Goal: Use online tool/utility: Utilize a website feature to perform a specific function

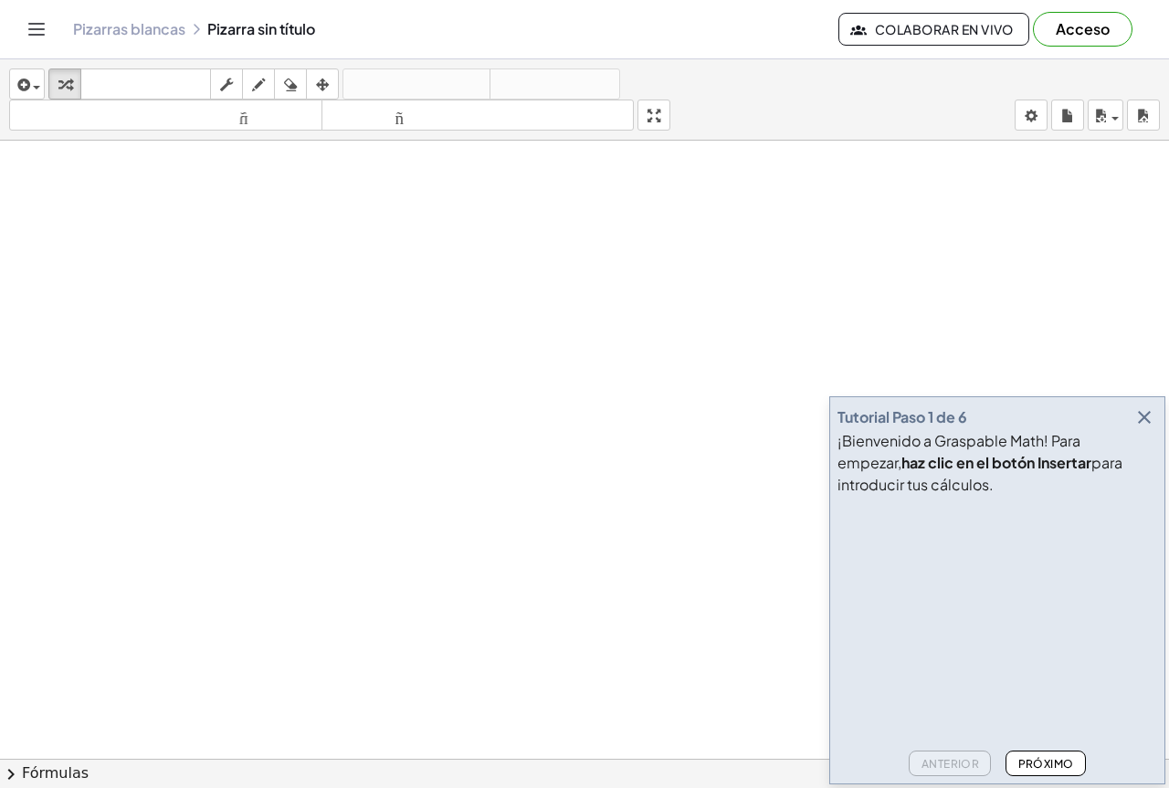
drag, startPoint x: 328, startPoint y: 320, endPoint x: 205, endPoint y: 205, distance: 168.0
click at [60, 83] on icon "button" at bounding box center [64, 85] width 13 height 22
click at [31, 90] on span "button" at bounding box center [32, 86] width 4 height 13
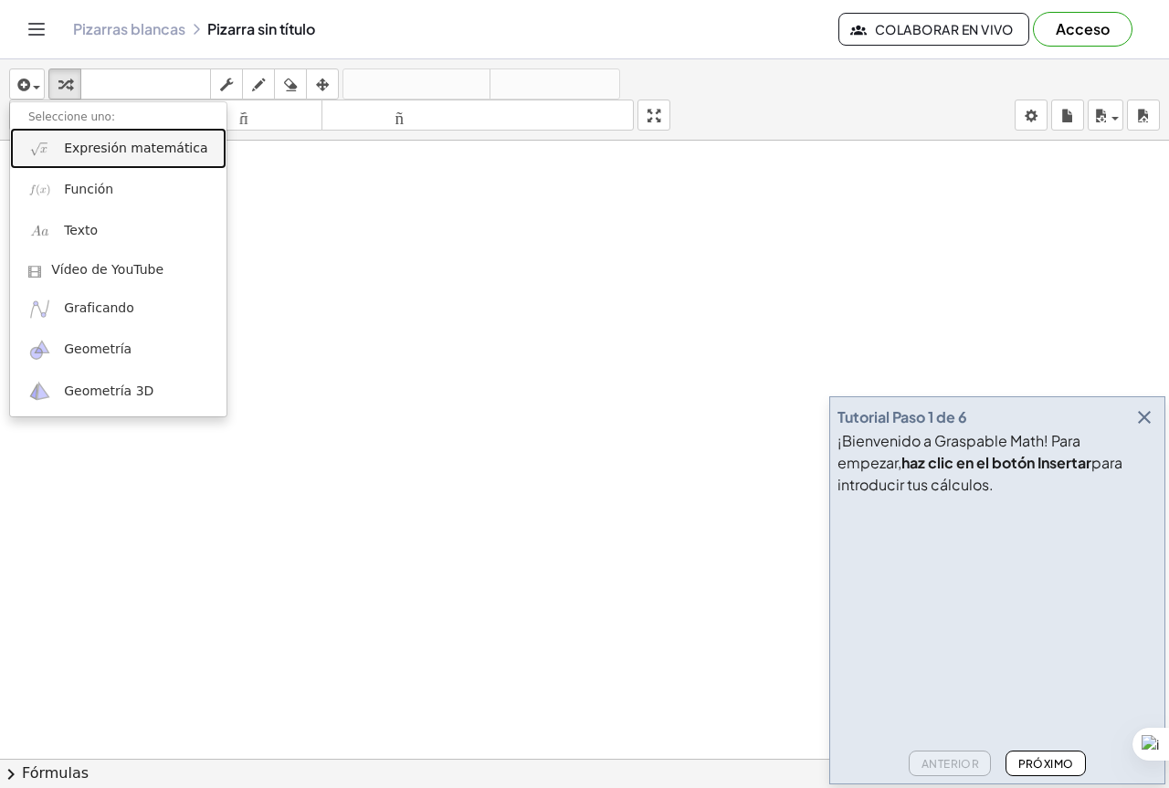
click at [136, 155] on font "Expresión matemática" at bounding box center [135, 148] width 143 height 15
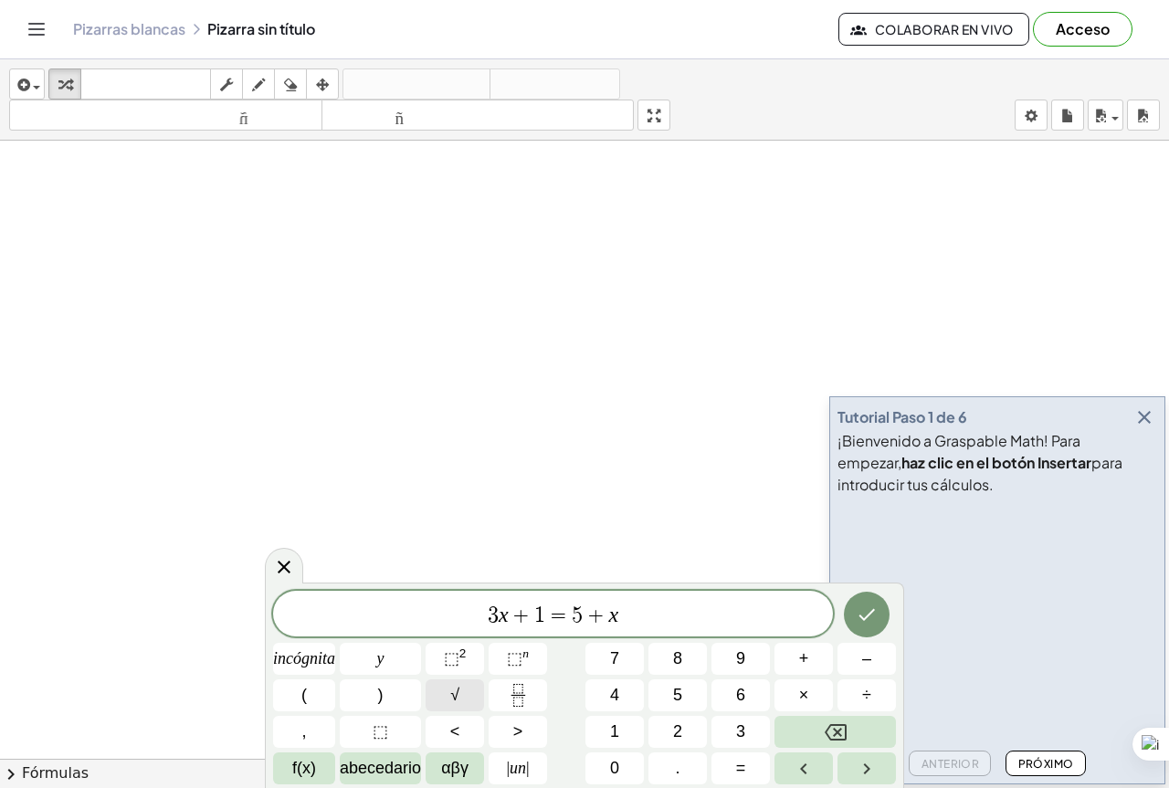
click at [457, 702] on font "√" at bounding box center [454, 695] width 9 height 18
click at [607, 617] on span "√" at bounding box center [608, 614] width 18 height 21
click at [568, 613] on span at bounding box center [560, 615] width 17 height 24
click at [519, 653] on font "⬚" at bounding box center [515, 658] width 16 height 18
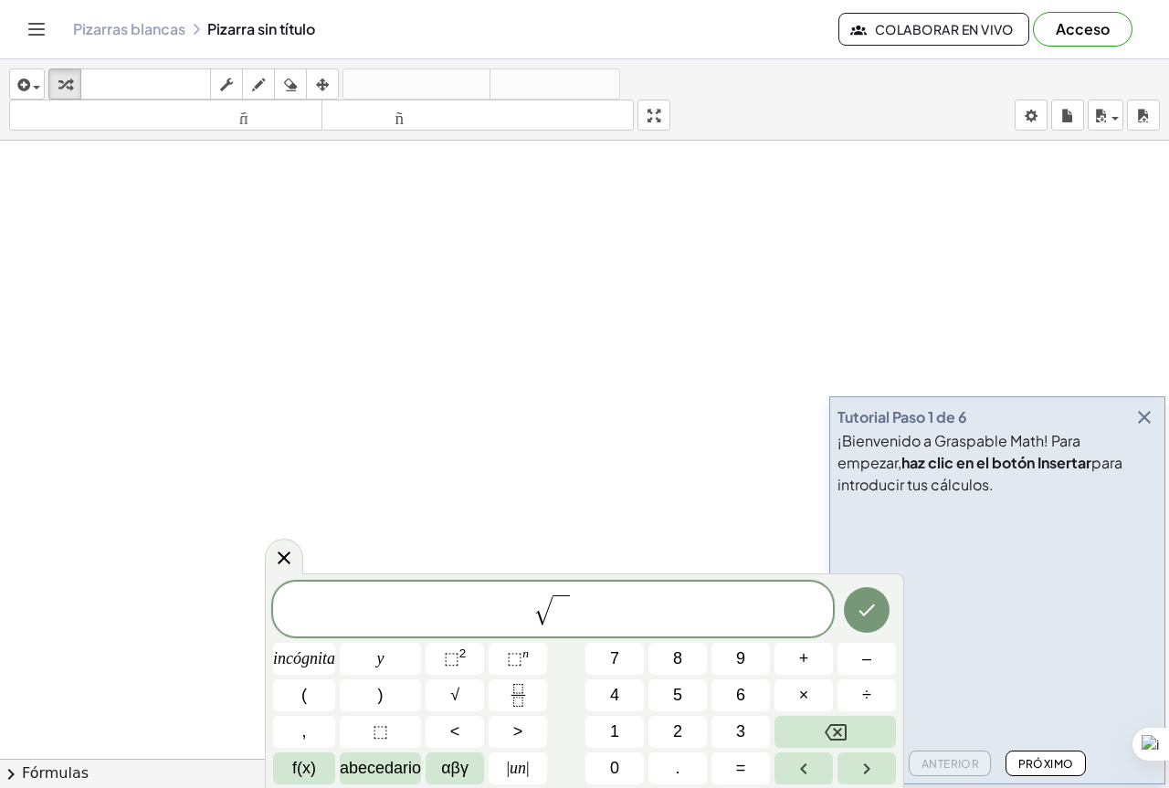
click at [561, 619] on span "​" at bounding box center [560, 610] width 16 height 31
click at [553, 627] on span "√ ​" at bounding box center [553, 611] width 560 height 36
click at [552, 630] on div "√ ​" at bounding box center [553, 609] width 560 height 56
click at [571, 611] on span "2 ​" at bounding box center [560, 610] width 27 height 32
click at [564, 607] on span at bounding box center [566, 606] width 9 height 20
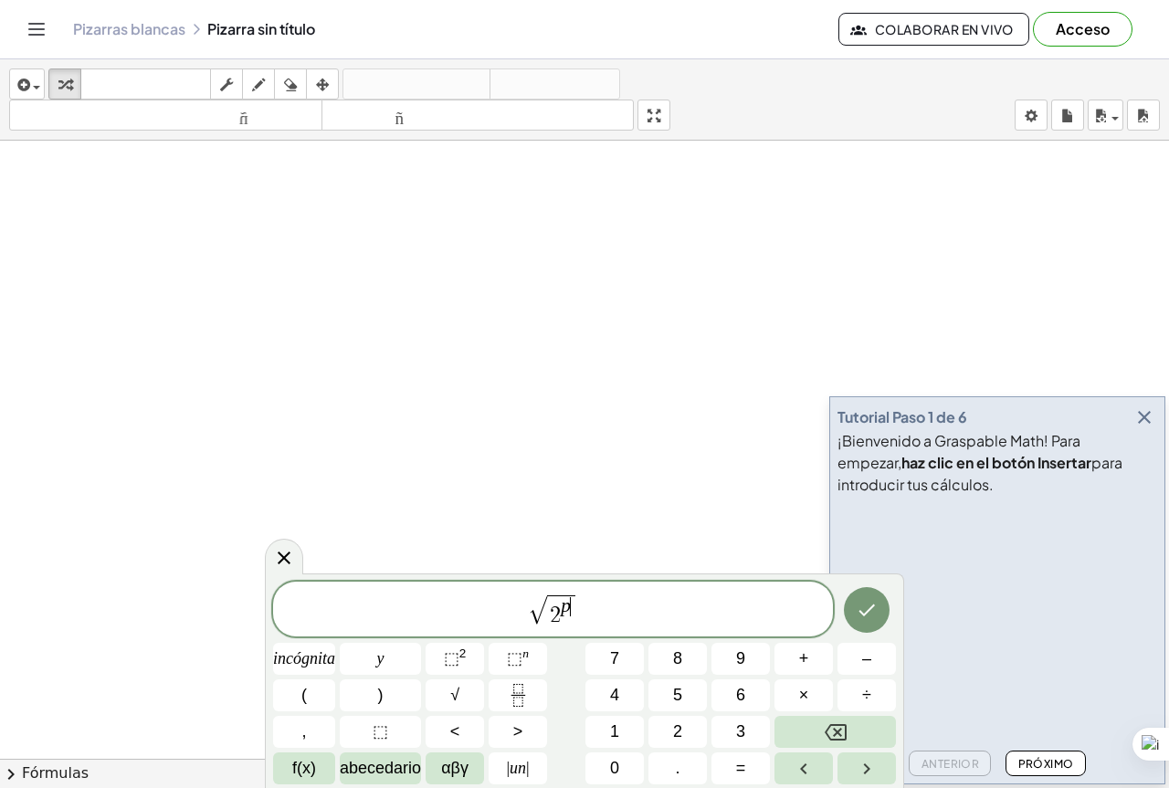
click at [586, 625] on span "√ 2 p ​" at bounding box center [553, 611] width 560 height 36
click at [563, 619] on var "x" at bounding box center [566, 615] width 10 height 24
click at [562, 616] on var "x" at bounding box center [566, 615] width 10 height 24
click at [552, 619] on span "2 p x" at bounding box center [555, 610] width 38 height 31
click at [557, 622] on span "2 ​ p x" at bounding box center [555, 610] width 38 height 31
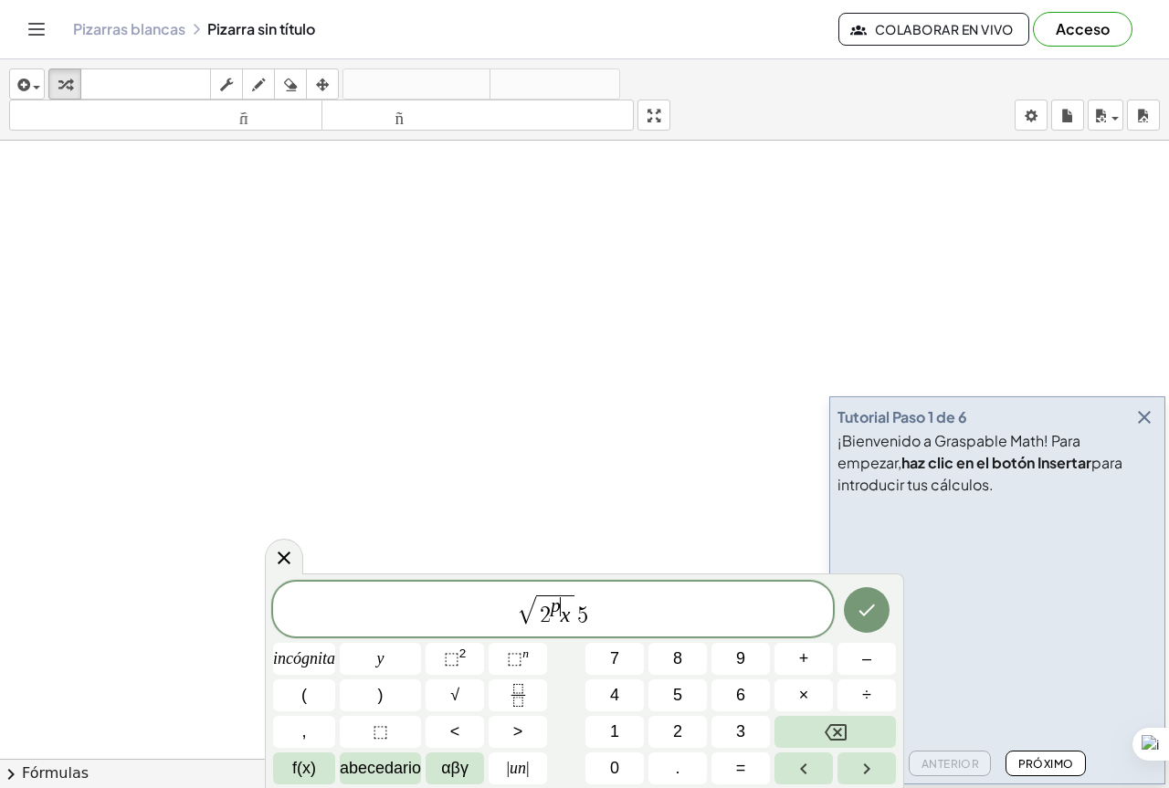
click at [559, 622] on span "2 p ​ x" at bounding box center [555, 610] width 38 height 31
click at [562, 620] on var "x" at bounding box center [566, 615] width 10 height 24
click at [596, 617] on span "√ 2 p x ​ 5" at bounding box center [553, 611] width 560 height 36
click at [790, 684] on button "×" at bounding box center [803, 695] width 58 height 32
click at [671, 609] on span "√ 2 p · ​" at bounding box center [553, 611] width 560 height 36
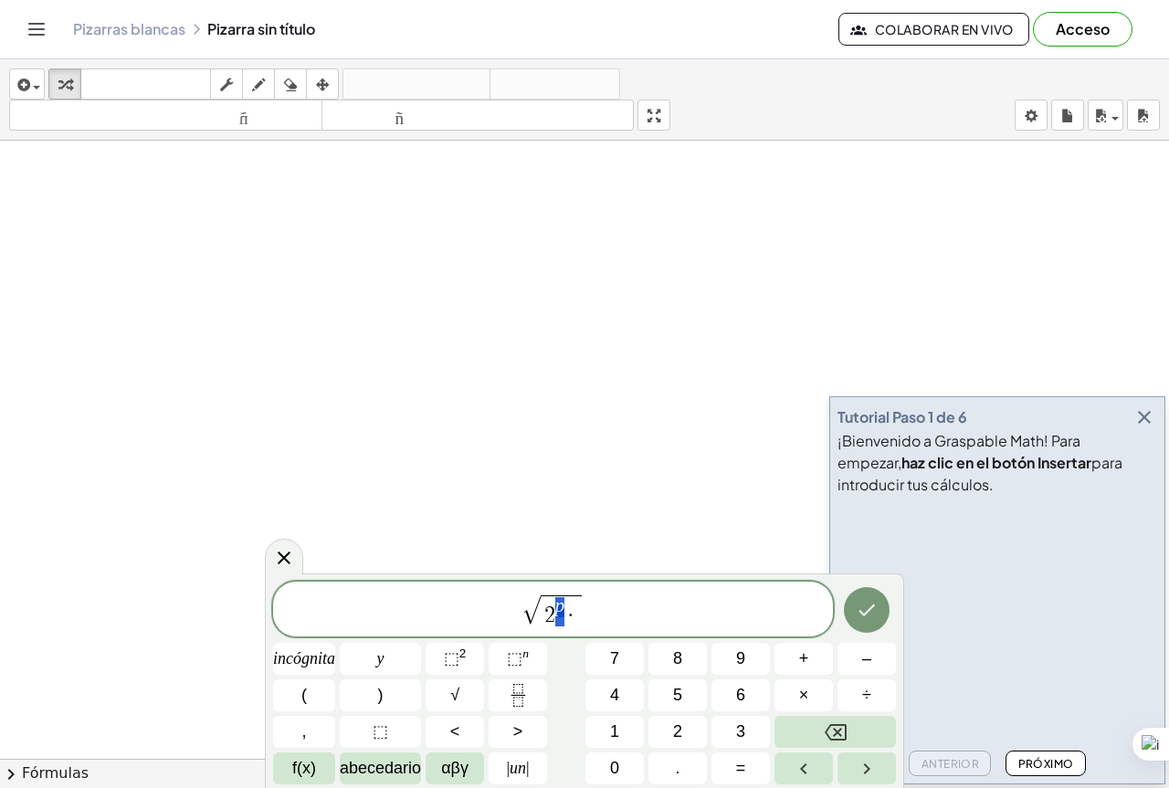
click at [563, 619] on span "2 p ·" at bounding box center [561, 610] width 41 height 31
click at [574, 620] on span "·" at bounding box center [570, 615] width 13 height 22
click at [526, 649] on font "n" at bounding box center [525, 653] width 6 height 14
click at [582, 625] on span "2 p · ​" at bounding box center [561, 610] width 50 height 31
click at [575, 628] on div "√ 2 p · ​" at bounding box center [553, 609] width 560 height 56
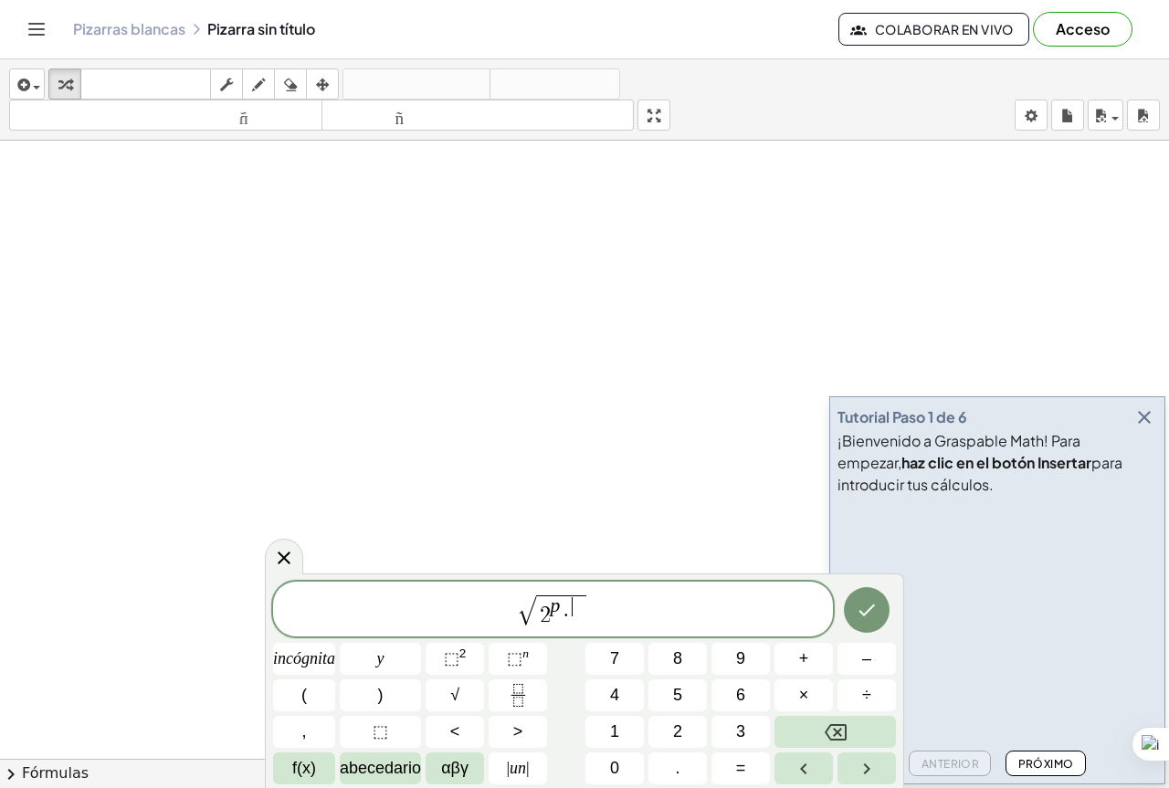
click at [575, 630] on div "√ 2 p · ​" at bounding box center [553, 609] width 560 height 55
click at [572, 630] on div "√ 2 p · ​" at bounding box center [553, 609] width 560 height 55
click at [571, 628] on div "√ 2 p · ​" at bounding box center [553, 609] width 560 height 56
click at [588, 614] on span "√ 2 p · 5 ​" at bounding box center [552, 610] width 81 height 33
click at [587, 611] on span "2 p · 5 ​" at bounding box center [561, 610] width 61 height 31
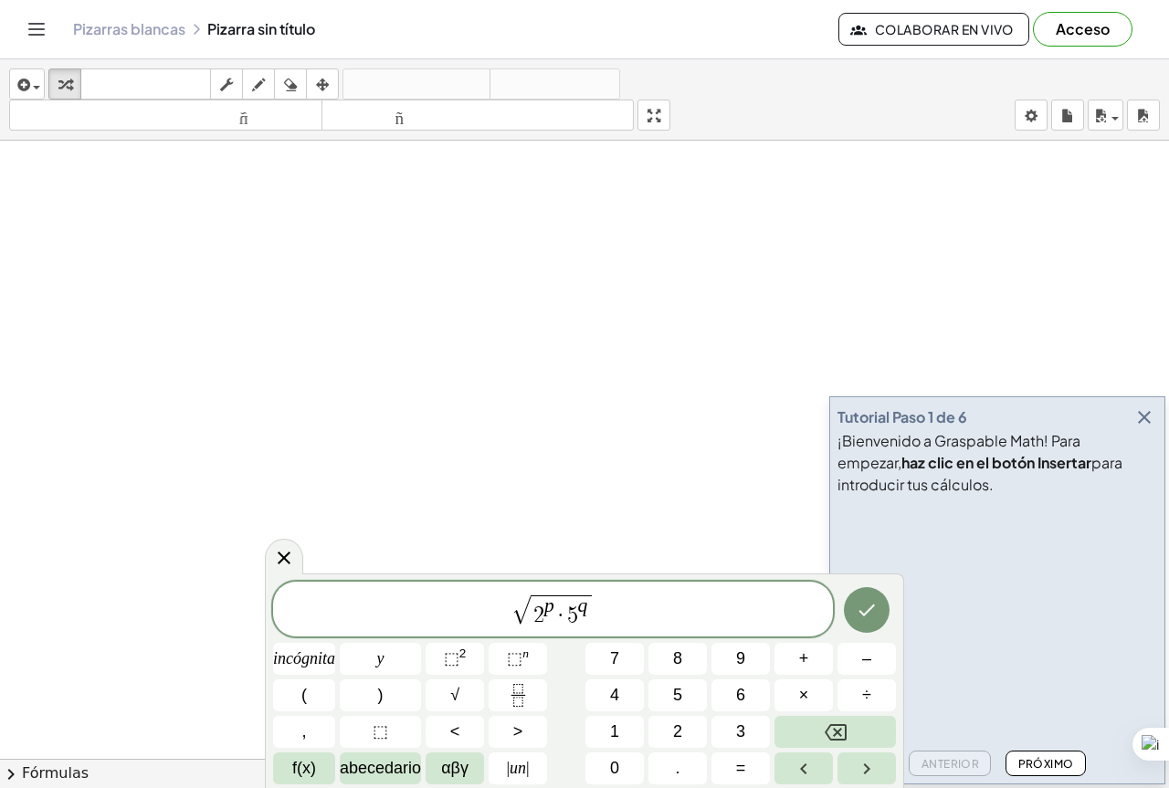
click at [617, 617] on span "√ 2 p · 5 q ​" at bounding box center [553, 611] width 560 height 36
click at [741, 764] on font "=" at bounding box center [741, 768] width 10 height 18
click at [692, 731] on button "2" at bounding box center [677, 732] width 58 height 32
click at [623, 763] on button "0" at bounding box center [614, 768] width 58 height 32
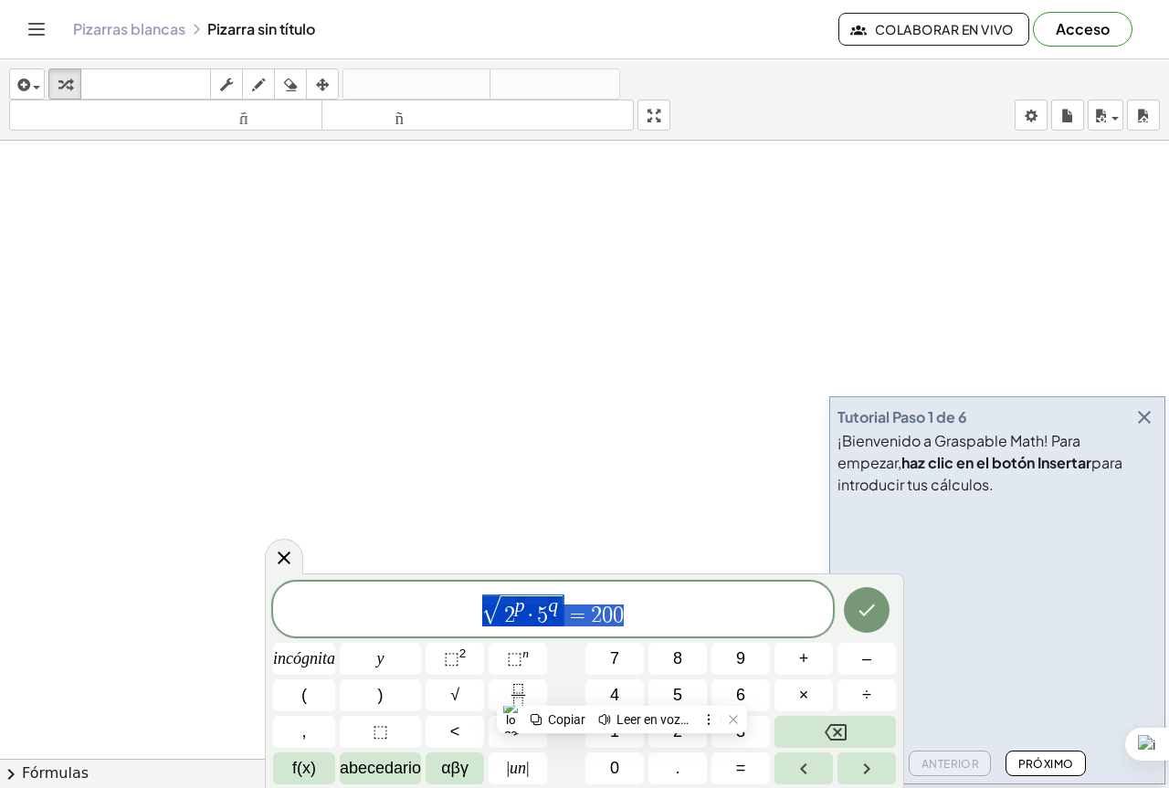
drag, startPoint x: 512, startPoint y: 617, endPoint x: 556, endPoint y: 655, distance: 57.6
click at [480, 617] on span "√ 2 p · 5 q = 2 0 0" at bounding box center [553, 611] width 560 height 36
click at [676, 604] on span "√ 2 p · 5 q = 2 0 0" at bounding box center [553, 611] width 560 height 36
drag, startPoint x: 539, startPoint y: 606, endPoint x: 728, endPoint y: 625, distance: 189.9
click at [490, 609] on span "√ 2 p · 5 q = 2 0 0" at bounding box center [553, 611] width 560 height 36
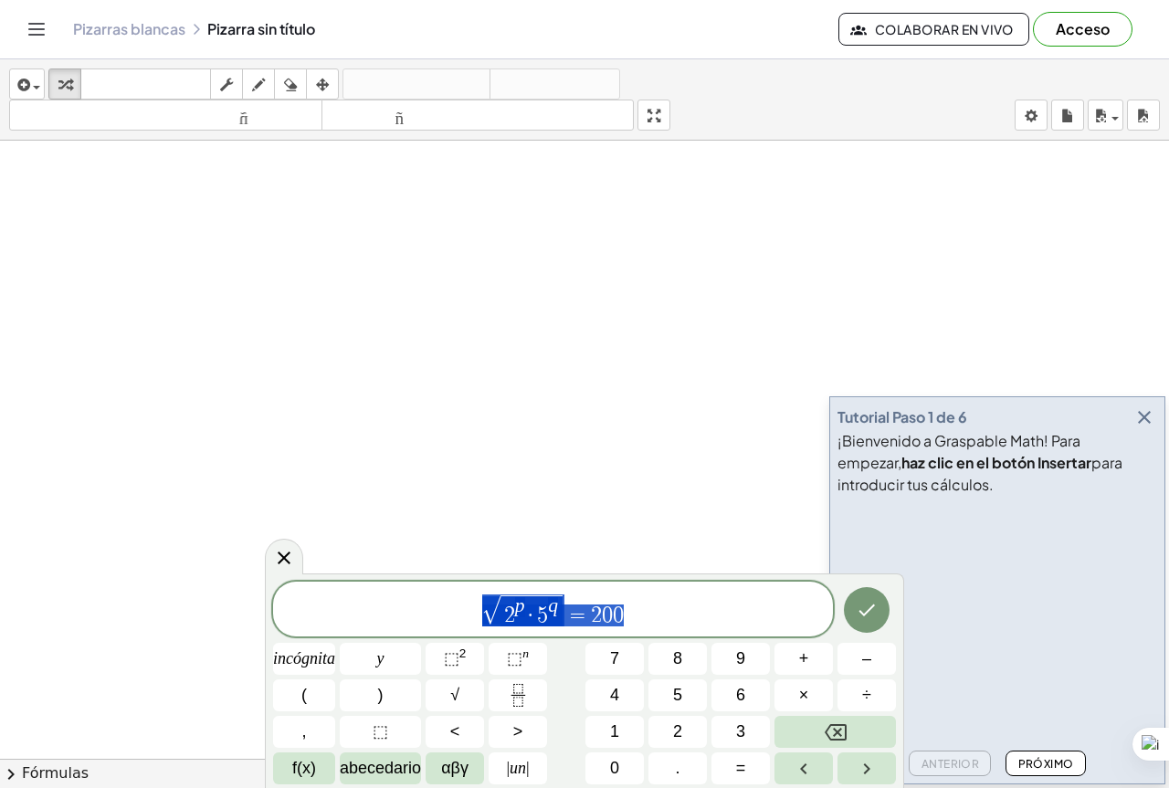
click at [482, 598] on span "√ 2 p · 5 q = 2 0 0" at bounding box center [553, 611] width 560 height 36
click at [491, 621] on span "√" at bounding box center [498, 610] width 18 height 28
click at [673, 616] on span "s i ​ √ 2 p · 5 q = 2 0 0" at bounding box center [553, 611] width 560 height 36
click at [859, 775] on icon "Flecha derecha" at bounding box center [867, 769] width 22 height 22
click at [837, 779] on button "Flecha derecha" at bounding box center [866, 768] width 58 height 32
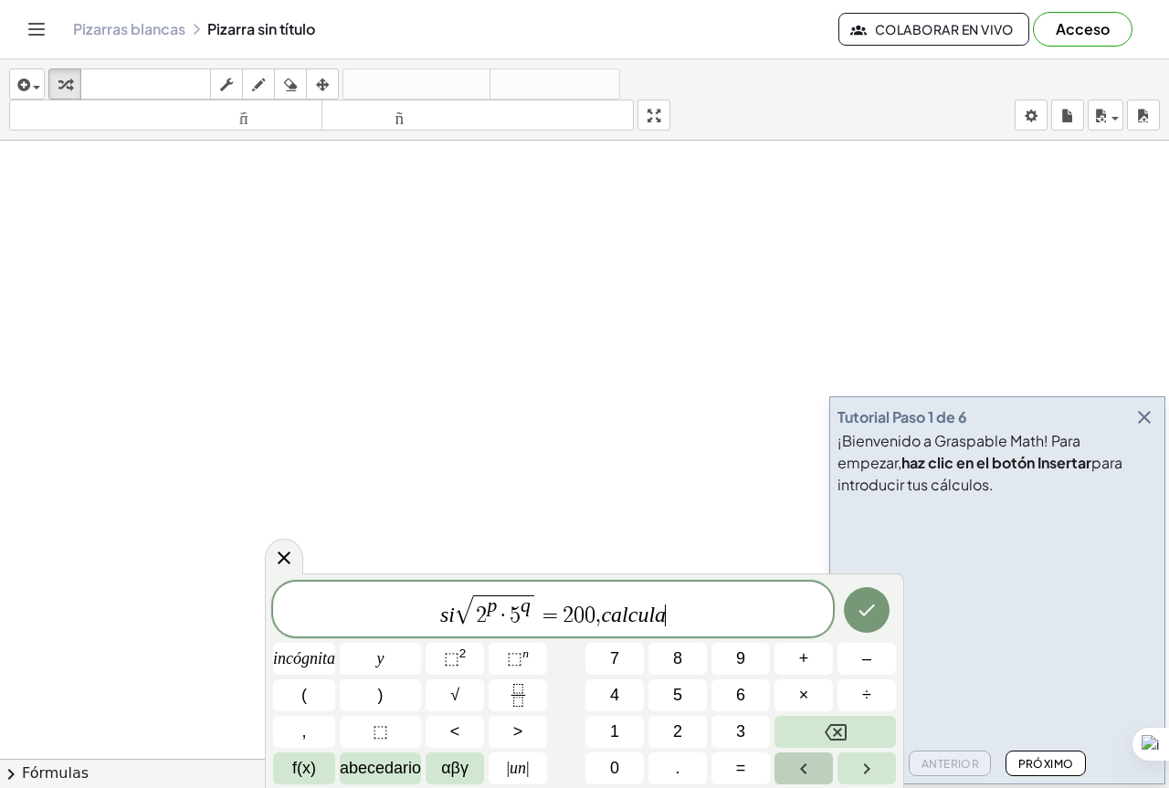
click at [830, 777] on button "Flecha izquierda" at bounding box center [803, 768] width 58 height 32
click at [867, 775] on icon "Flecha derecha" at bounding box center [867, 769] width 22 height 22
click at [868, 613] on icon "Hecho" at bounding box center [867, 610] width 22 height 22
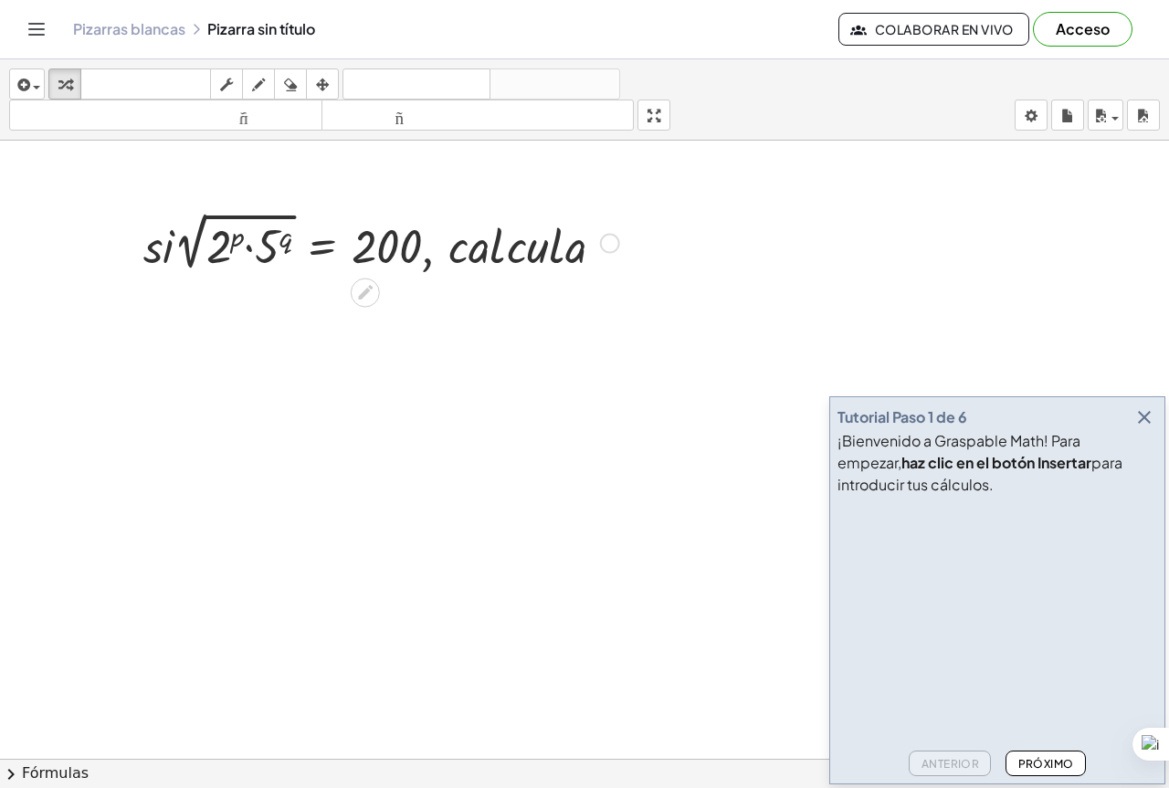
drag, startPoint x: 567, startPoint y: 252, endPoint x: 576, endPoint y: 259, distance: 11.7
click at [569, 253] on div at bounding box center [381, 241] width 494 height 68
click at [365, 244] on div ", · s · i · 2 √ ( · 2 p · 5 q ) = 200 , · c · a · l · c · u · l · a" at bounding box center [365, 244] width 0 height 0
click at [611, 245] on div "Arreglar un error Línea de transformación Copiar línea como LaTeX Derivación de…" at bounding box center [610, 244] width 20 height 20
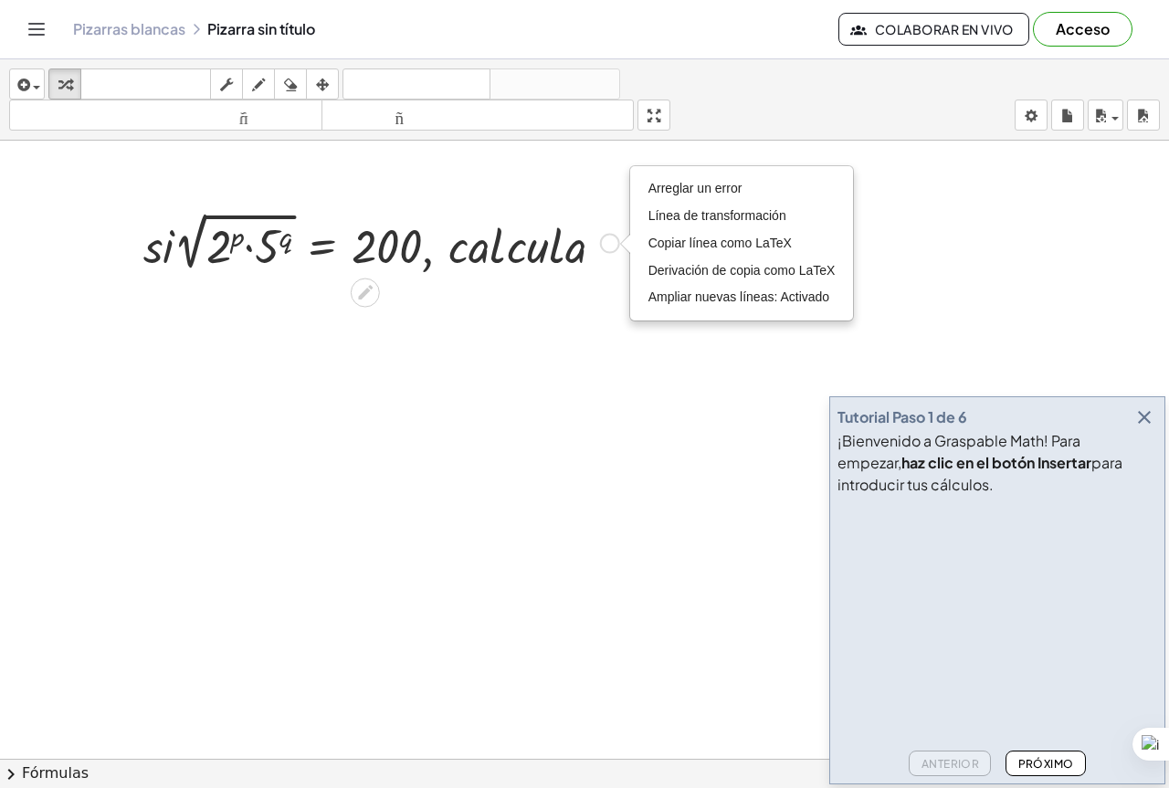
click at [363, 295] on icon at bounding box center [365, 292] width 15 height 15
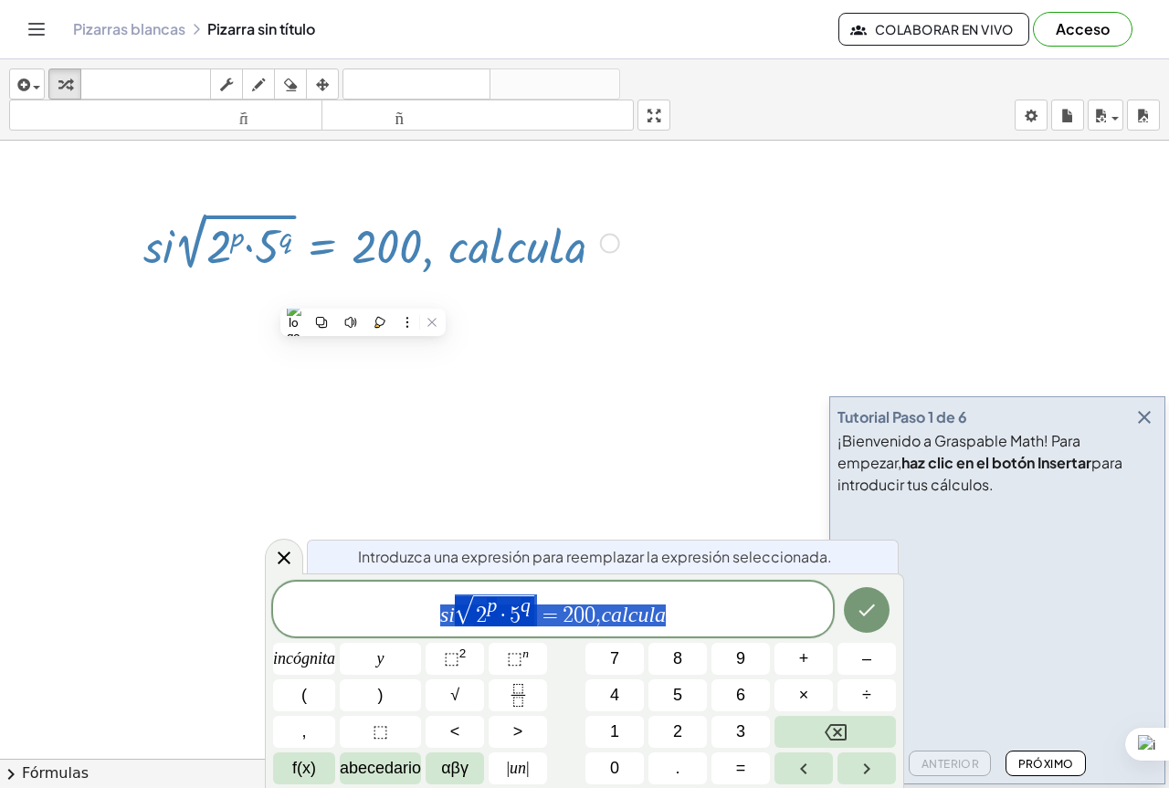
click at [672, 619] on span "s i √ 2 p · 5 q = 2 0 0 , c a l c u l a" at bounding box center [553, 611] width 560 height 36
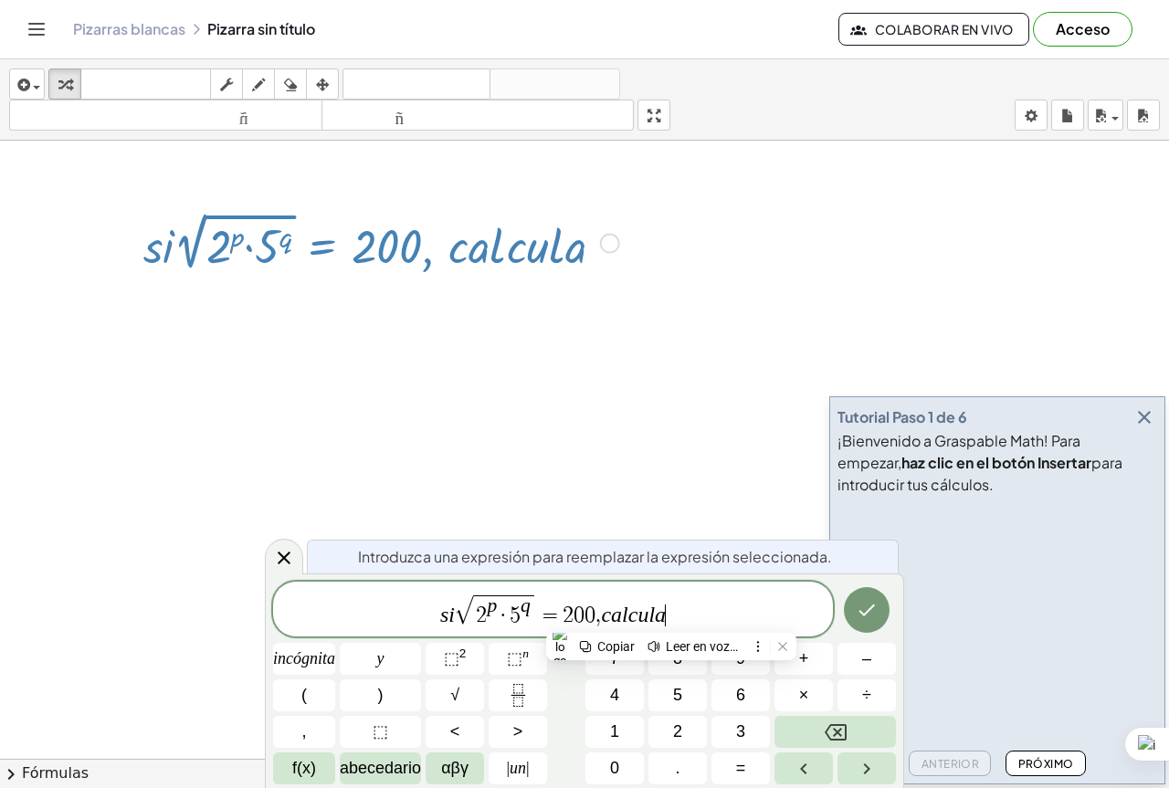
drag, startPoint x: 672, startPoint y: 619, endPoint x: 708, endPoint y: 612, distance: 36.4
click at [708, 612] on span "s i √ 2 p · 5 q = 2 0 0 , c a l c u l a ​" at bounding box center [553, 611] width 560 height 36
click at [723, 611] on span "s i √ 2 p · 5 q = 2 0 0 , c a l c u l a ​" at bounding box center [553, 611] width 560 height 36
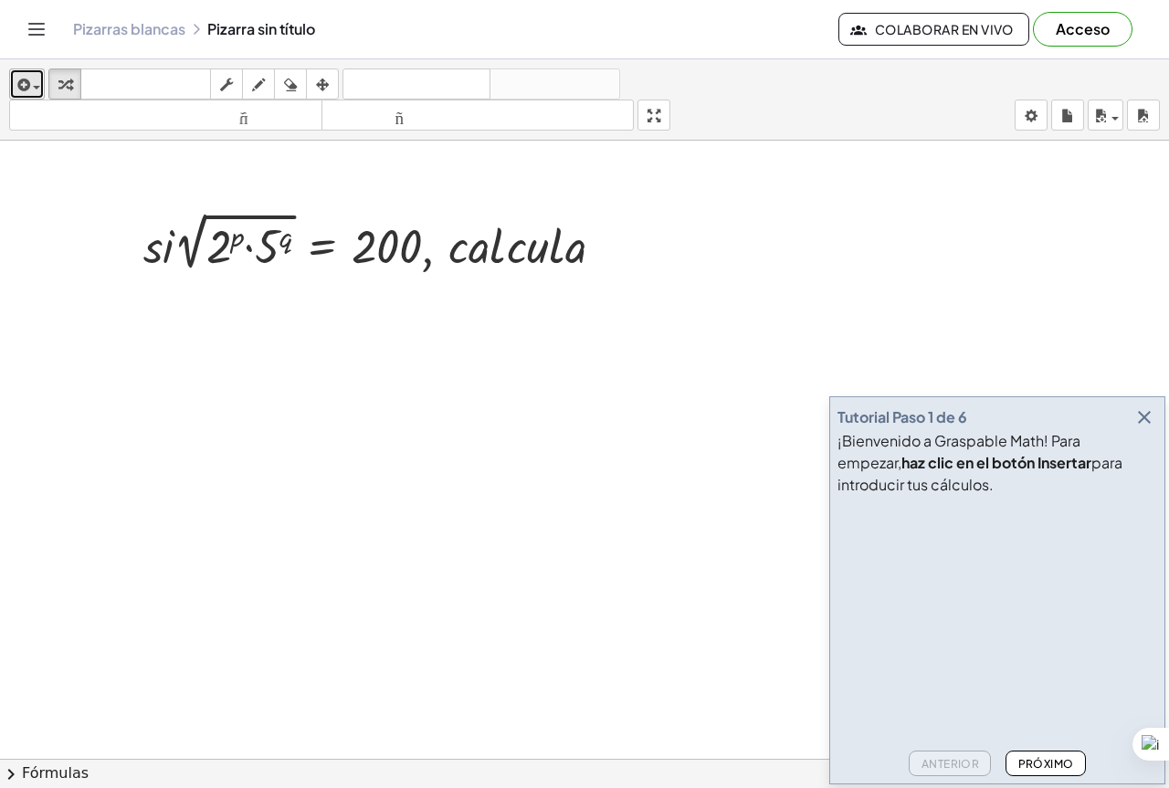
click at [27, 79] on icon "button" at bounding box center [22, 85] width 16 height 22
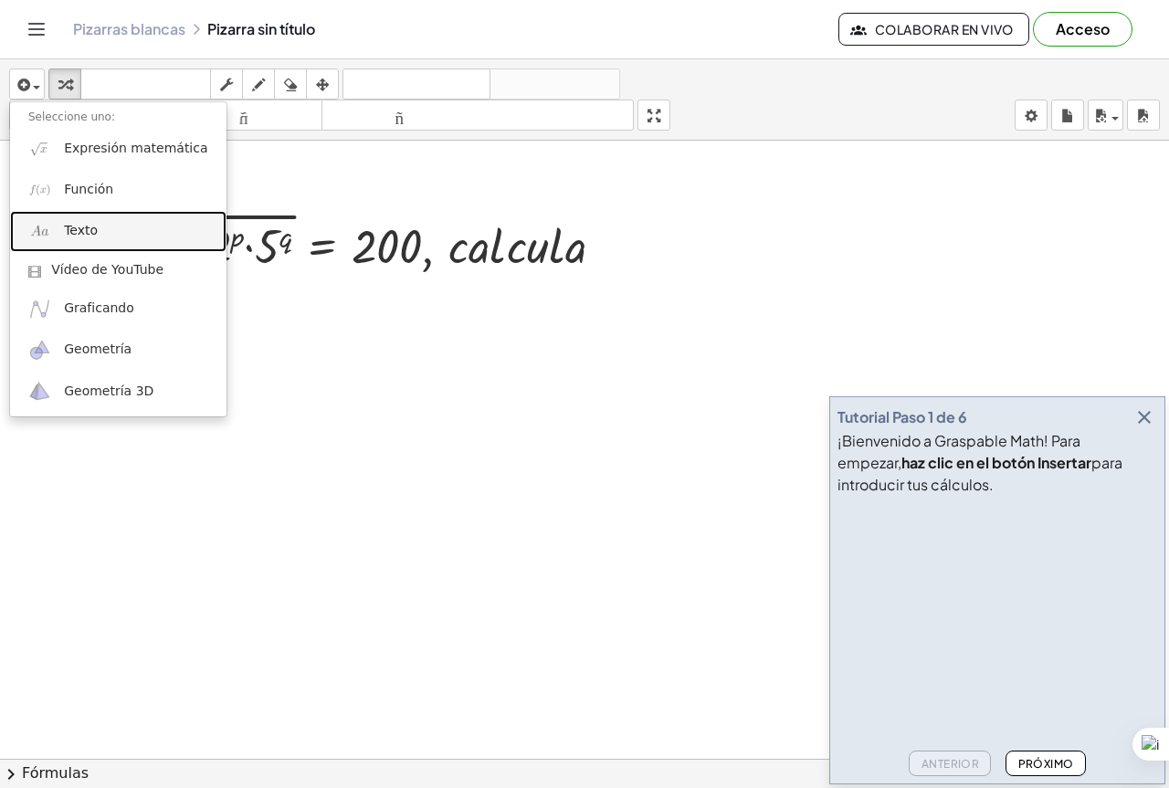
click at [127, 228] on link "Texto" at bounding box center [118, 231] width 216 height 41
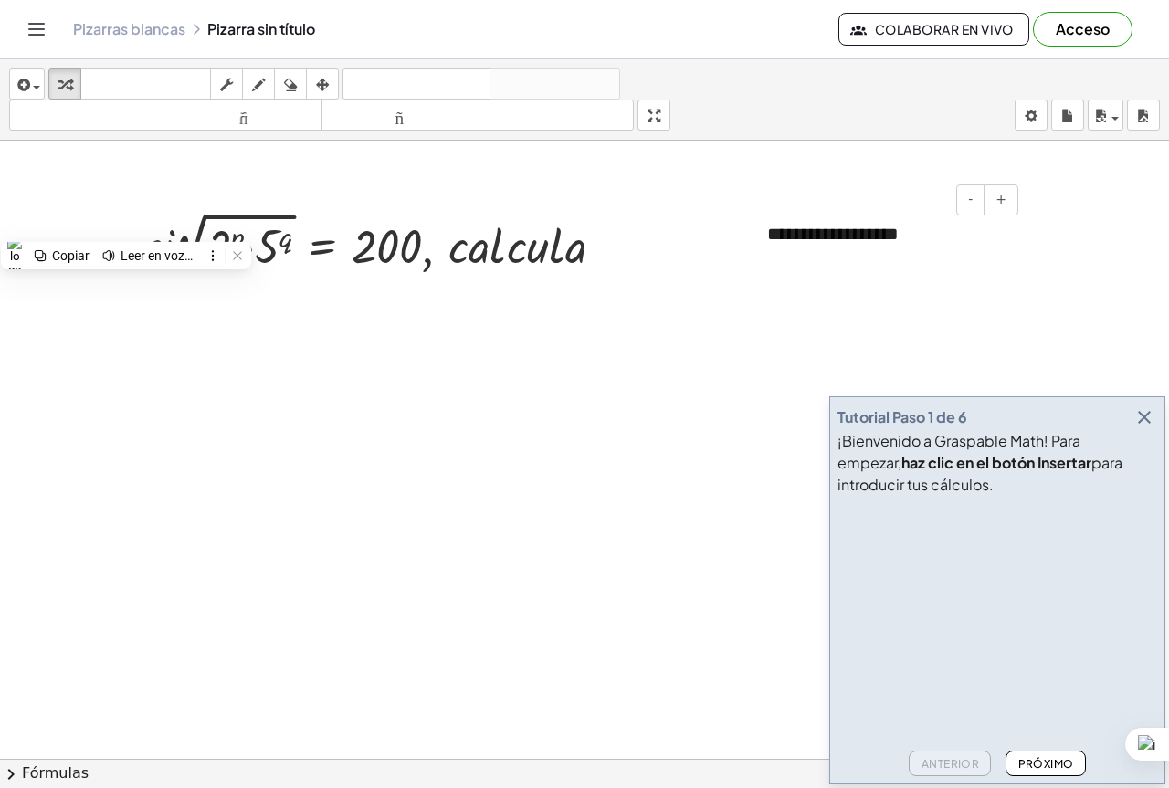
click at [845, 240] on font "**********" at bounding box center [832, 234] width 131 height 18
click at [872, 235] on font "**********" at bounding box center [832, 234] width 131 height 18
click at [789, 216] on div "**********" at bounding box center [886, 234] width 274 height 63
click at [891, 234] on font "**********" at bounding box center [832, 234] width 131 height 18
click at [893, 236] on font "**********" at bounding box center [832, 234] width 131 height 18
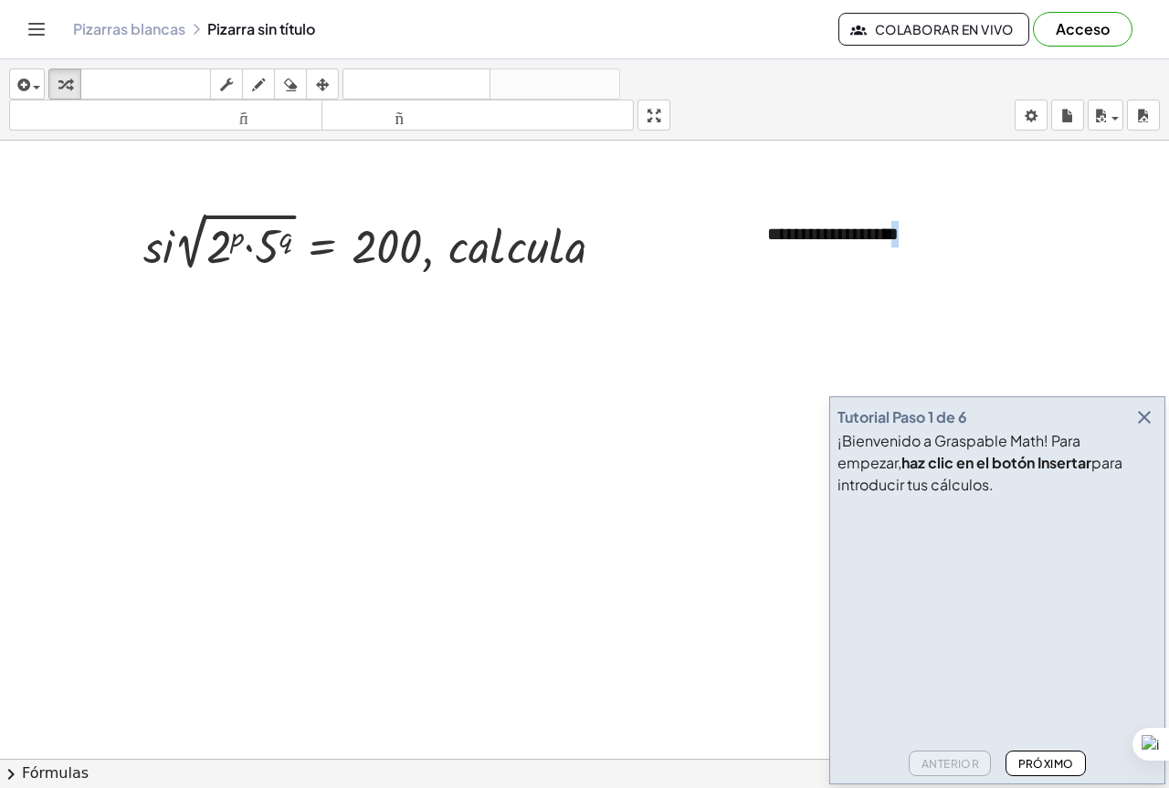
drag, startPoint x: 893, startPoint y: 236, endPoint x: 727, endPoint y: 215, distance: 167.4
click at [941, 260] on div at bounding box center [886, 234] width 274 height 63
drag, startPoint x: 943, startPoint y: 296, endPoint x: 896, endPoint y: 321, distance: 53.9
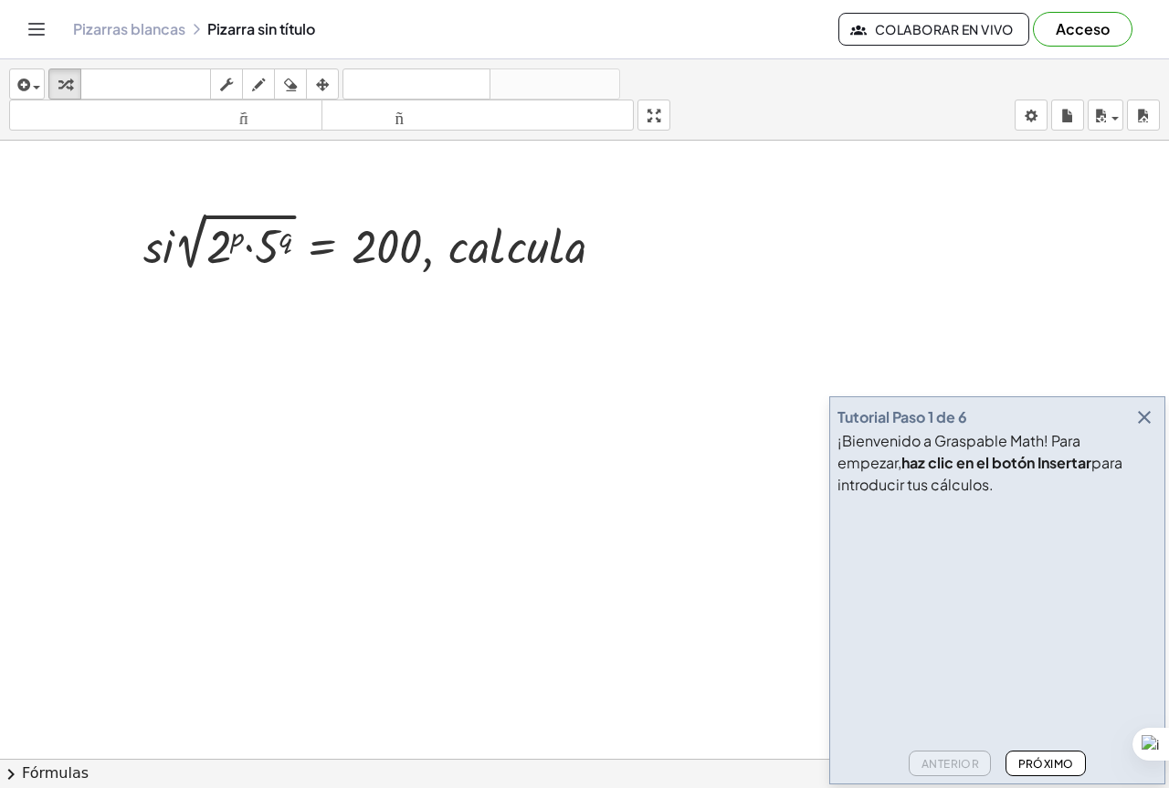
click at [14, 87] on button "insertar" at bounding box center [27, 83] width 36 height 31
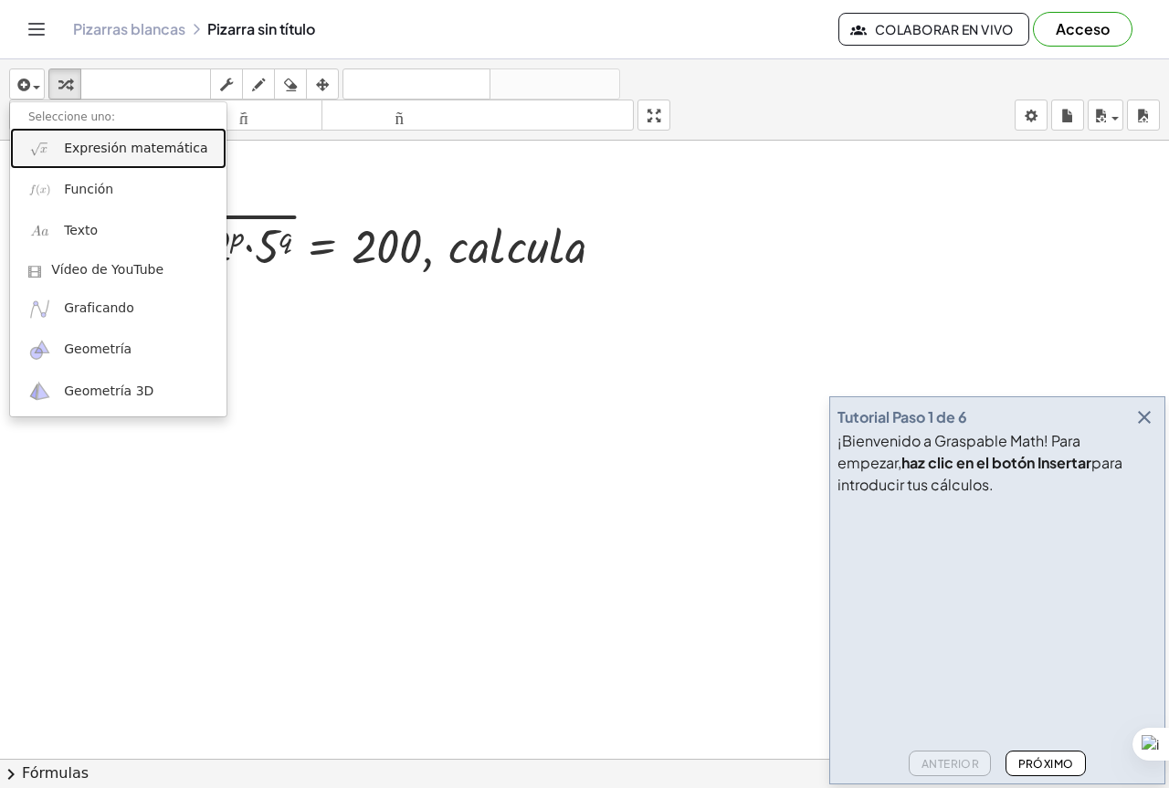
drag, startPoint x: 73, startPoint y: 152, endPoint x: 91, endPoint y: 178, distance: 32.2
click at [73, 152] on font "Expresión matemática" at bounding box center [135, 148] width 143 height 15
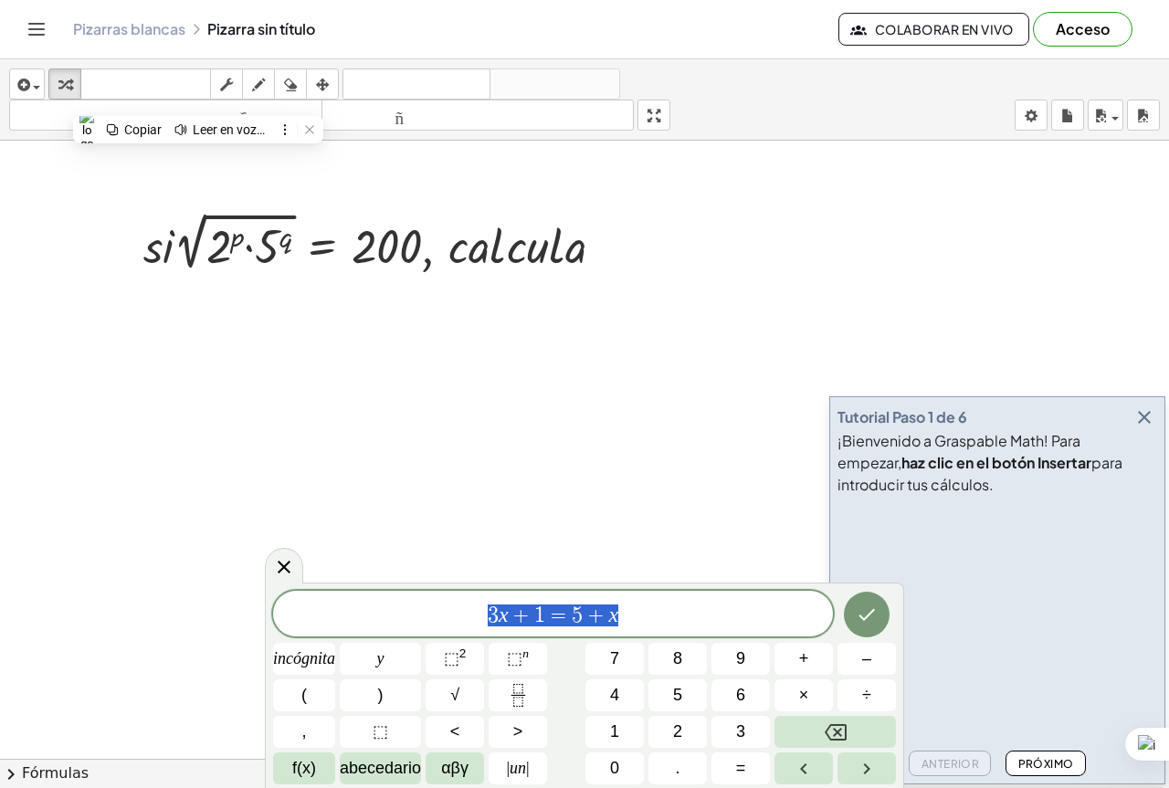
drag, startPoint x: 650, startPoint y: 621, endPoint x: 401, endPoint y: 555, distance: 257.8
click at [401, 555] on body "Actividades matemáticas fáciles de comprender Empezar Banco de actividades Trab…" at bounding box center [584, 394] width 1169 height 788
click at [813, 662] on button "+" at bounding box center [803, 659] width 58 height 32
click at [875, 604] on button "Hecho" at bounding box center [867, 615] width 46 height 46
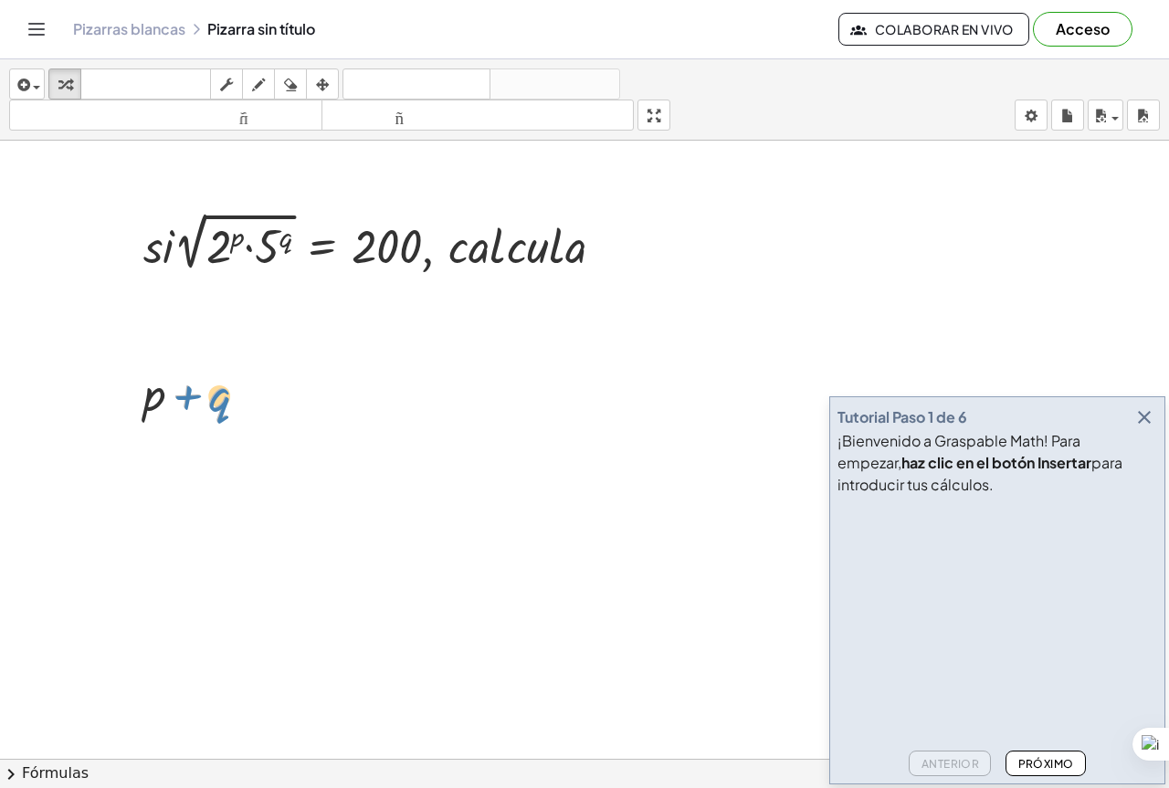
click at [183, 419] on div at bounding box center [202, 393] width 136 height 62
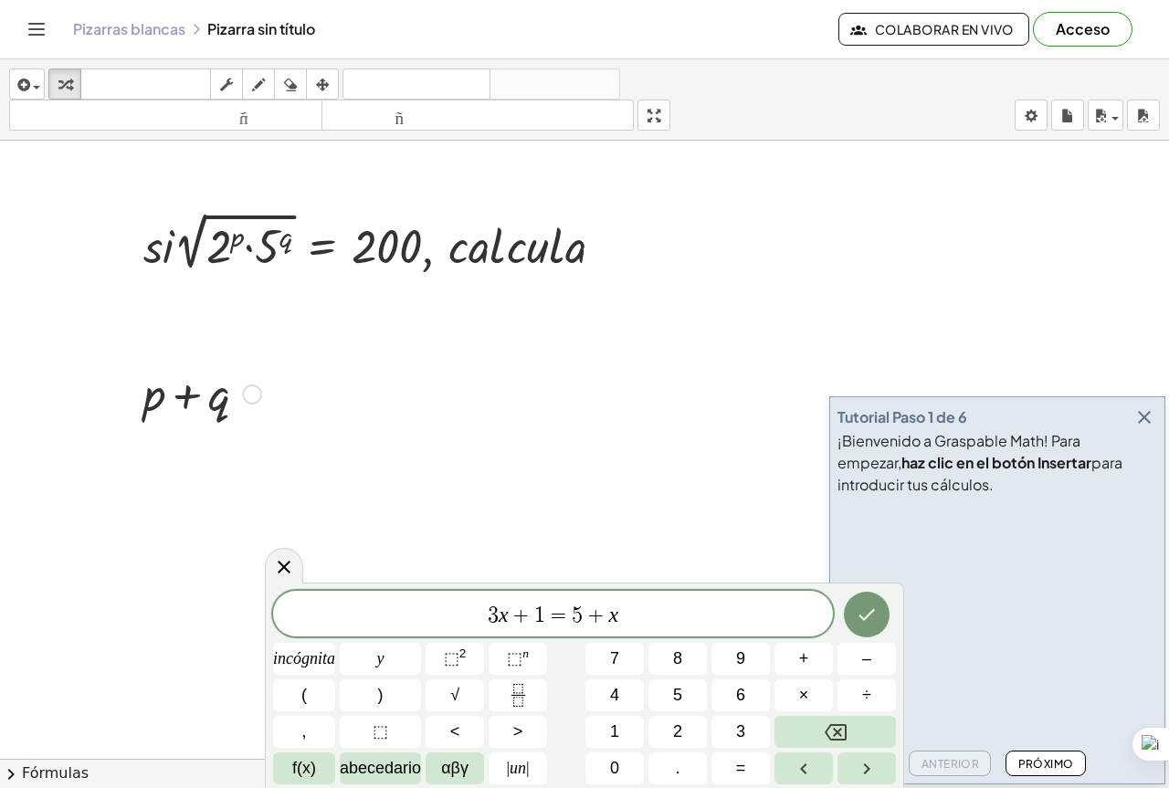
drag, startPoint x: 109, startPoint y: 374, endPoint x: 289, endPoint y: 464, distance: 201.7
drag, startPoint x: 439, startPoint y: 527, endPoint x: 454, endPoint y: 540, distance: 19.4
click at [285, 584] on div "3 x + 1 = 5 + x ​ incógnita y ⬚ 2 ⬚ n 7 8 9 + – ( ) √ 4 5 6 × ÷ , ⬚ < > 1 2 3 f…" at bounding box center [584, 685] width 639 height 205
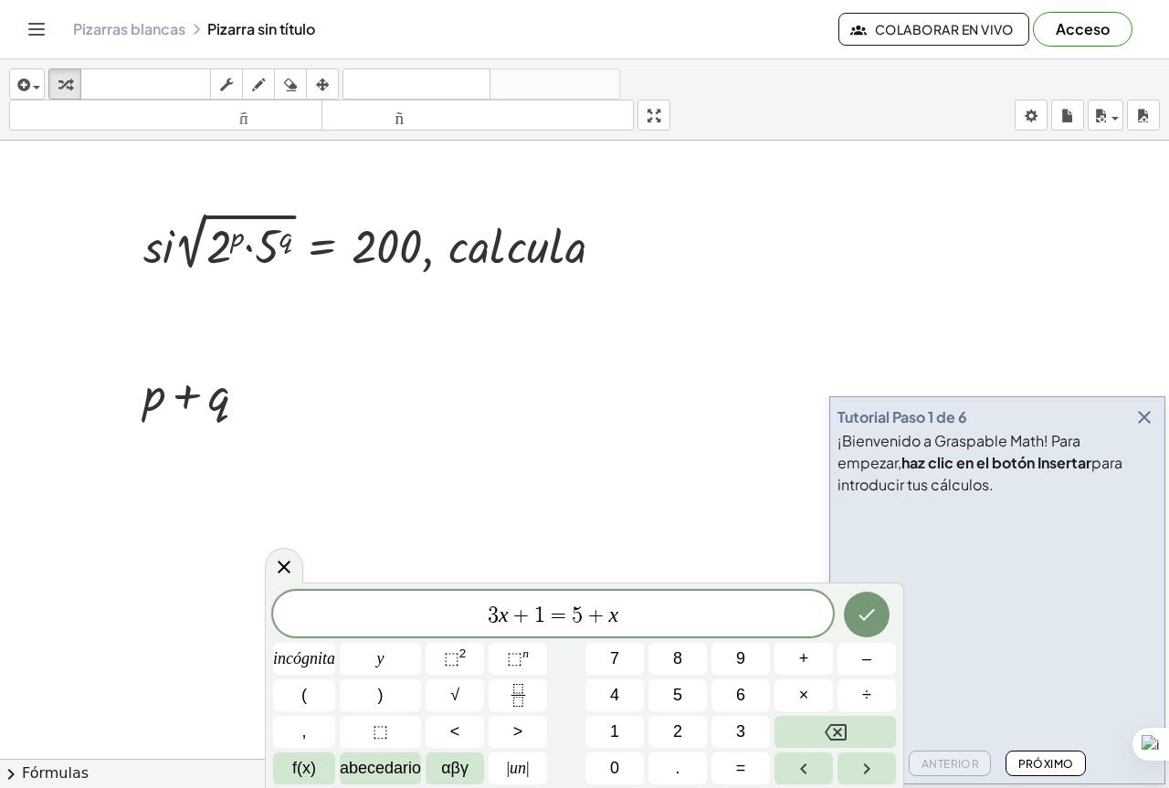
click at [288, 574] on icon at bounding box center [284, 567] width 22 height 22
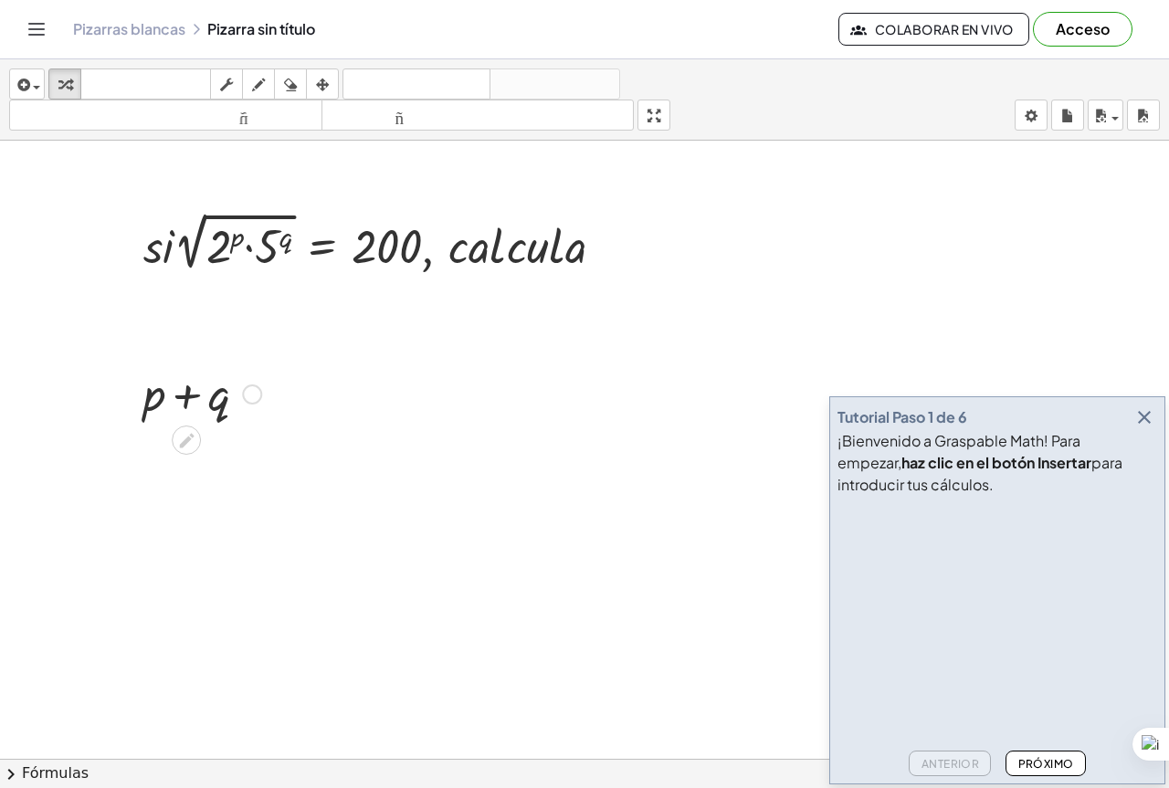
drag, startPoint x: 93, startPoint y: 364, endPoint x: 206, endPoint y: 421, distance: 126.6
drag, startPoint x: 153, startPoint y: 409, endPoint x: 174, endPoint y: 404, distance: 21.7
click at [174, 404] on div at bounding box center [202, 393] width 136 height 62
click at [173, 406] on div at bounding box center [202, 393] width 136 height 62
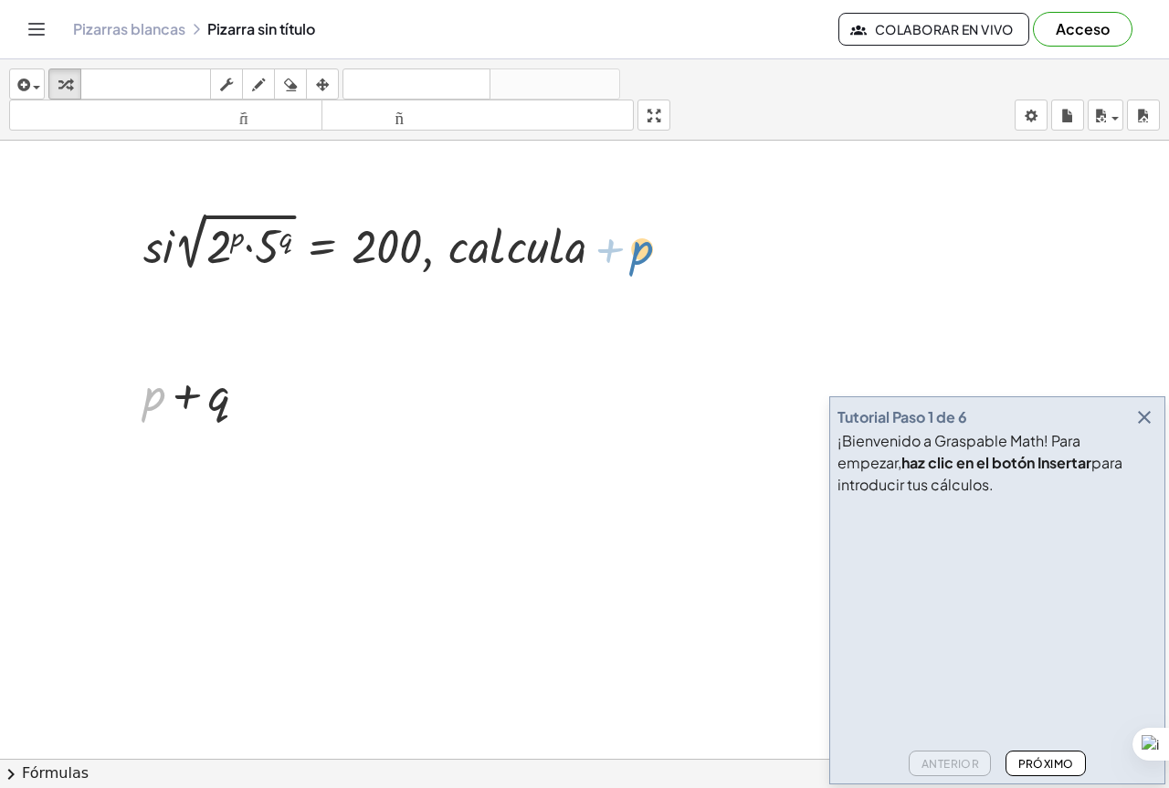
drag, startPoint x: 158, startPoint y: 400, endPoint x: 646, endPoint y: 254, distance: 509.9
drag, startPoint x: 261, startPoint y: 390, endPoint x: 359, endPoint y: 384, distance: 97.9
drag, startPoint x: 361, startPoint y: 384, endPoint x: 377, endPoint y: 386, distance: 16.7
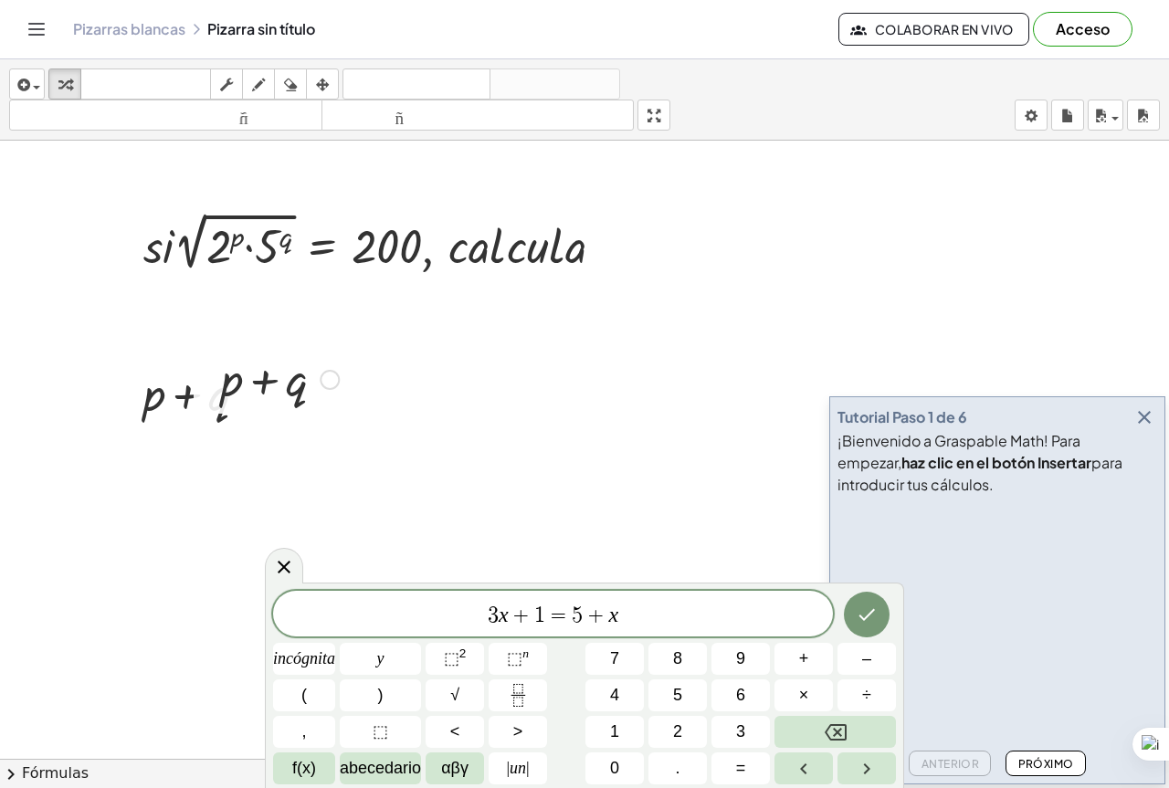
click at [286, 387] on div at bounding box center [280, 378] width 136 height 62
drag, startPoint x: 332, startPoint y: 382, endPoint x: 633, endPoint y: 260, distance: 324.0
drag, startPoint x: 332, startPoint y: 379, endPoint x: 526, endPoint y: 293, distance: 211.8
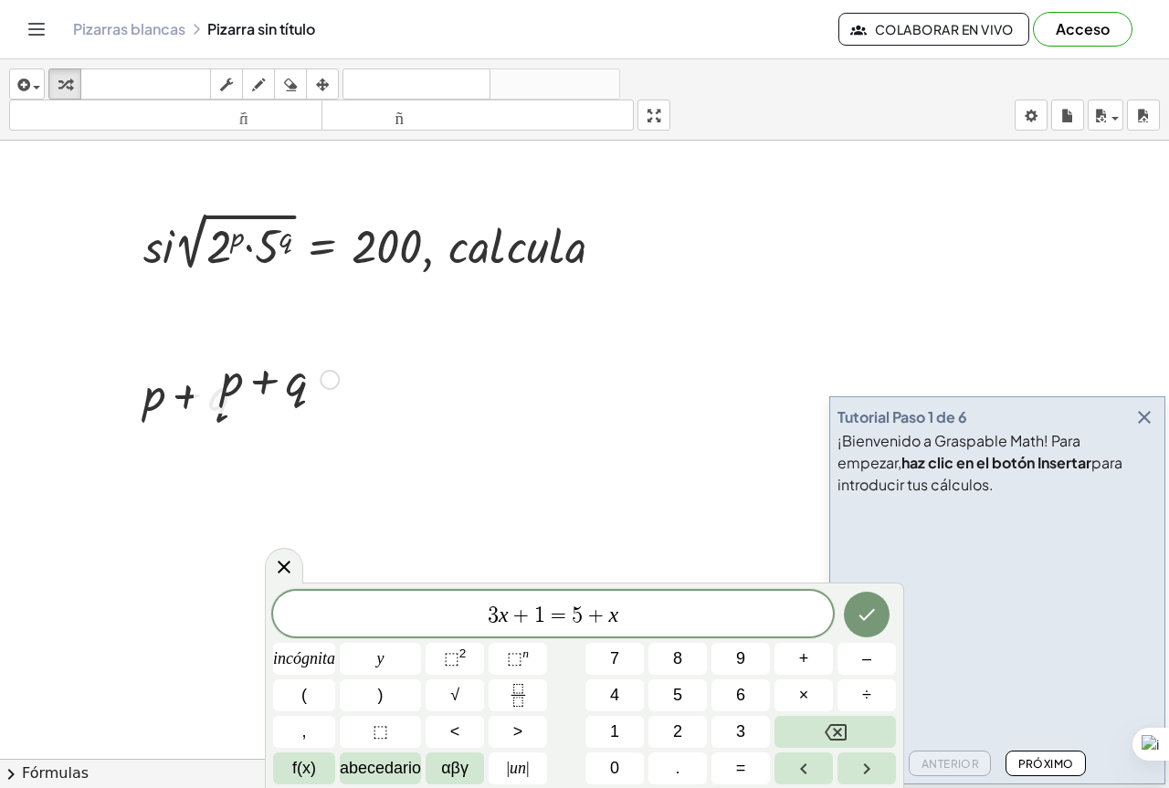
click at [289, 573] on icon at bounding box center [284, 567] width 13 height 13
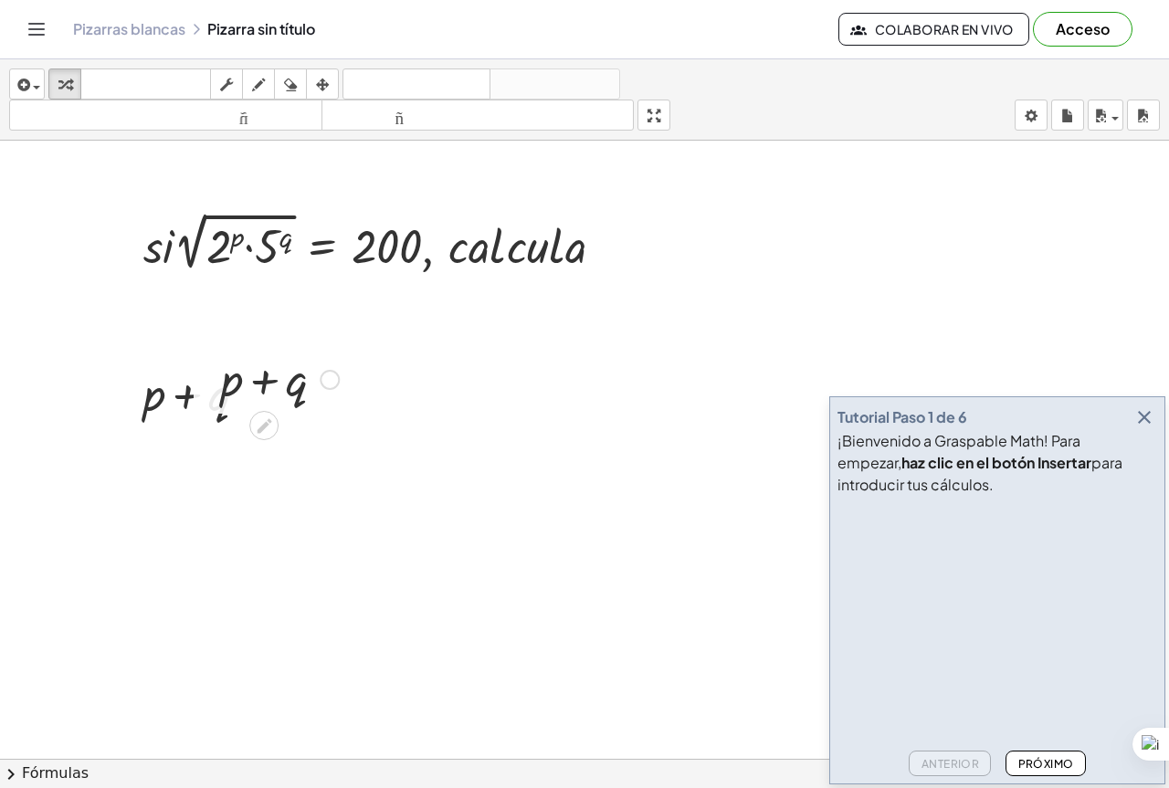
click at [310, 408] on div "+ p + q" at bounding box center [273, 377] width 159 height 71
drag, startPoint x: 177, startPoint y: 409, endPoint x: 209, endPoint y: 415, distance: 32.4
click at [192, 411] on div at bounding box center [202, 393] width 136 height 62
click at [209, 415] on div at bounding box center [202, 393] width 136 height 62
drag, startPoint x: 210, startPoint y: 407, endPoint x: 757, endPoint y: 240, distance: 571.9
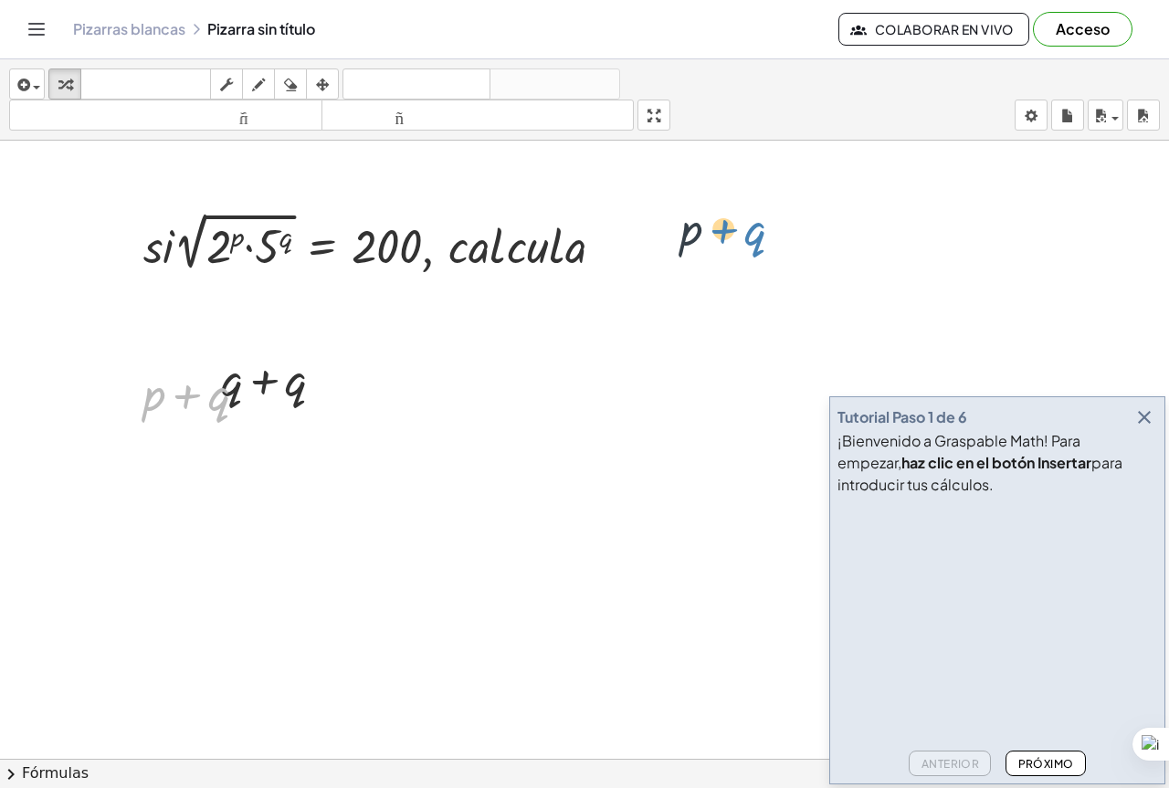
click at [296, 390] on div at bounding box center [280, 378] width 136 height 62
click at [269, 390] on div at bounding box center [279, 378] width 97 height 62
drag, startPoint x: 300, startPoint y: 388, endPoint x: 313, endPoint y: 387, distance: 13.7
click at [309, 387] on div at bounding box center [305, 380] width 20 height 20
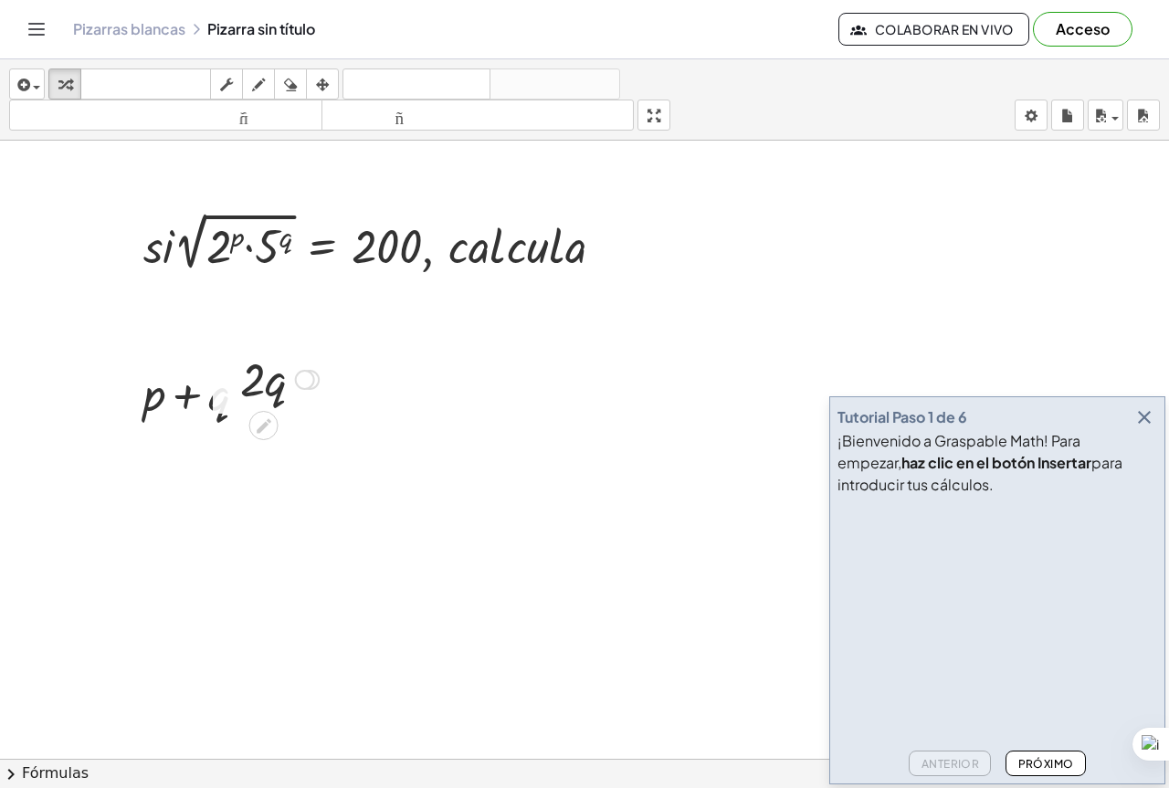
click at [313, 387] on div at bounding box center [310, 380] width 20 height 20
drag, startPoint x: 313, startPoint y: 387, endPoint x: 805, endPoint y: 356, distance: 493.1
click at [289, 79] on icon "button" at bounding box center [290, 85] width 13 height 22
drag, startPoint x: 251, startPoint y: 374, endPoint x: 223, endPoint y: 388, distance: 31.4
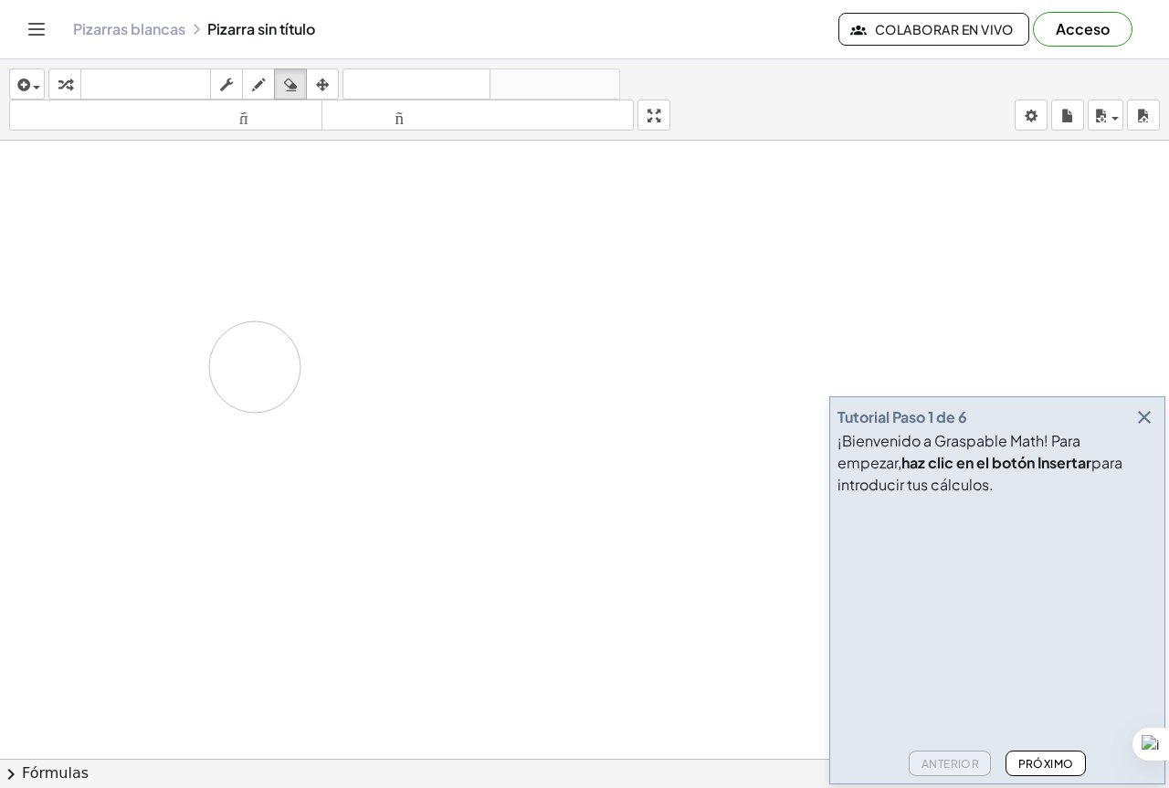
drag, startPoint x: 275, startPoint y: 384, endPoint x: 103, endPoint y: 415, distance: 174.4
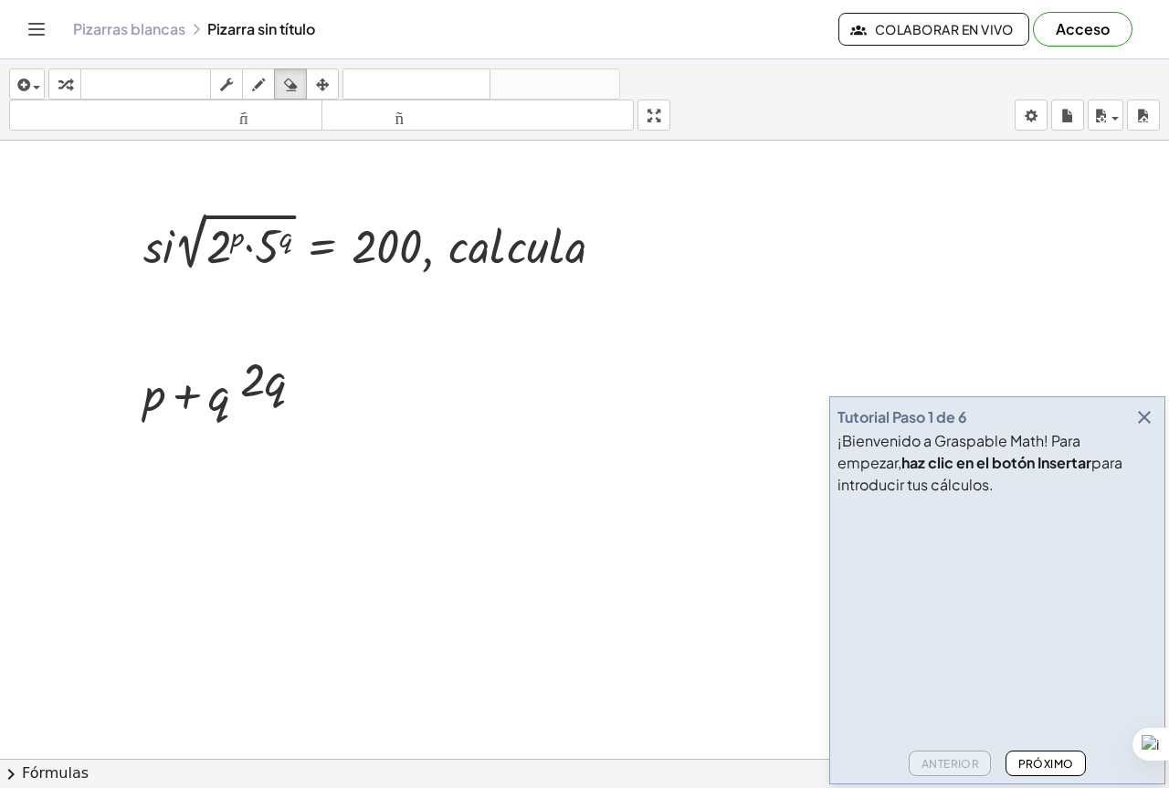
click at [1057, 767] on font "Próximo" at bounding box center [1046, 764] width 56 height 14
click at [1143, 426] on icon "button" at bounding box center [1144, 417] width 22 height 22
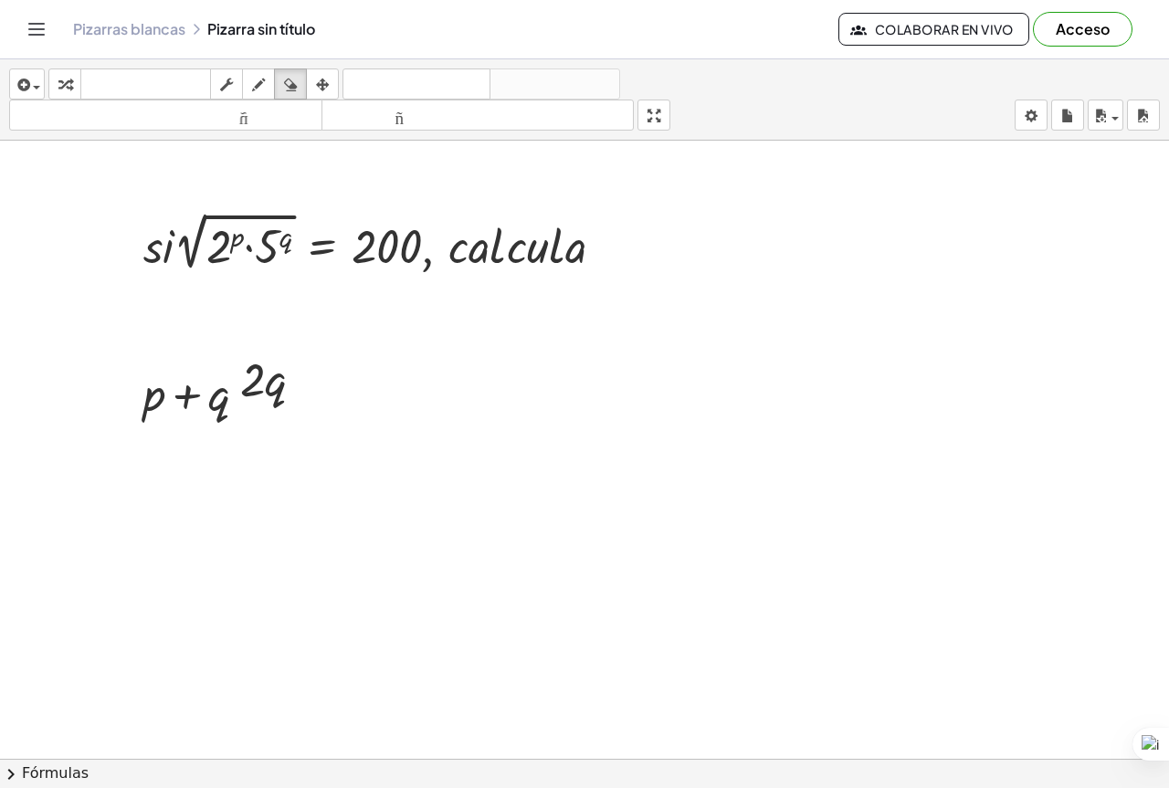
drag, startPoint x: 248, startPoint y: 247, endPoint x: 233, endPoint y: 247, distance: 15.5
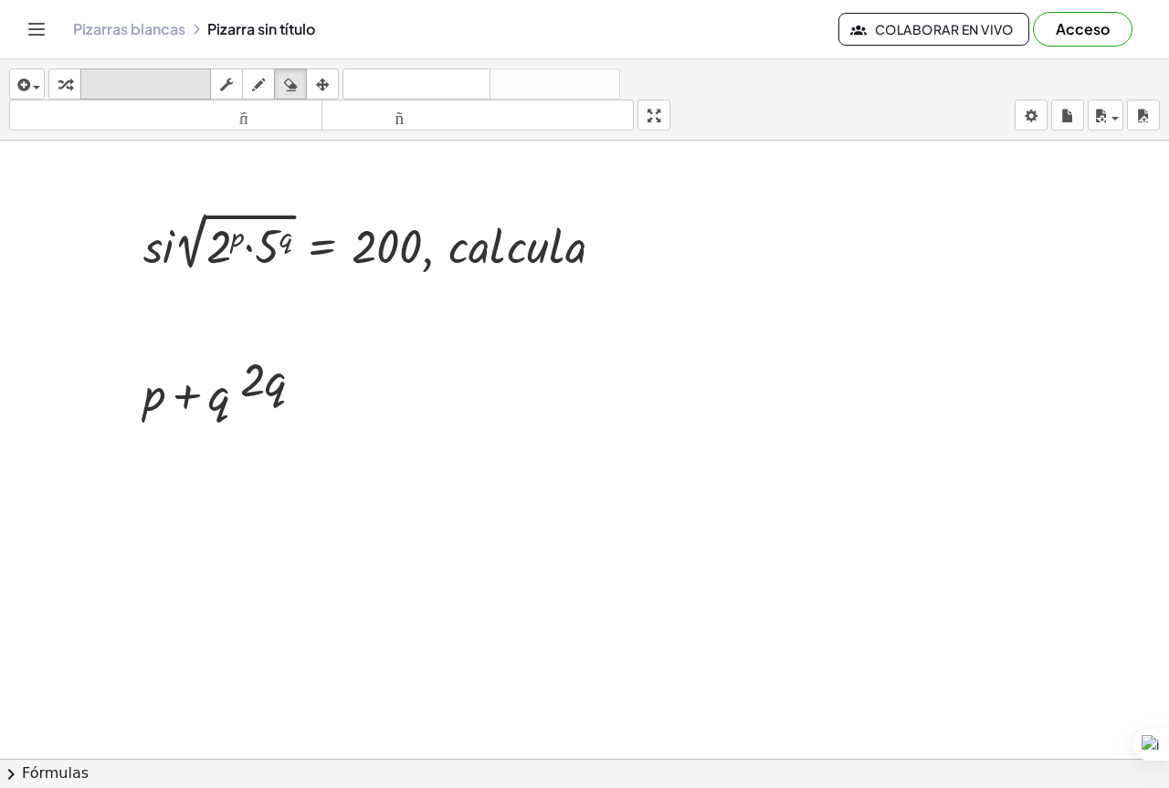
click at [187, 84] on font "teclado" at bounding box center [145, 84] width 121 height 17
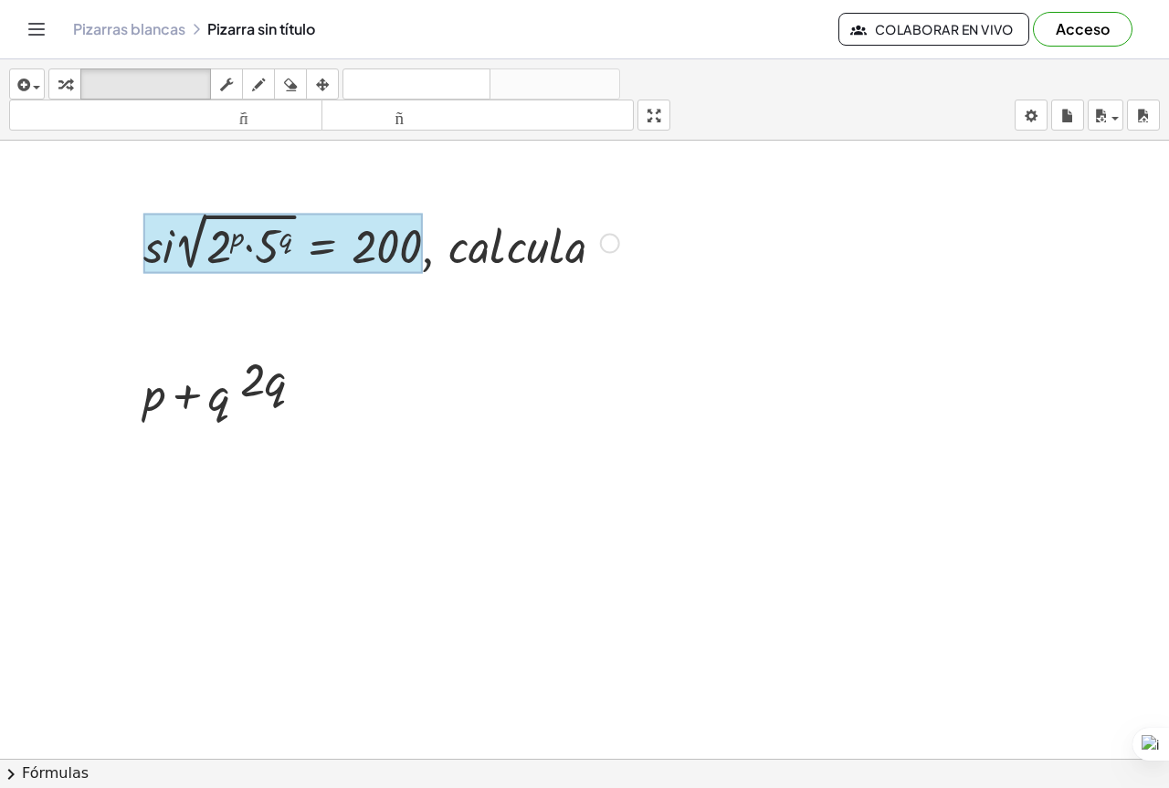
click at [303, 231] on div at bounding box center [282, 243] width 279 height 59
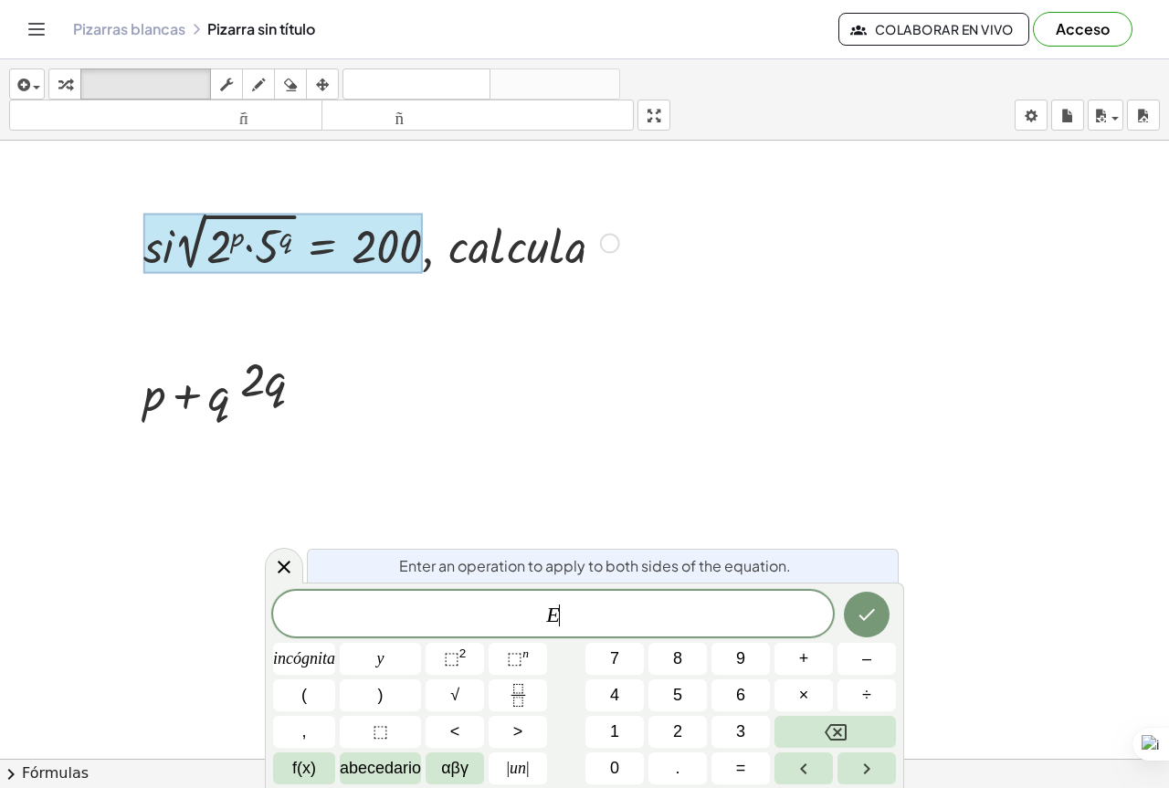
click at [303, 236] on div at bounding box center [282, 243] width 279 height 59
drag, startPoint x: 446, startPoint y: 262, endPoint x: 454, endPoint y: 267, distance: 9.4
click at [451, 266] on div at bounding box center [381, 241] width 494 height 68
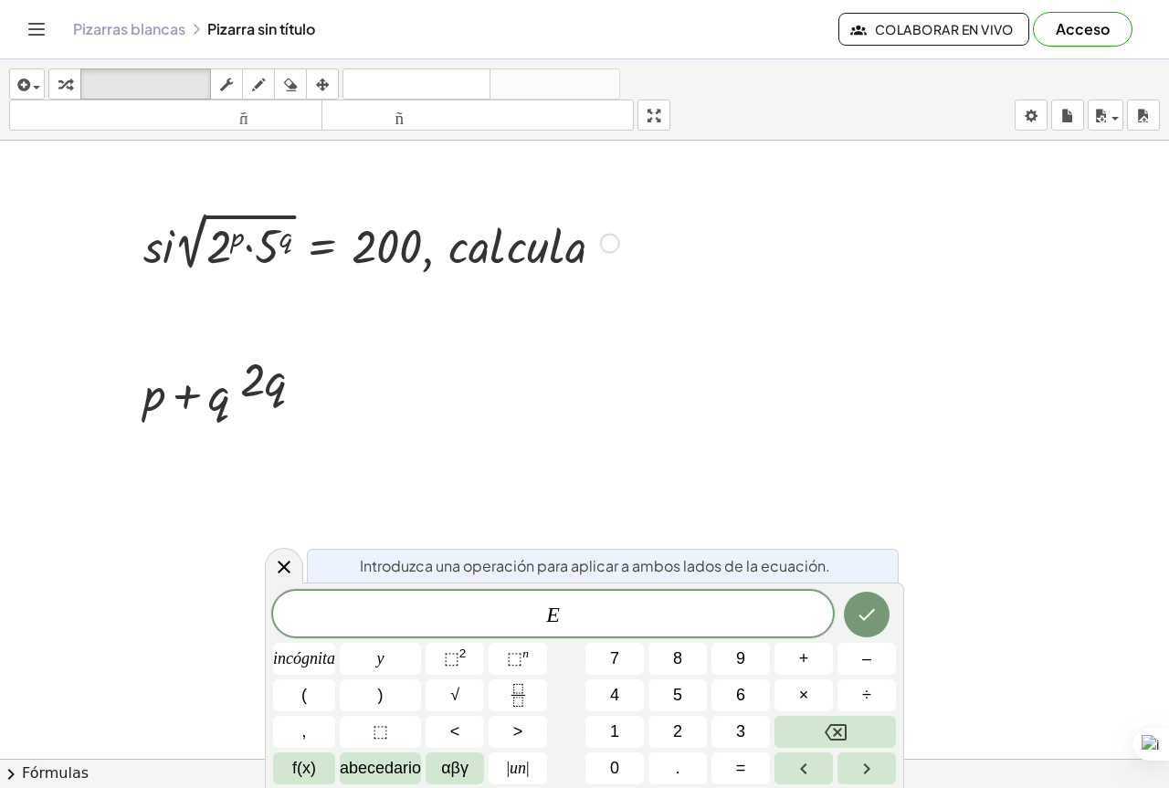
click at [590, 268] on div at bounding box center [381, 241] width 494 height 68
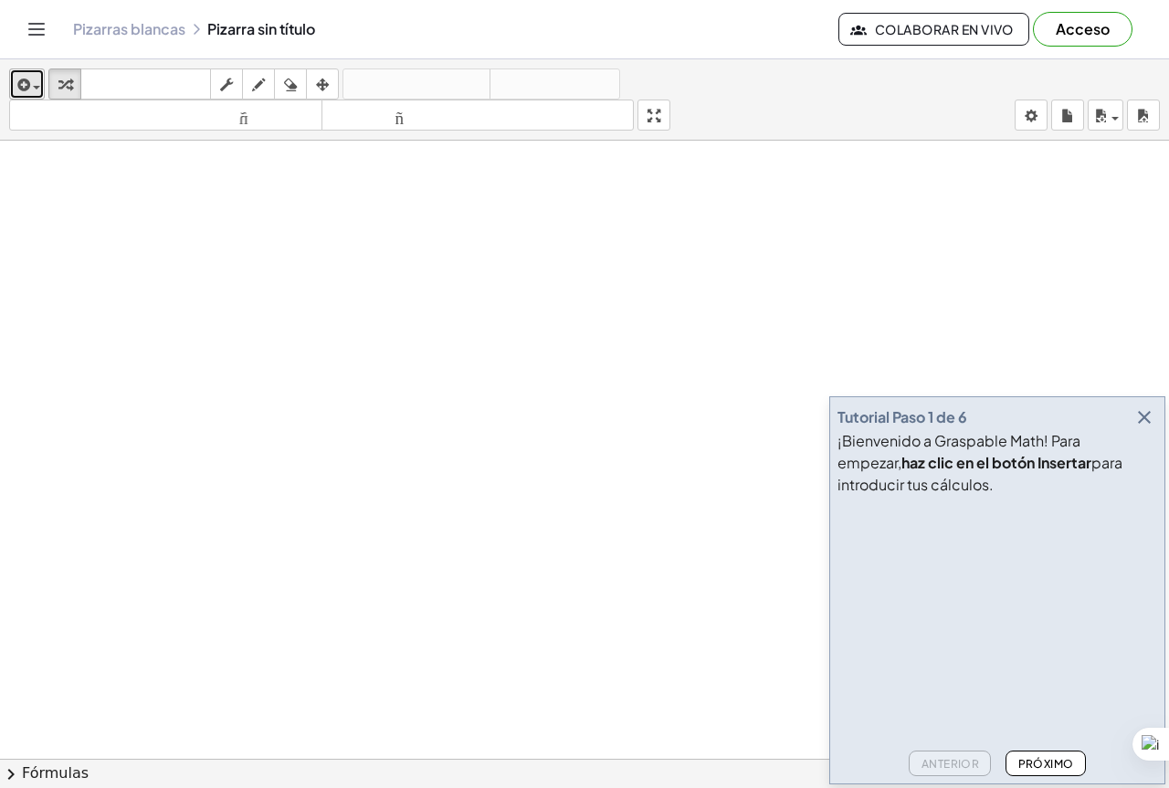
click at [26, 84] on icon "button" at bounding box center [22, 85] width 16 height 22
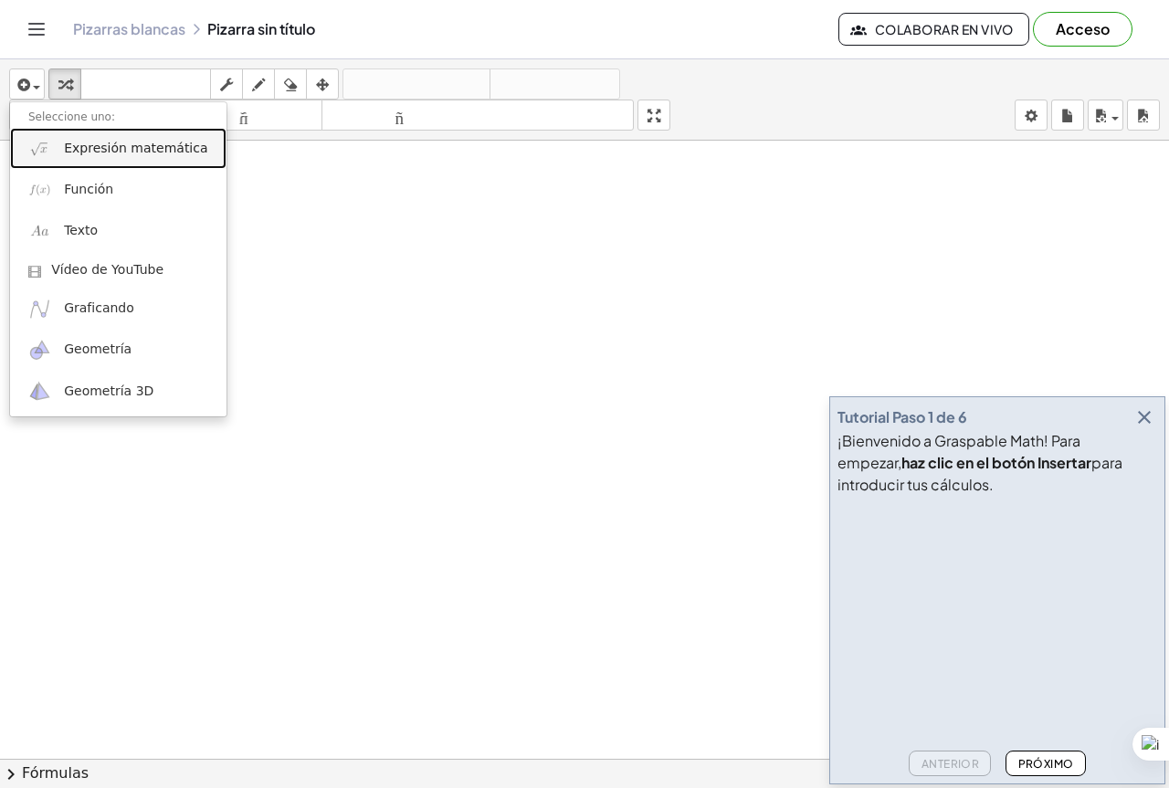
click at [110, 158] on link "Expresión matemática" at bounding box center [118, 148] width 216 height 41
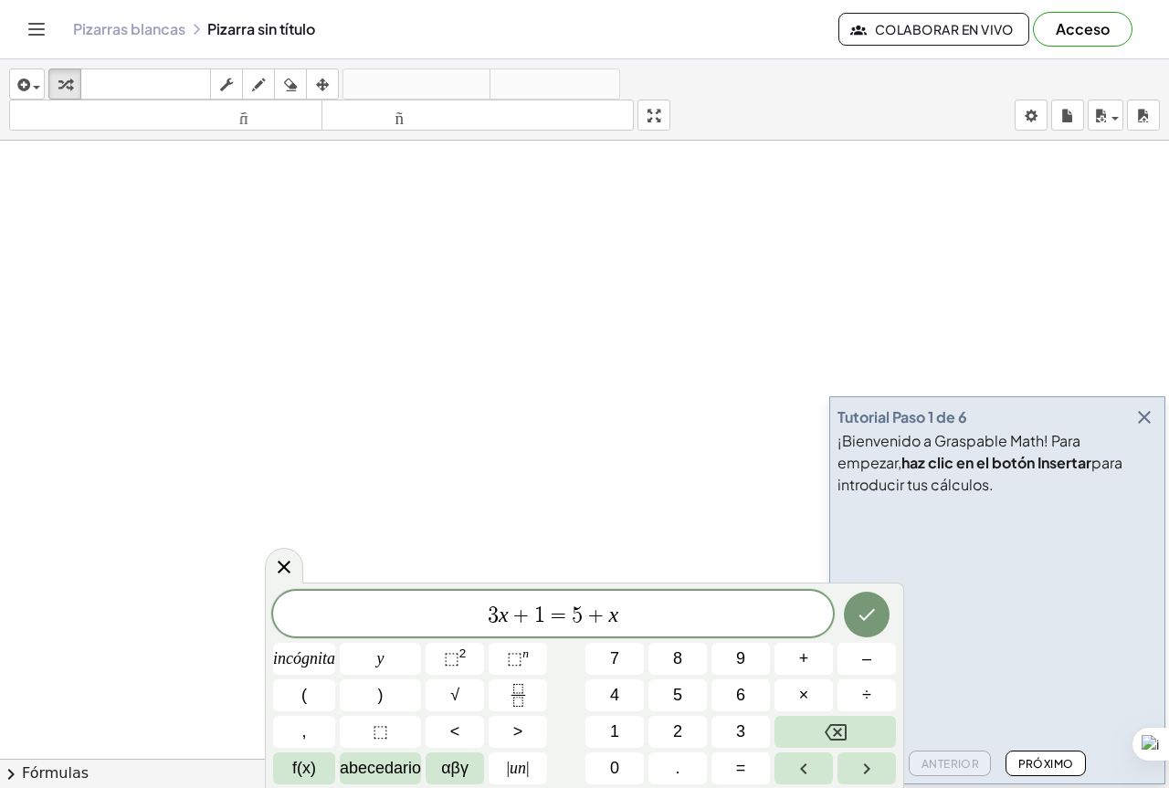
click at [652, 605] on span "3 x + 1 = 5 + x ​" at bounding box center [553, 616] width 560 height 26
click at [456, 703] on font "√" at bounding box center [454, 695] width 9 height 18
click at [512, 660] on font "⬚" at bounding box center [515, 658] width 16 height 18
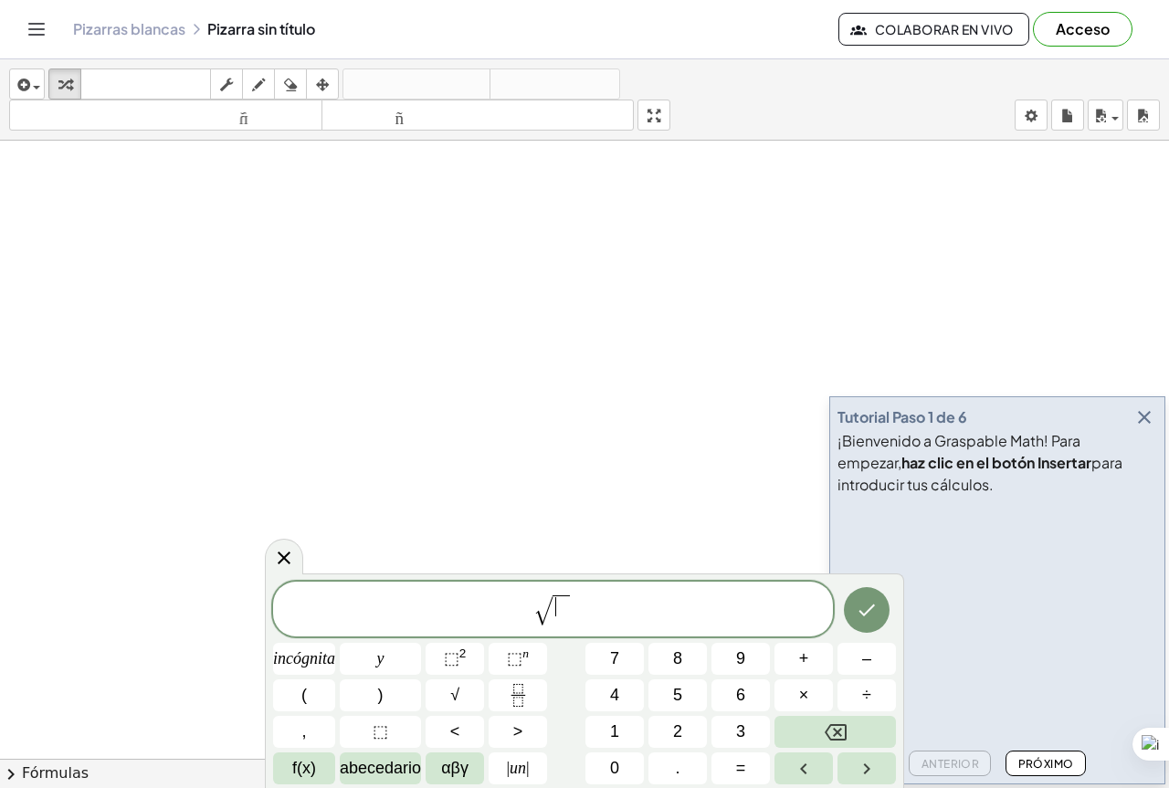
click at [559, 626] on span "√ ​" at bounding box center [553, 611] width 560 height 36
click at [557, 633] on div "√ ​" at bounding box center [553, 609] width 560 height 55
click at [565, 635] on div "√ ​" at bounding box center [553, 609] width 560 height 55
click at [570, 628] on div "**** √" at bounding box center [553, 609] width 560 height 56
click at [557, 630] on div "**********" at bounding box center [553, 609] width 560 height 56
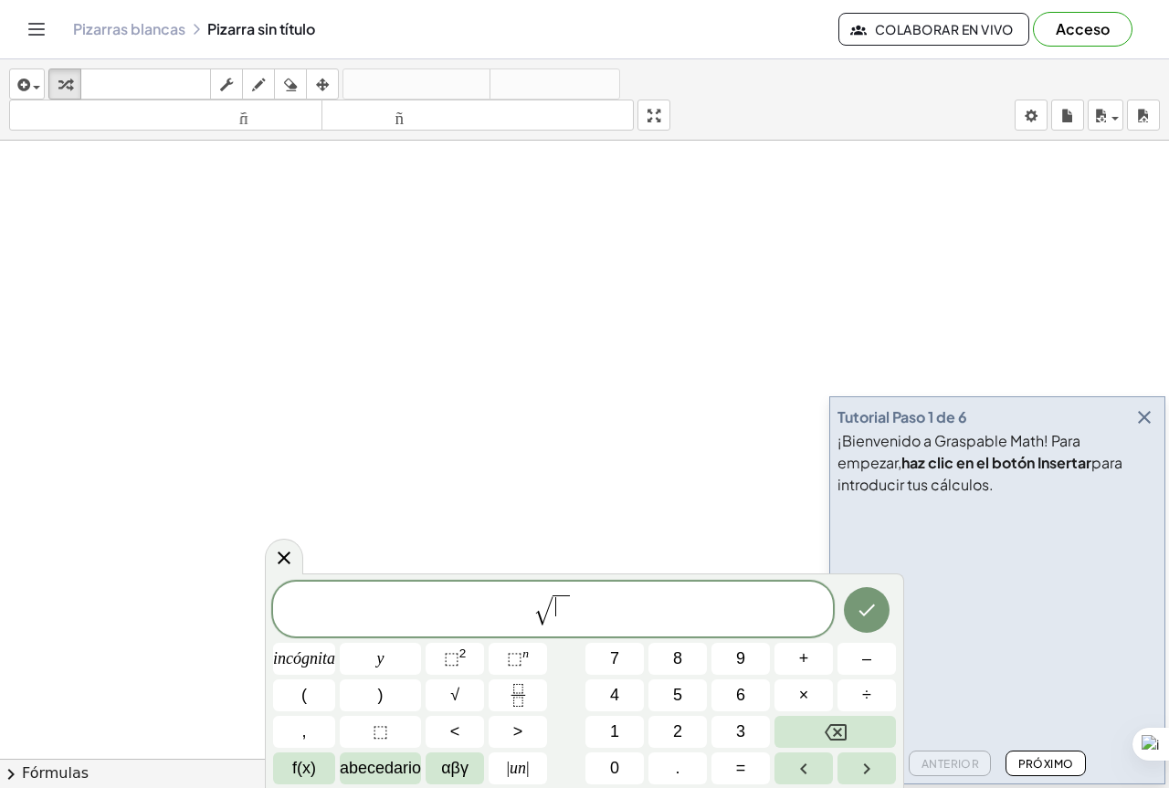
click at [556, 627] on span "√ ​" at bounding box center [553, 611] width 560 height 36
click at [556, 625] on span "​" at bounding box center [560, 610] width 16 height 31
click at [554, 625] on span "​" at bounding box center [560, 610] width 16 height 32
click at [564, 614] on span at bounding box center [566, 606] width 9 height 20
click at [811, 691] on button "×" at bounding box center [803, 695] width 58 height 32
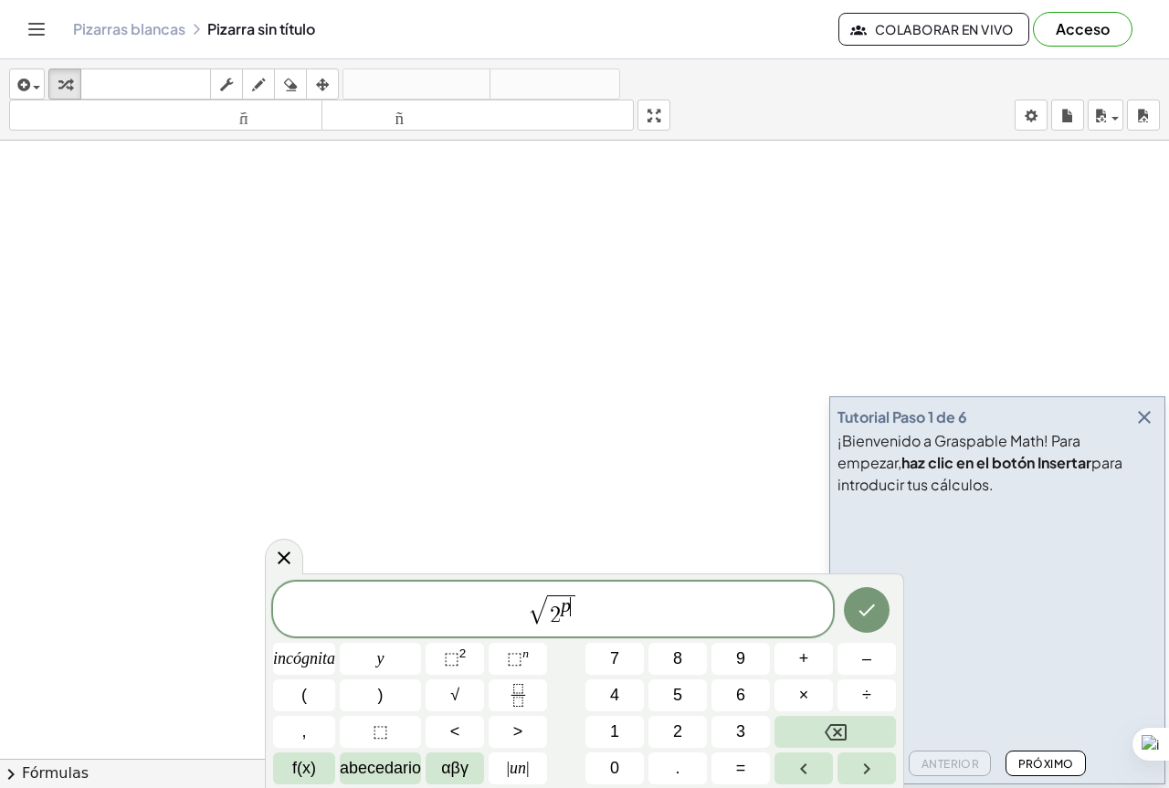
click at [580, 631] on div "√ 2 p ​" at bounding box center [553, 609] width 560 height 55
click at [819, 695] on button "×" at bounding box center [803, 695] width 58 height 32
drag, startPoint x: 556, startPoint y: 616, endPoint x: 570, endPoint y: 615, distance: 13.7
click at [558, 616] on span "p" at bounding box center [560, 607] width 10 height 20
click at [572, 615] on span "·" at bounding box center [577, 615] width 13 height 22
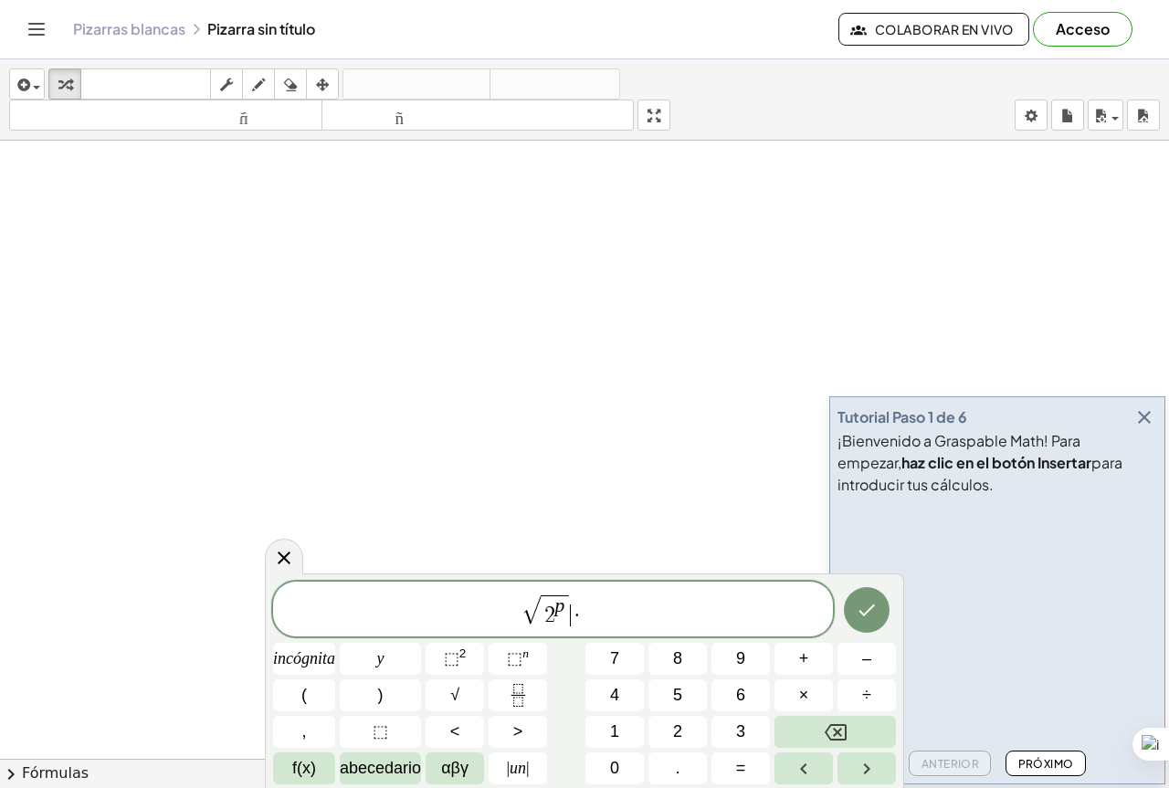
click at [563, 616] on span "p" at bounding box center [560, 607] width 10 height 20
click at [574, 621] on span "·" at bounding box center [577, 615] width 13 height 22
click at [564, 623] on span "2 p ​" at bounding box center [555, 610] width 28 height 31
click at [572, 623] on span "·" at bounding box center [577, 615] width 13 height 22
click at [559, 627] on span "√ 2 p ·" at bounding box center [553, 611] width 560 height 36
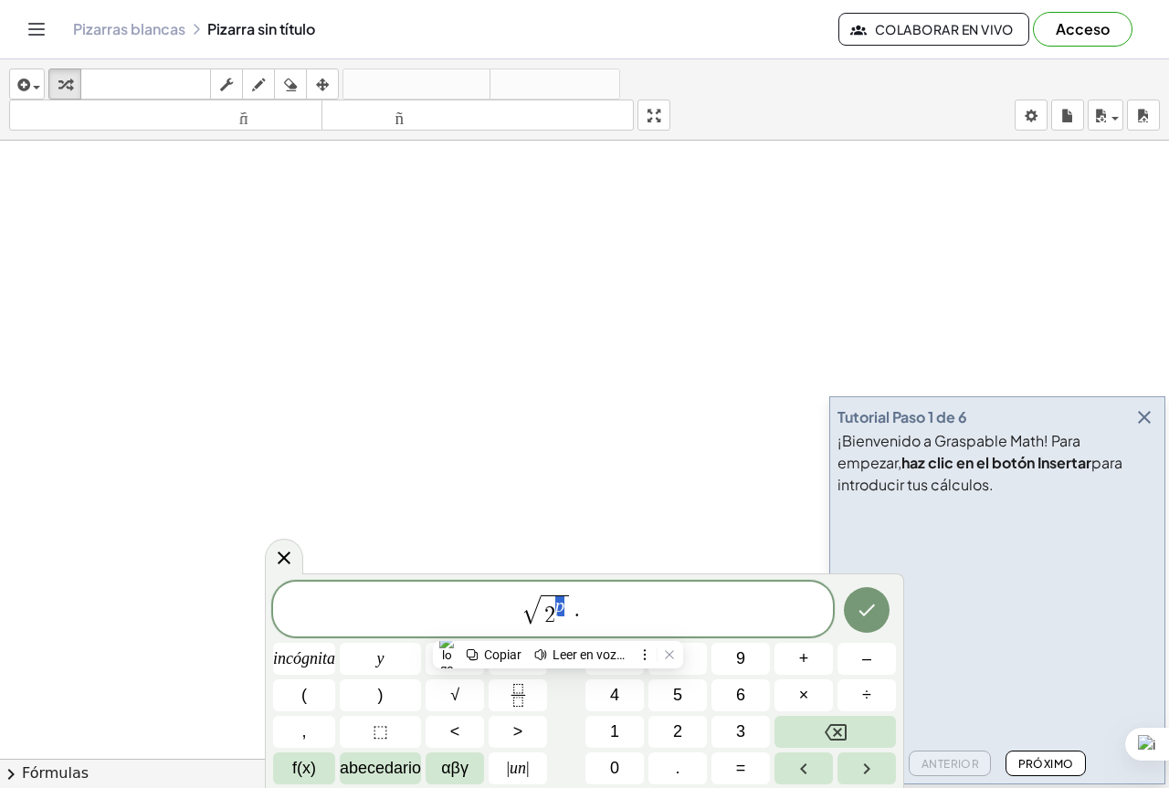
click at [566, 631] on div "√ 2 p ·" at bounding box center [553, 609] width 560 height 55
click at [568, 634] on div "** √ 2 p ·" at bounding box center [553, 609] width 560 height 55
click at [575, 619] on span "·" at bounding box center [577, 615] width 13 height 22
click at [576, 621] on span "·" at bounding box center [577, 615] width 13 height 22
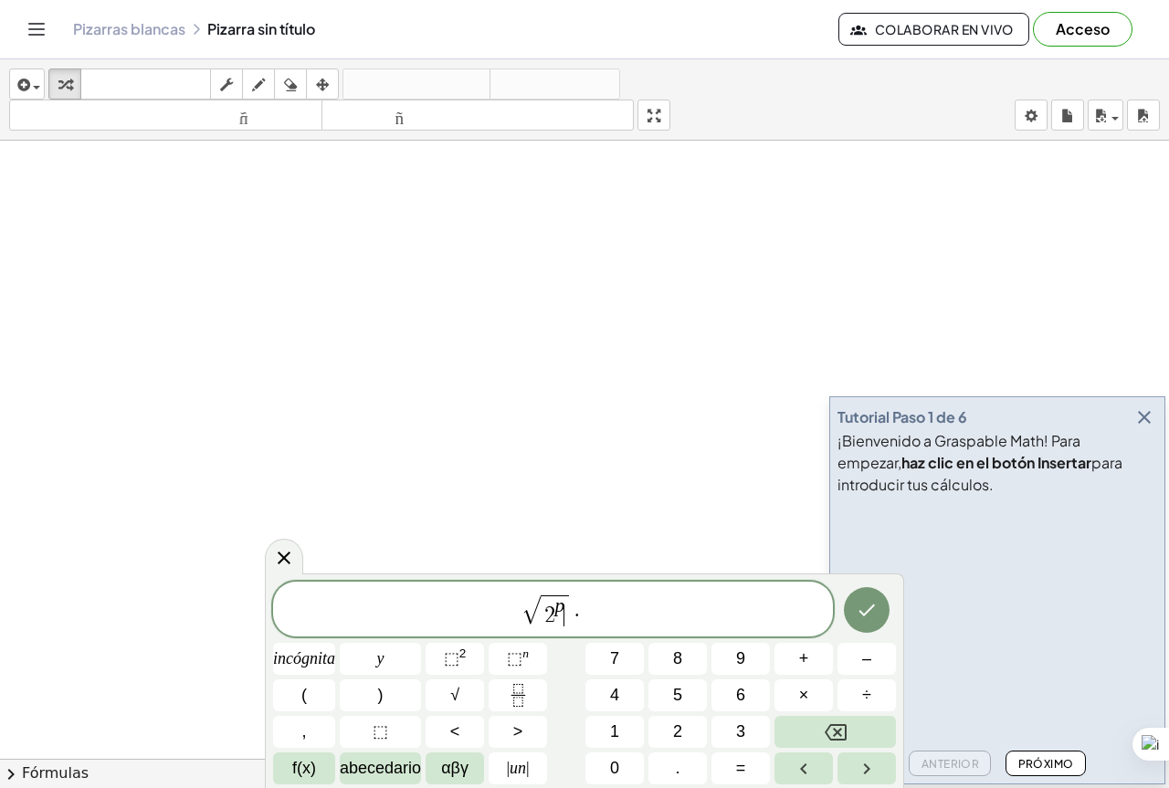
click at [573, 625] on span "·" at bounding box center [577, 615] width 13 height 22
click at [574, 625] on span "·" at bounding box center [577, 615] width 13 height 22
click at [576, 625] on span "·" at bounding box center [577, 615] width 13 height 22
click at [591, 625] on span "√ 2 p ​ ·" at bounding box center [553, 611] width 560 height 36
click at [531, 660] on button "⬚ n" at bounding box center [518, 659] width 58 height 32
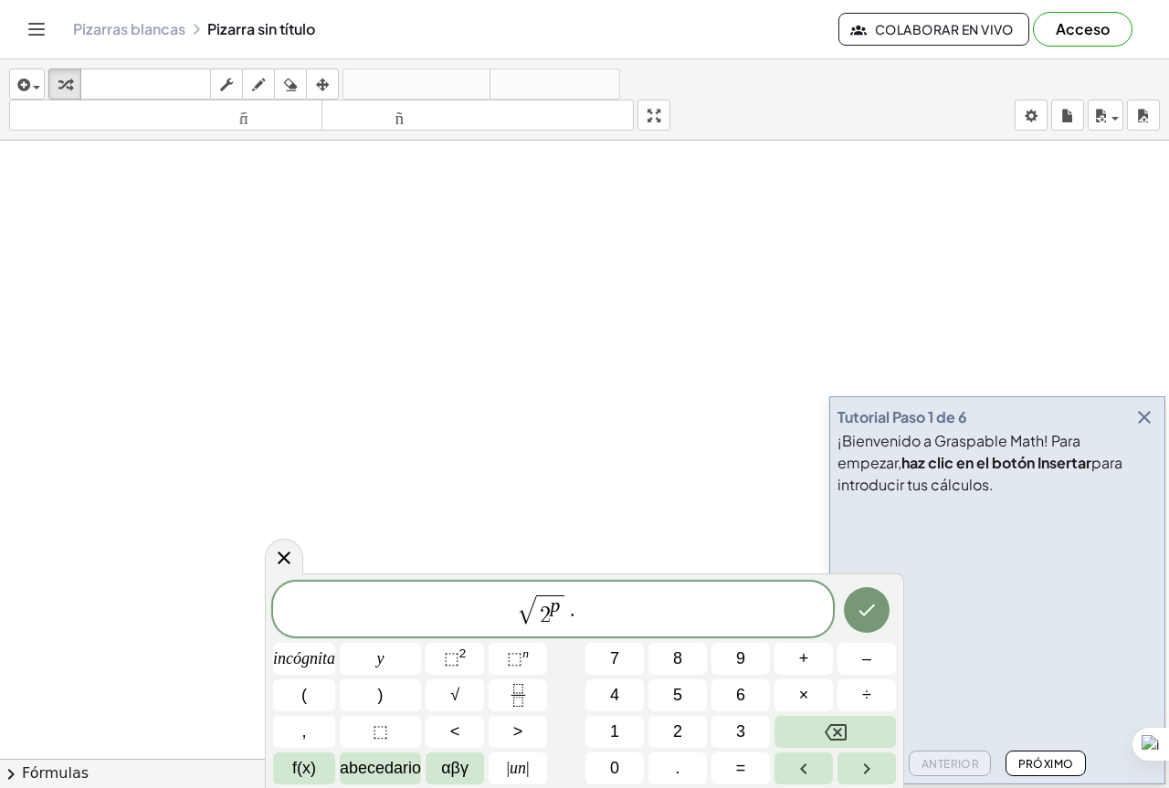
click at [590, 625] on span "√ 2 p · ​" at bounding box center [553, 611] width 560 height 36
click at [582, 629] on div "√ 2 p · ​" at bounding box center [553, 609] width 560 height 55
click at [578, 635] on div "√ 2 p · ​" at bounding box center [553, 609] width 560 height 55
click at [595, 604] on span "√ 2 p · 5 ​" at bounding box center [553, 611] width 560 height 36
click at [594, 604] on span "√ 2 p · 5 ​" at bounding box center [553, 611] width 560 height 36
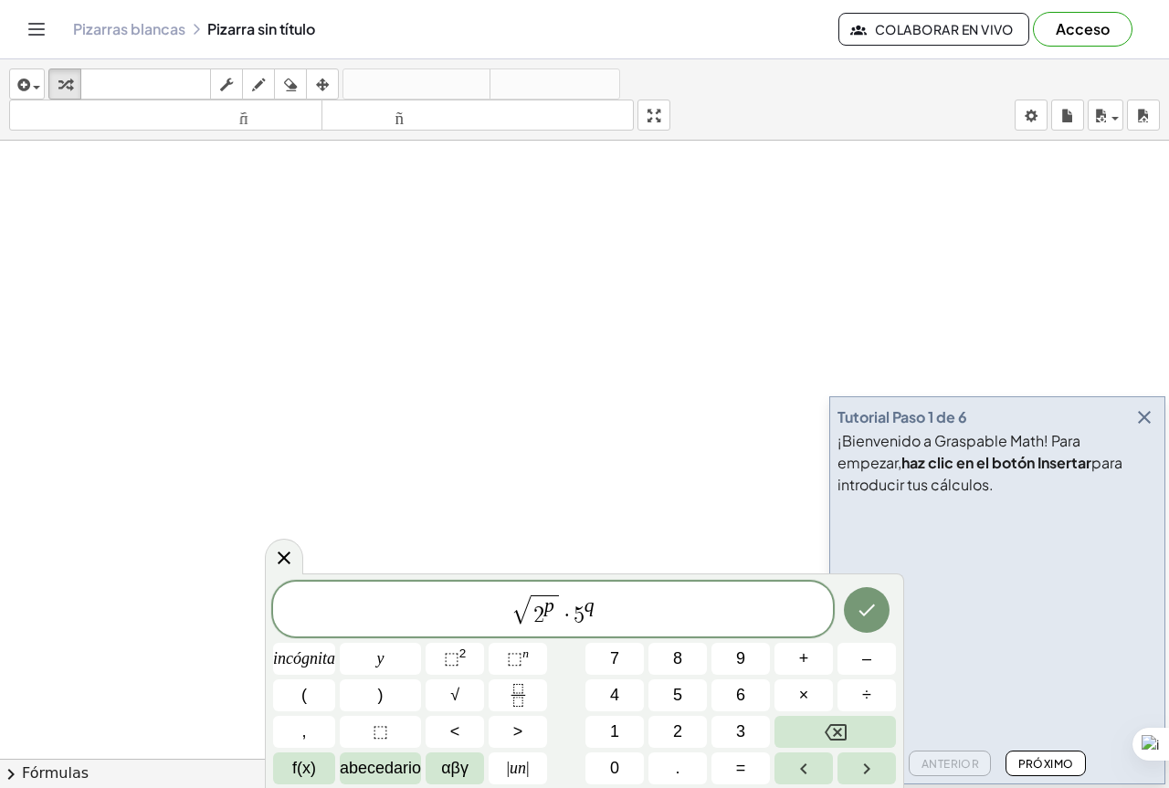
drag, startPoint x: 562, startPoint y: 605, endPoint x: 581, endPoint y: 610, distance: 18.8
click at [563, 605] on span "·" at bounding box center [567, 615] width 13 height 22
click at [615, 609] on span "√ 2 p ​ · 5 q" at bounding box center [553, 611] width 560 height 36
click at [559, 593] on span "√ 2 p · 5 q ​" at bounding box center [553, 611] width 560 height 36
click at [556, 593] on span "√ 2 p · 5 q" at bounding box center [553, 611] width 560 height 36
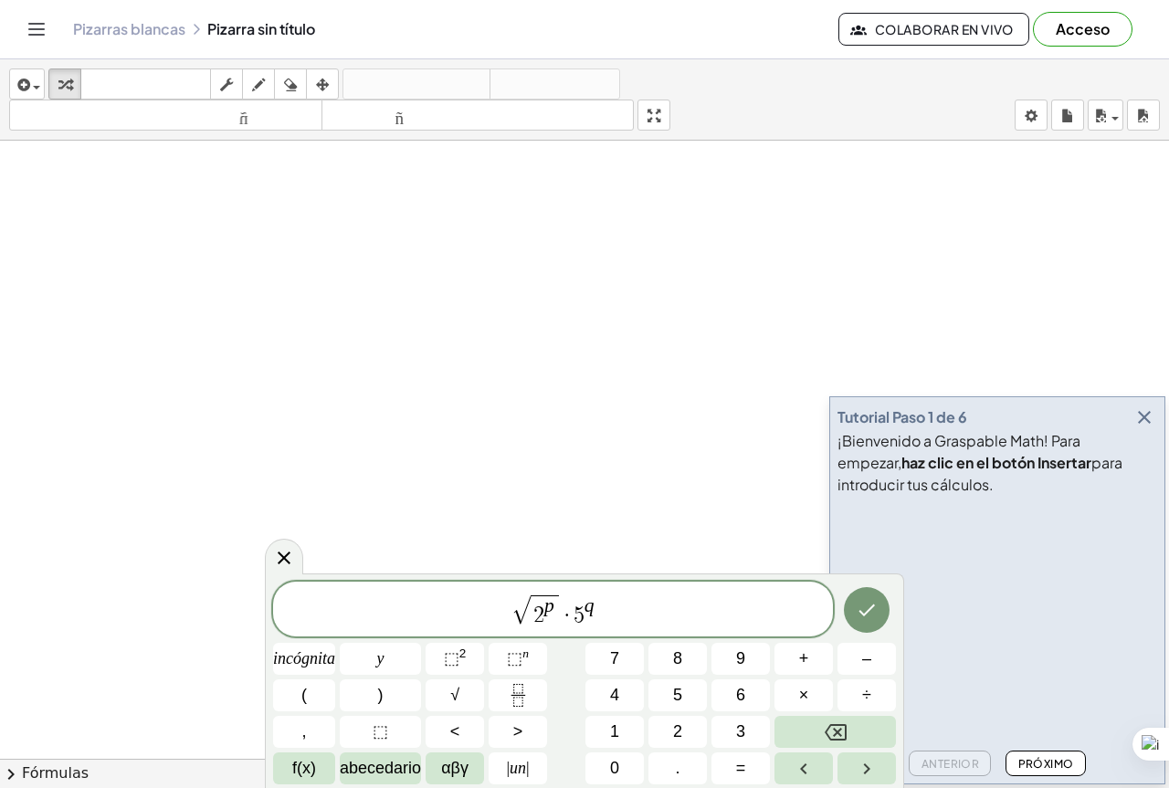
click at [682, 603] on span "√ 2 p ​ · 5 q" at bounding box center [553, 611] width 560 height 36
click at [732, 775] on button "=" at bounding box center [740, 768] width 58 height 32
click at [679, 731] on font "2" at bounding box center [677, 731] width 9 height 18
click at [608, 760] on button "0" at bounding box center [614, 768] width 58 height 32
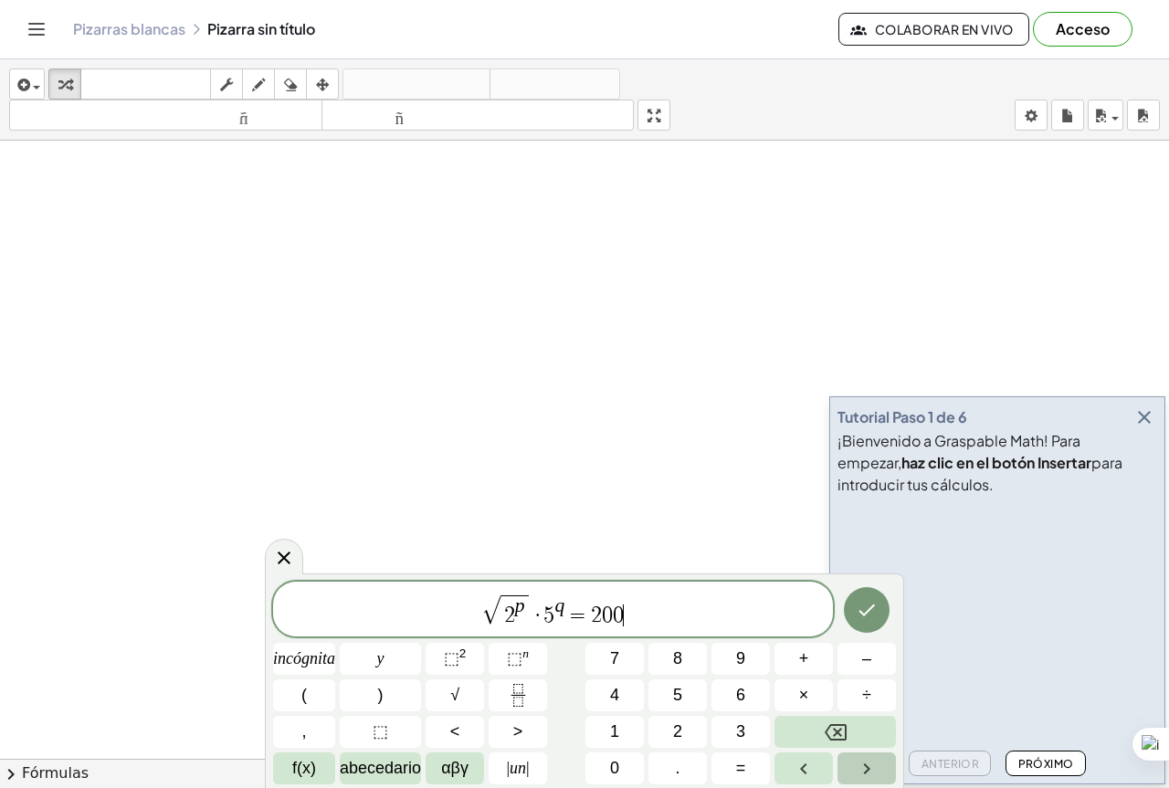
click at [846, 768] on button "Flecha derecha" at bounding box center [866, 768] width 58 height 32
click at [869, 622] on button "Hecho" at bounding box center [867, 610] width 46 height 46
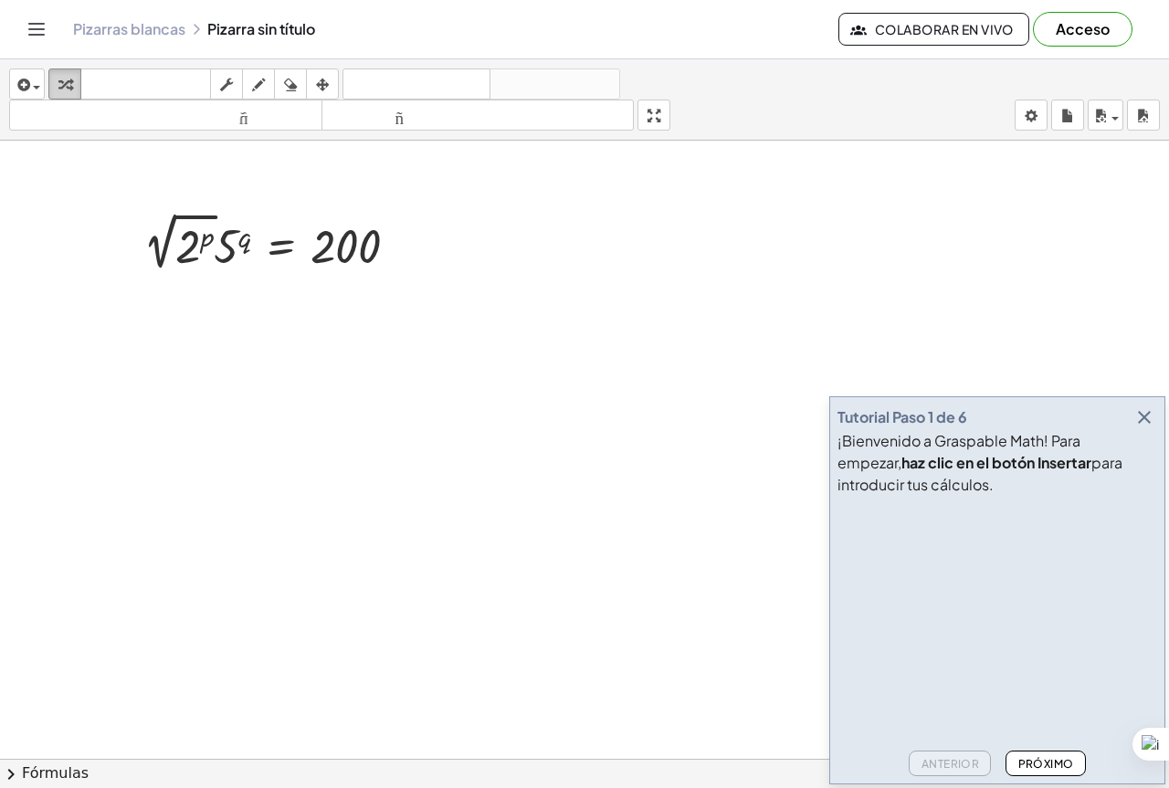
click at [66, 81] on icon "button" at bounding box center [64, 85] width 13 height 22
click at [0, 81] on div "insertar Seleccione uno: Expresión matemática Función Texto Vídeo de YouTube Gr…" at bounding box center [584, 99] width 1169 height 81
click at [23, 87] on icon "button" at bounding box center [22, 85] width 16 height 22
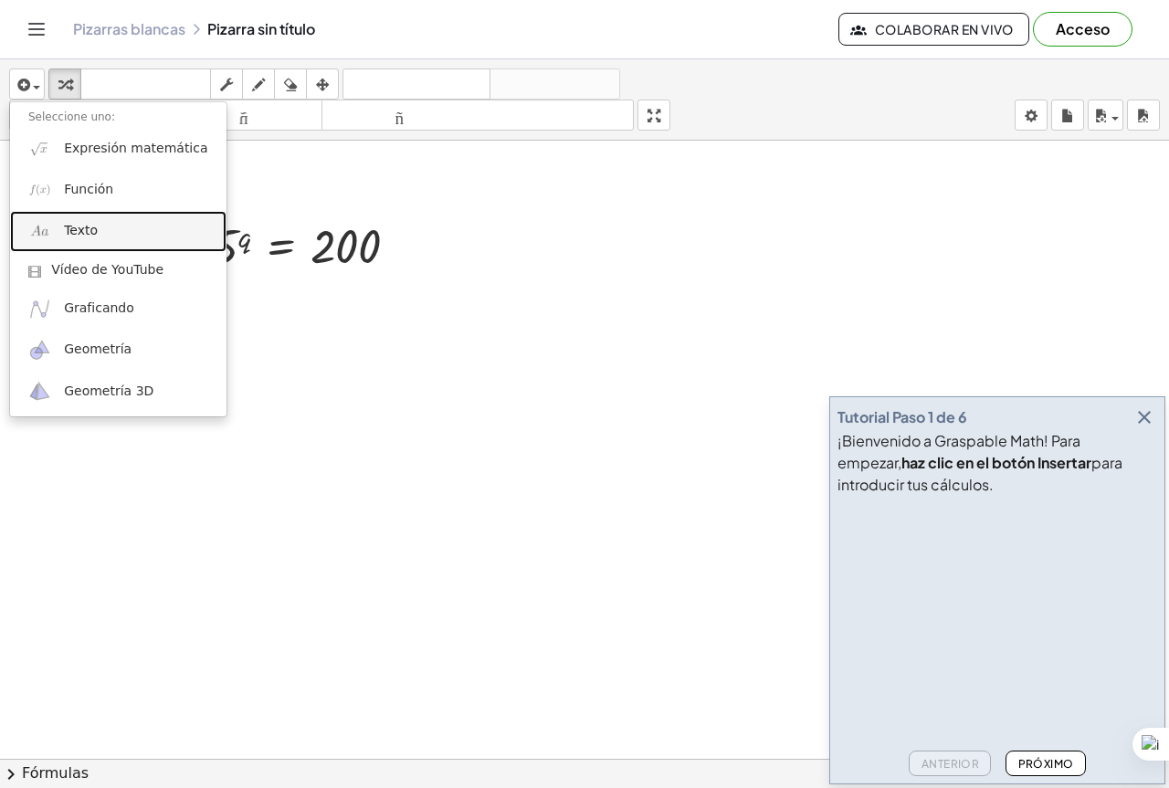
click at [117, 245] on link "Texto" at bounding box center [118, 231] width 216 height 41
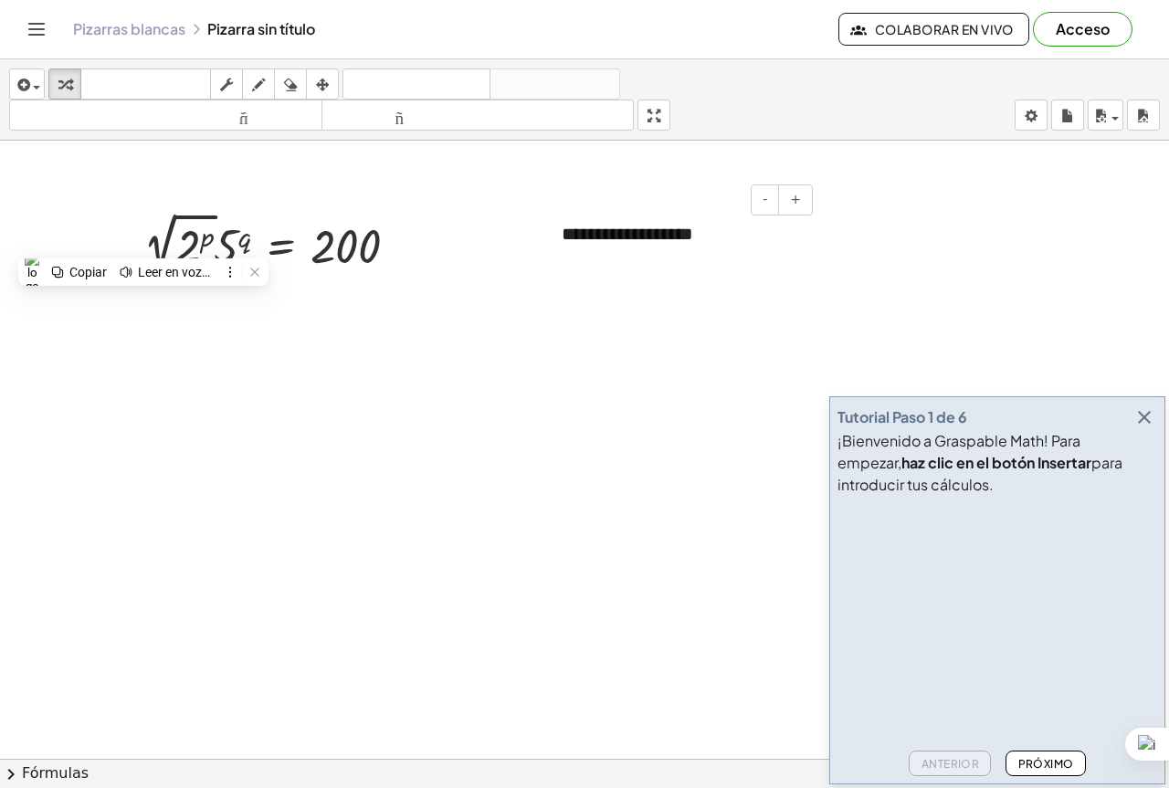
click at [604, 228] on font "**********" at bounding box center [627, 234] width 131 height 18
drag, startPoint x: 674, startPoint y: 245, endPoint x: 699, endPoint y: 245, distance: 25.6
click at [698, 245] on div "**********" at bounding box center [680, 234] width 274 height 63
click at [702, 244] on div "**********" at bounding box center [680, 234] width 274 height 63
click at [772, 203] on button "-" at bounding box center [765, 199] width 28 height 31
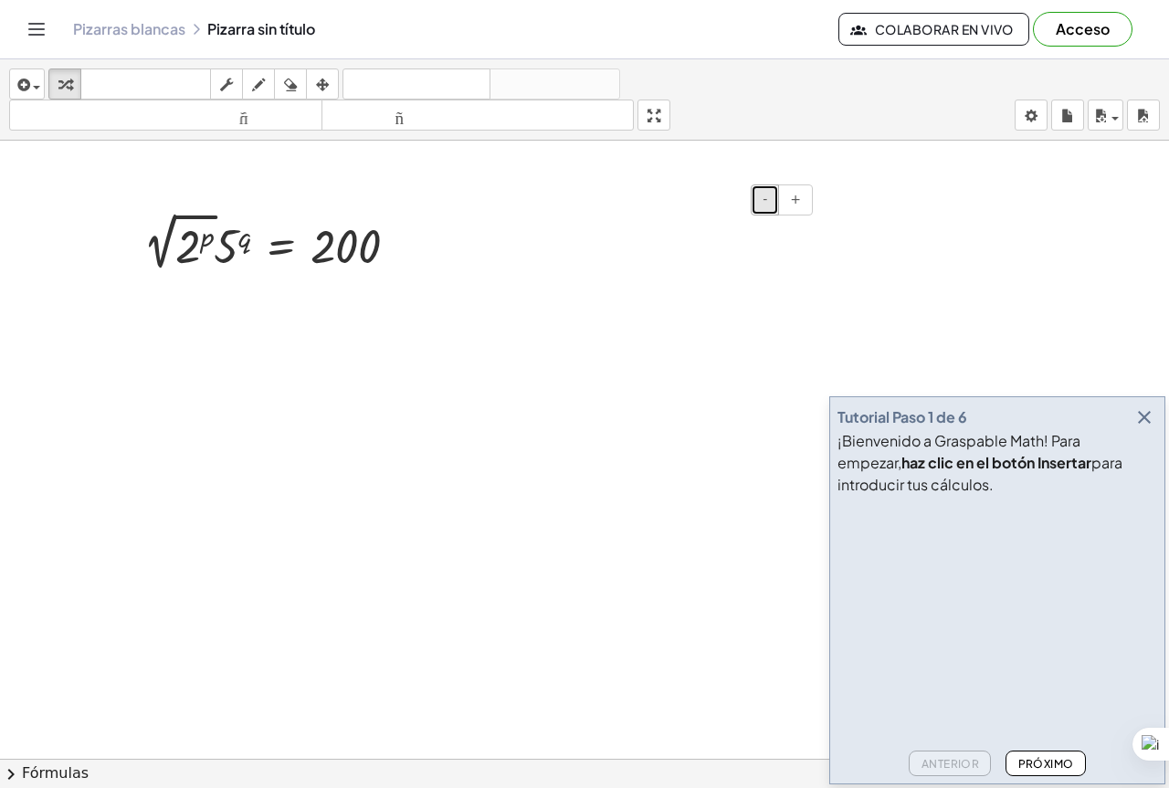
click at [772, 203] on button "-" at bounding box center [765, 199] width 28 height 31
click at [788, 202] on button "+" at bounding box center [795, 199] width 35 height 31
click at [784, 202] on button "+" at bounding box center [795, 199] width 35 height 31
click at [786, 202] on button "+" at bounding box center [795, 199] width 35 height 31
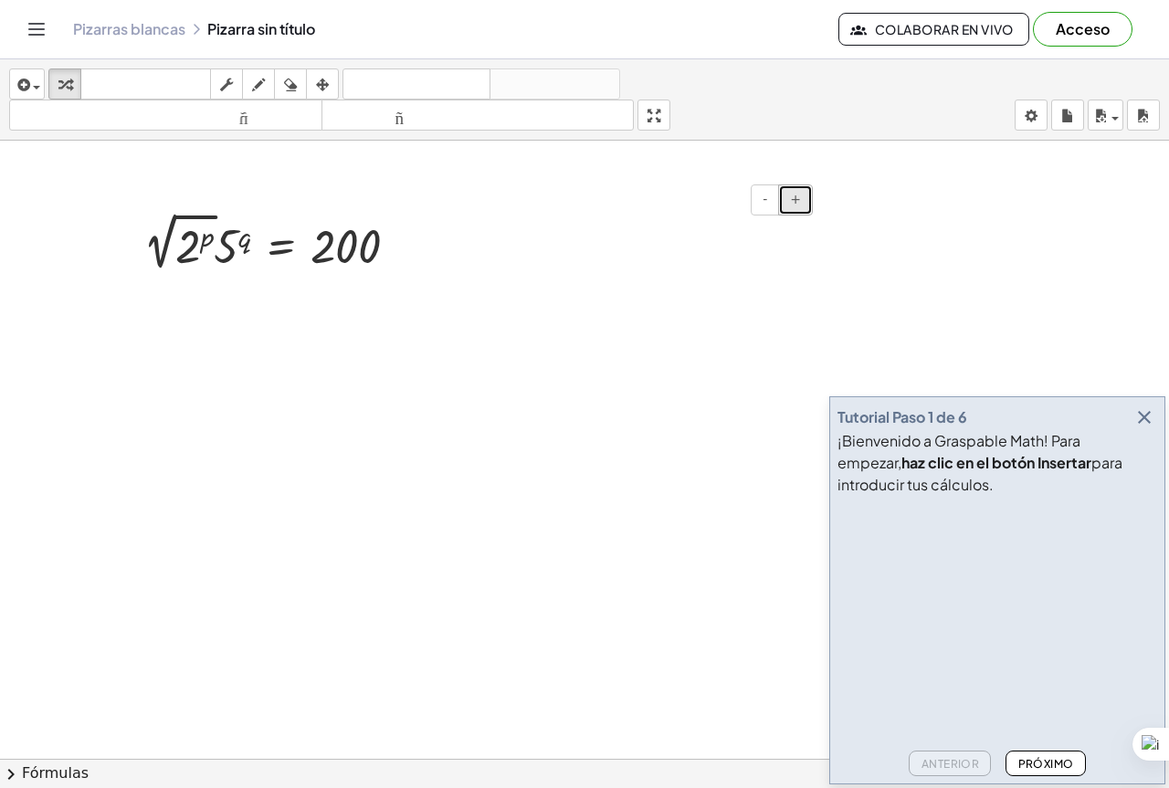
click at [786, 202] on button "+" at bounding box center [795, 199] width 35 height 31
click at [717, 228] on div at bounding box center [680, 239] width 274 height 73
drag, startPoint x: 579, startPoint y: 239, endPoint x: 590, endPoint y: 239, distance: 11.0
click at [585, 239] on font "*********" at bounding box center [607, 239] width 90 height 26
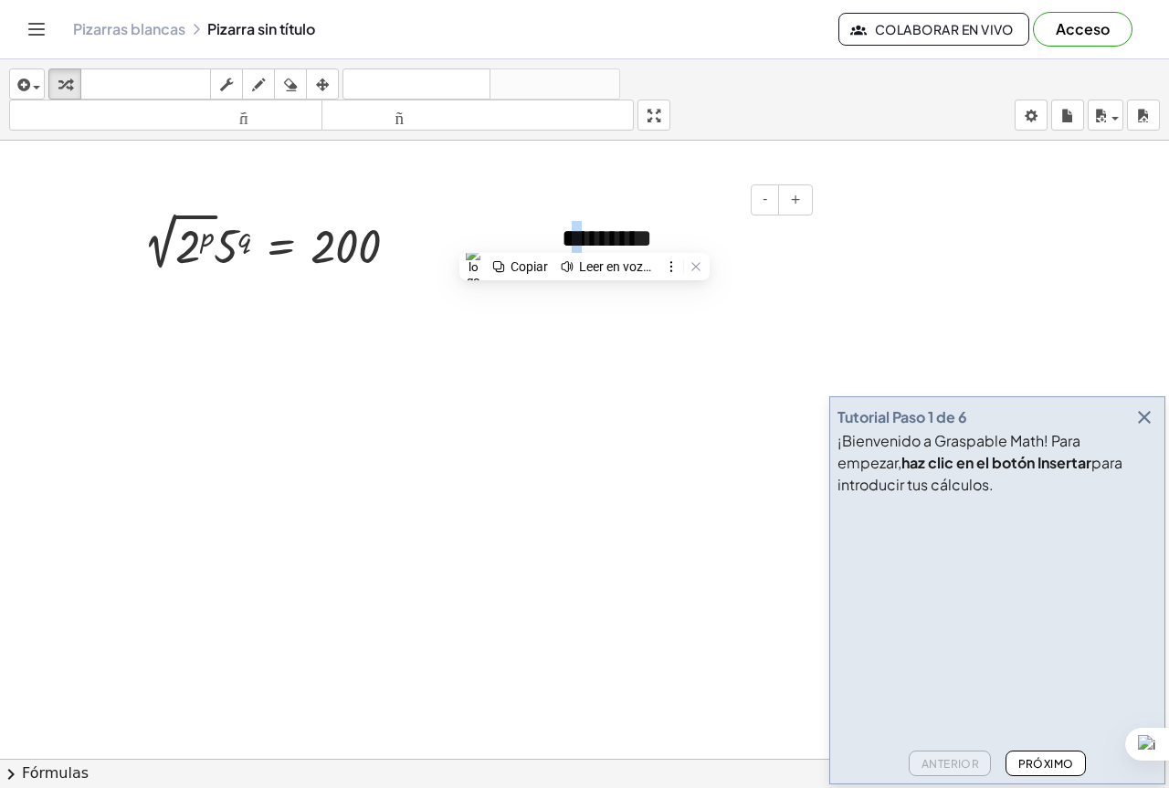
click at [590, 239] on font "*********" at bounding box center [607, 239] width 90 height 26
drag, startPoint x: 679, startPoint y: 235, endPoint x: 630, endPoint y: 226, distance: 50.0
click at [602, 236] on div "*******" at bounding box center [680, 239] width 274 height 73
click at [681, 205] on div "- +" at bounding box center [676, 199] width 274 height 31
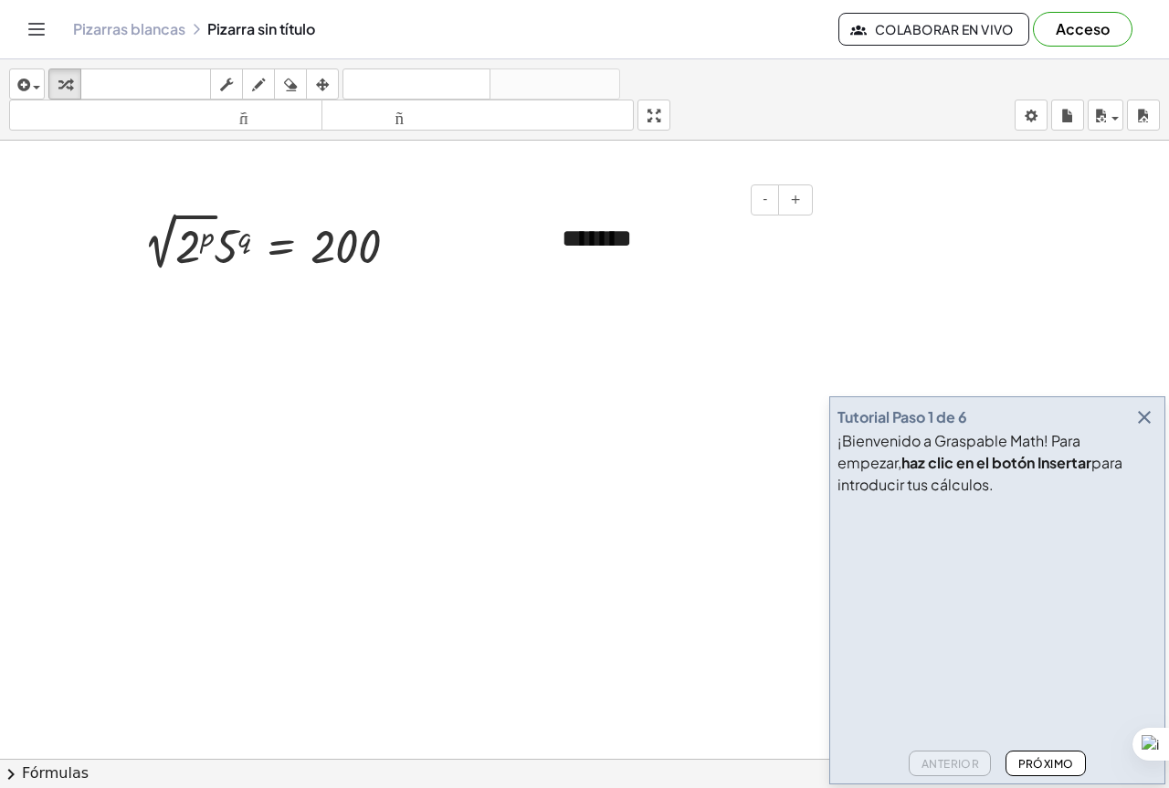
drag, startPoint x: 682, startPoint y: 201, endPoint x: 662, endPoint y: 215, distance: 24.8
click at [670, 210] on div "- +" at bounding box center [676, 199] width 274 height 31
click at [660, 216] on div "*******" at bounding box center [680, 239] width 274 height 73
click at [667, 205] on div "- +" at bounding box center [676, 199] width 274 height 31
click at [672, 201] on div "- +" at bounding box center [676, 199] width 274 height 31
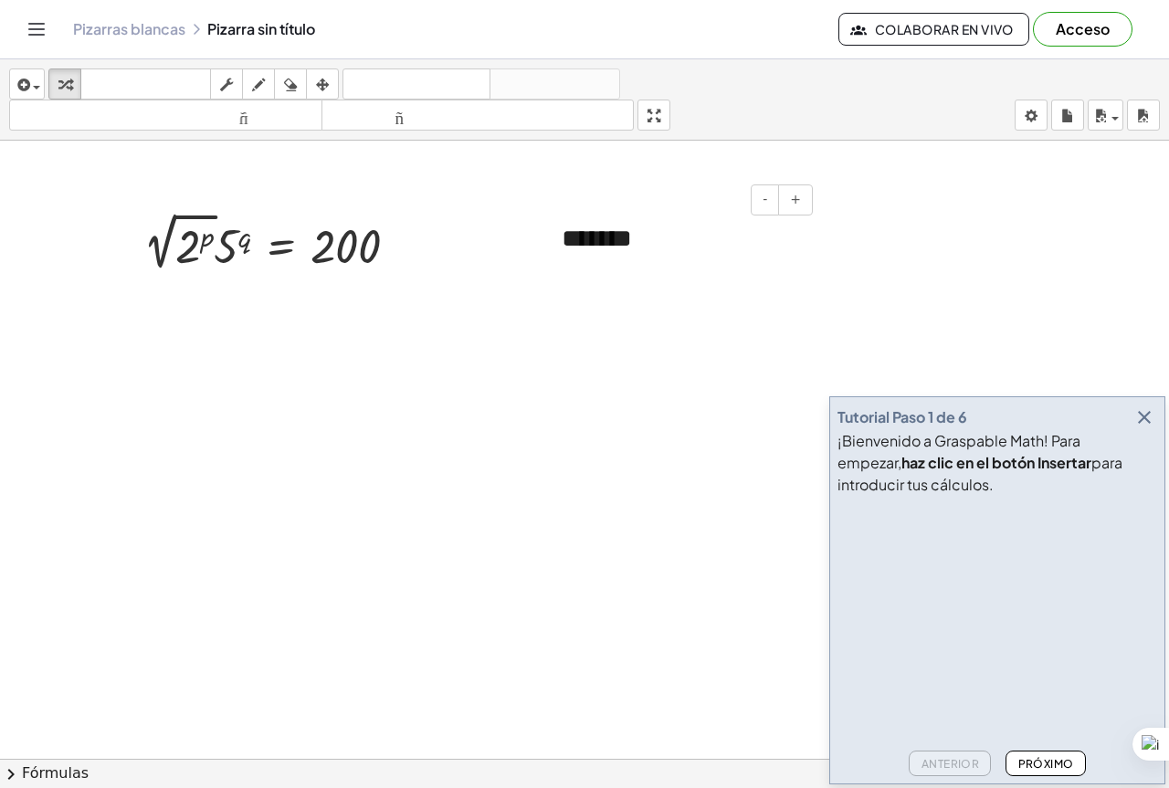
drag, startPoint x: 656, startPoint y: 217, endPoint x: 638, endPoint y: 219, distance: 17.4
click at [652, 217] on div "*******" at bounding box center [680, 239] width 274 height 73
drag, startPoint x: 613, startPoint y: 201, endPoint x: 569, endPoint y: 204, distance: 43.9
click at [570, 204] on div "- +" at bounding box center [676, 199] width 274 height 31
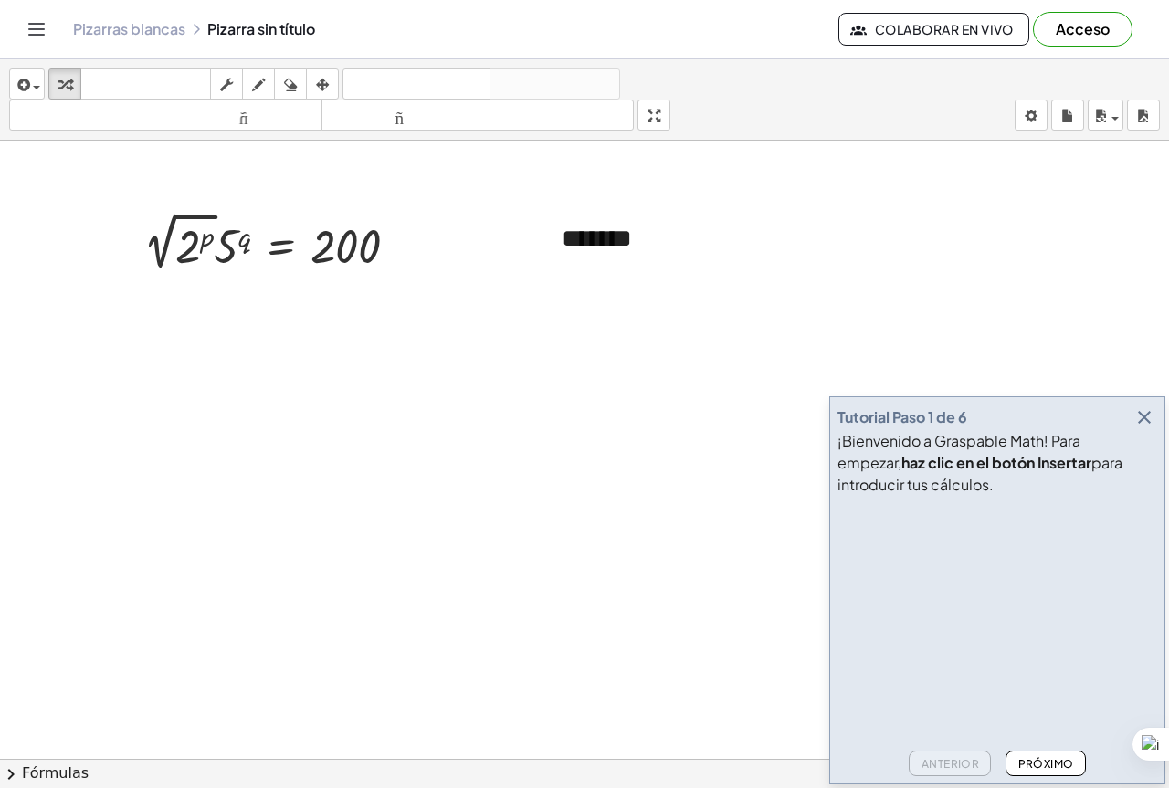
click at [704, 268] on div "*******" at bounding box center [680, 239] width 274 height 73
drag, startPoint x: 813, startPoint y: 275, endPoint x: 740, endPoint y: 278, distance: 73.1
drag, startPoint x: 737, startPoint y: 278, endPoint x: 696, endPoint y: 271, distance: 41.6
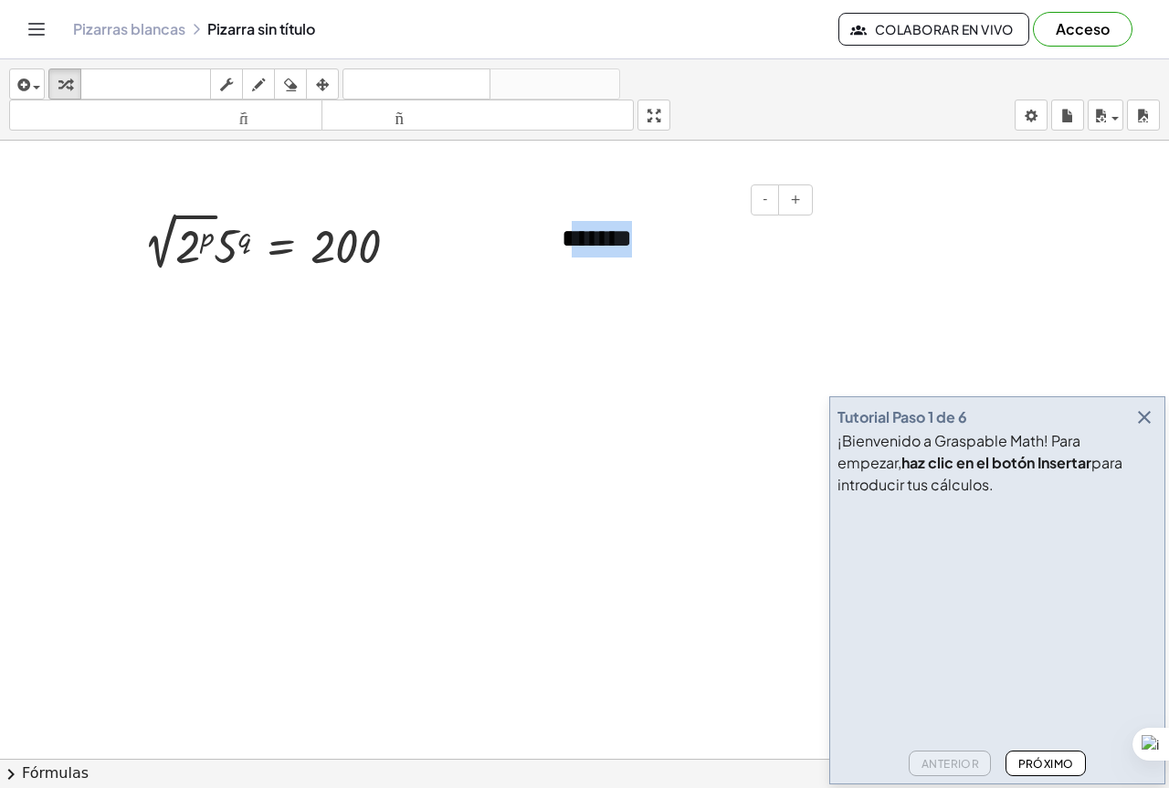
drag, startPoint x: 696, startPoint y: 271, endPoint x: 620, endPoint y: 215, distance: 94.1
click at [576, 263] on div "*******" at bounding box center [680, 239] width 274 height 73
click at [700, 192] on div "- +" at bounding box center [676, 199] width 274 height 31
click at [670, 226] on div "*******" at bounding box center [680, 239] width 274 height 73
click at [544, 247] on div at bounding box center [552, 239] width 18 height 73
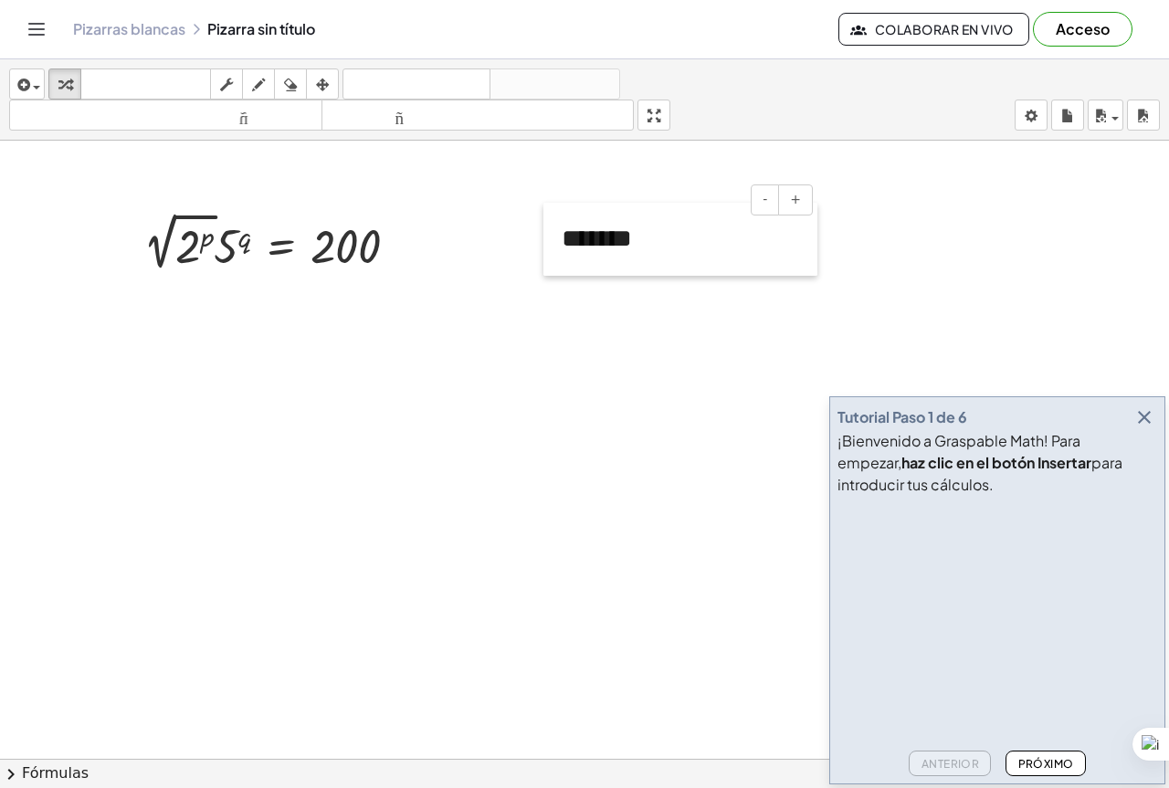
drag, startPoint x: 561, startPoint y: 249, endPoint x: 549, endPoint y: 249, distance: 11.9
click at [554, 249] on div at bounding box center [552, 239] width 18 height 73
drag, startPoint x: 545, startPoint y: 249, endPoint x: 384, endPoint y: 253, distance: 161.7
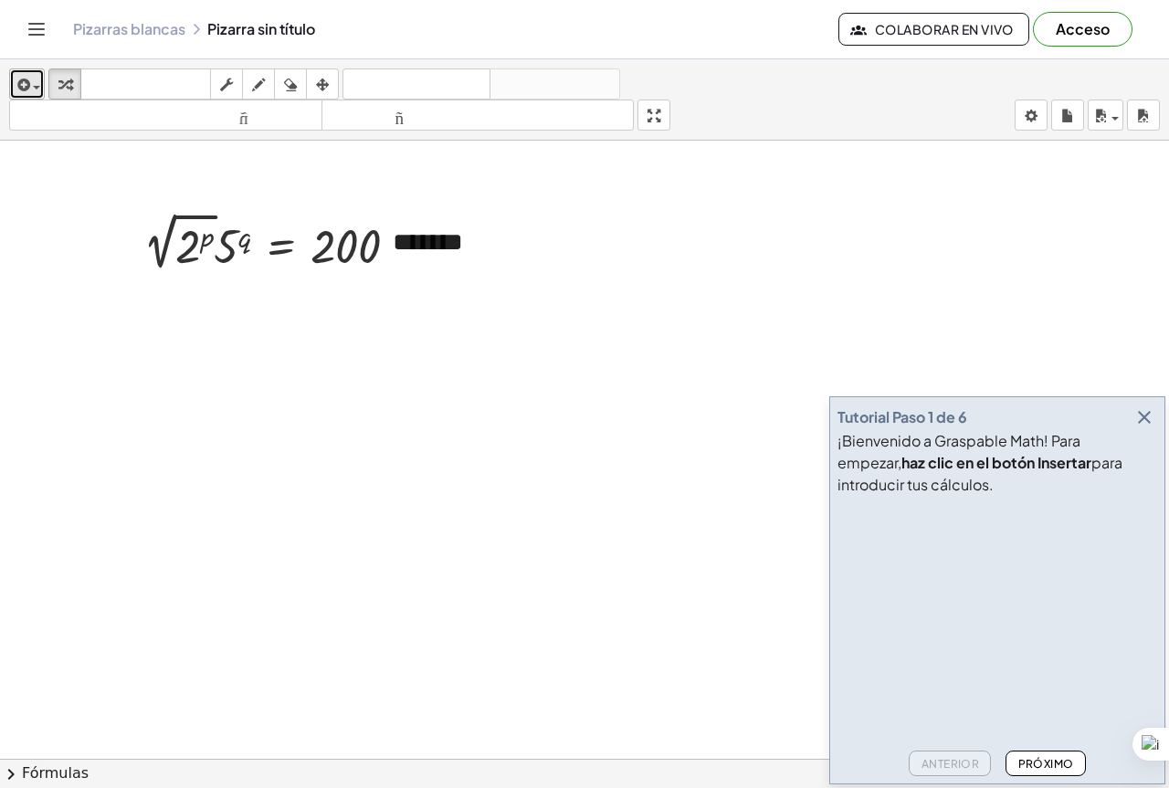
click at [14, 79] on icon "button" at bounding box center [22, 85] width 16 height 22
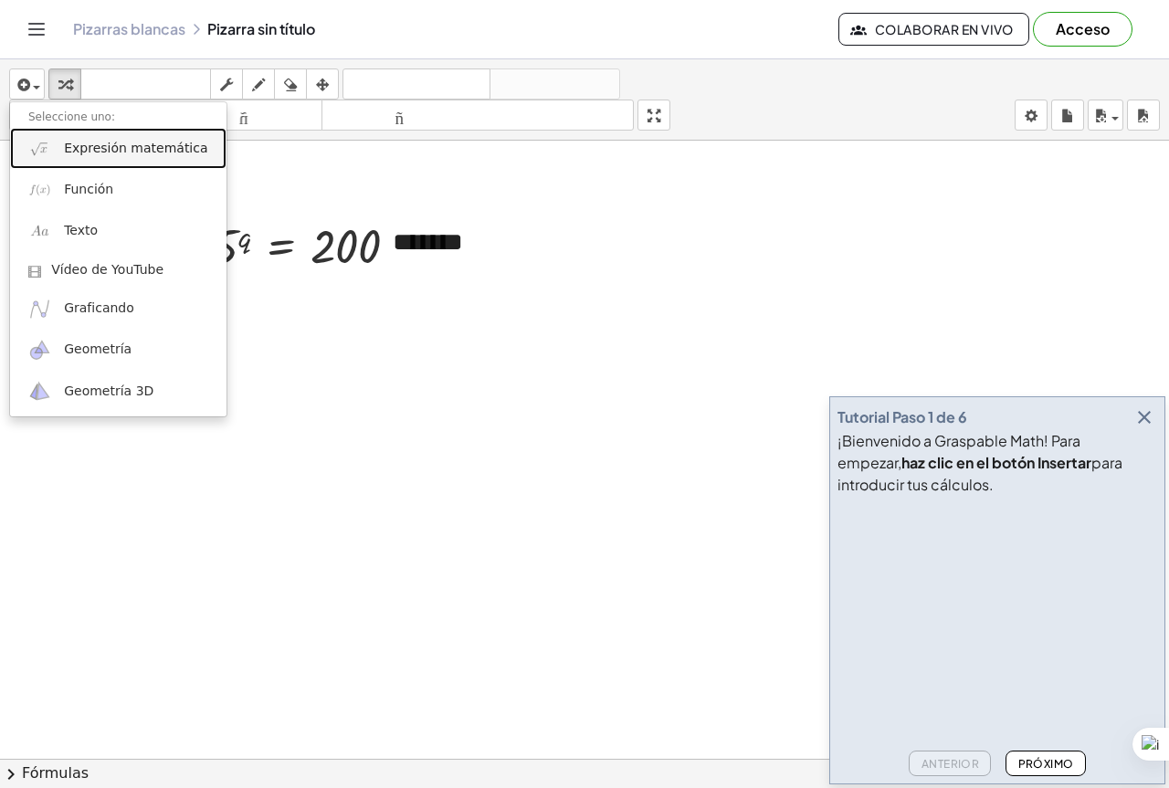
click at [79, 145] on font "Expresión matemática" at bounding box center [135, 148] width 143 height 15
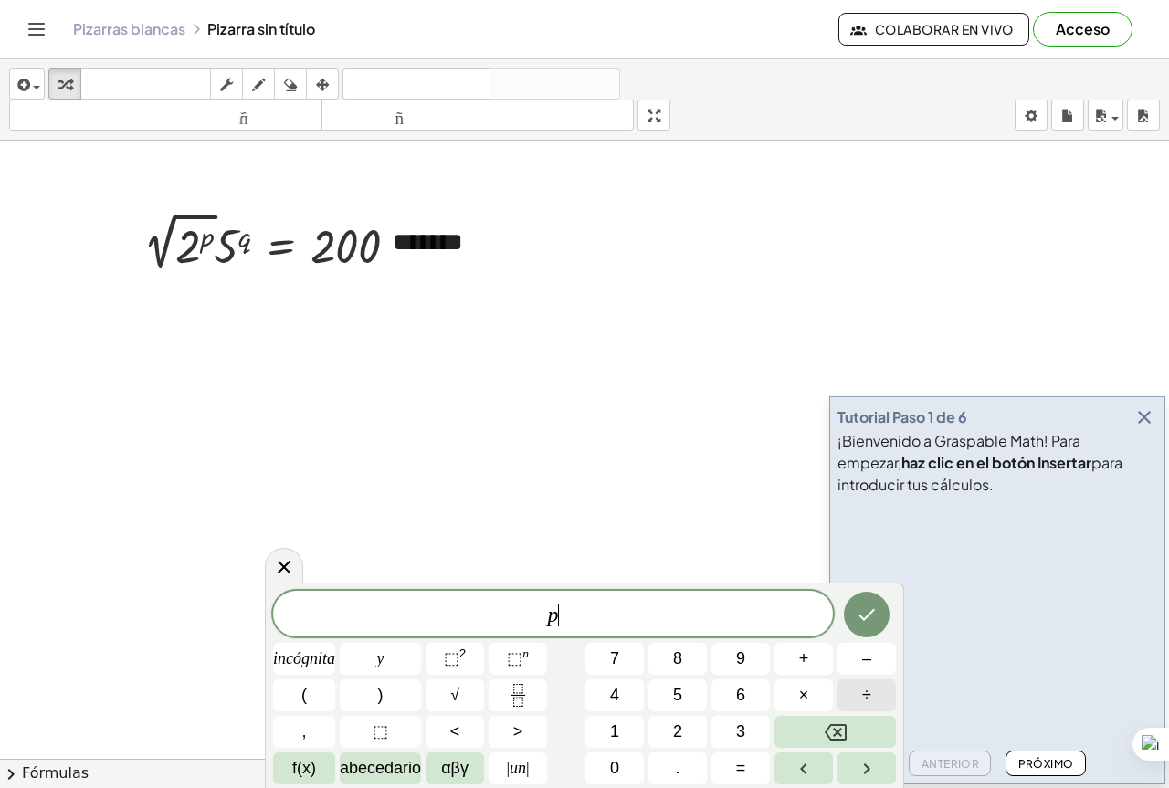
click at [858, 696] on button "÷" at bounding box center [866, 695] width 58 height 32
click at [869, 727] on button "Retroceso" at bounding box center [834, 732] width 121 height 32
click at [824, 653] on button "+" at bounding box center [803, 659] width 58 height 32
click at [859, 615] on icon "Hecho" at bounding box center [867, 615] width 22 height 22
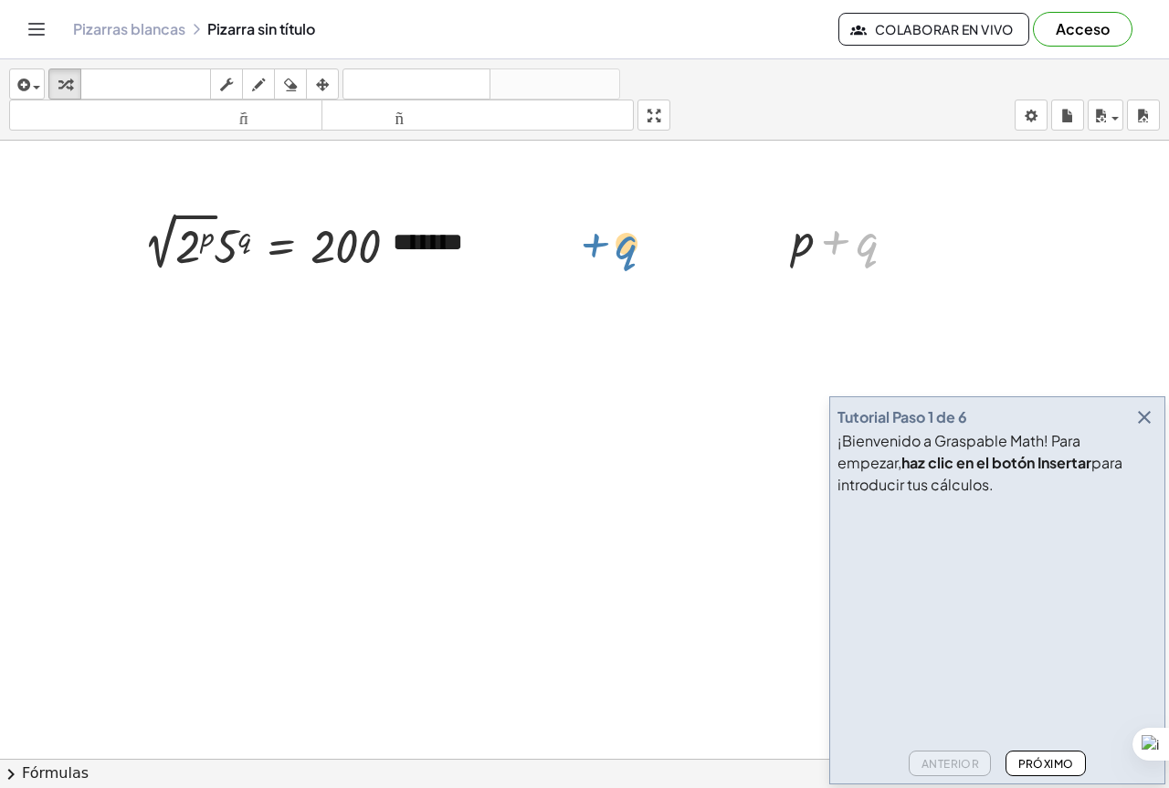
drag, startPoint x: 856, startPoint y: 225, endPoint x: 613, endPoint y: 227, distance: 243.8
click at [776, 254] on div at bounding box center [777, 238] width 27 height 71
drag, startPoint x: 777, startPoint y: 254, endPoint x: 483, endPoint y: 249, distance: 294.1
click at [483, 249] on div at bounding box center [483, 233] width 27 height 71
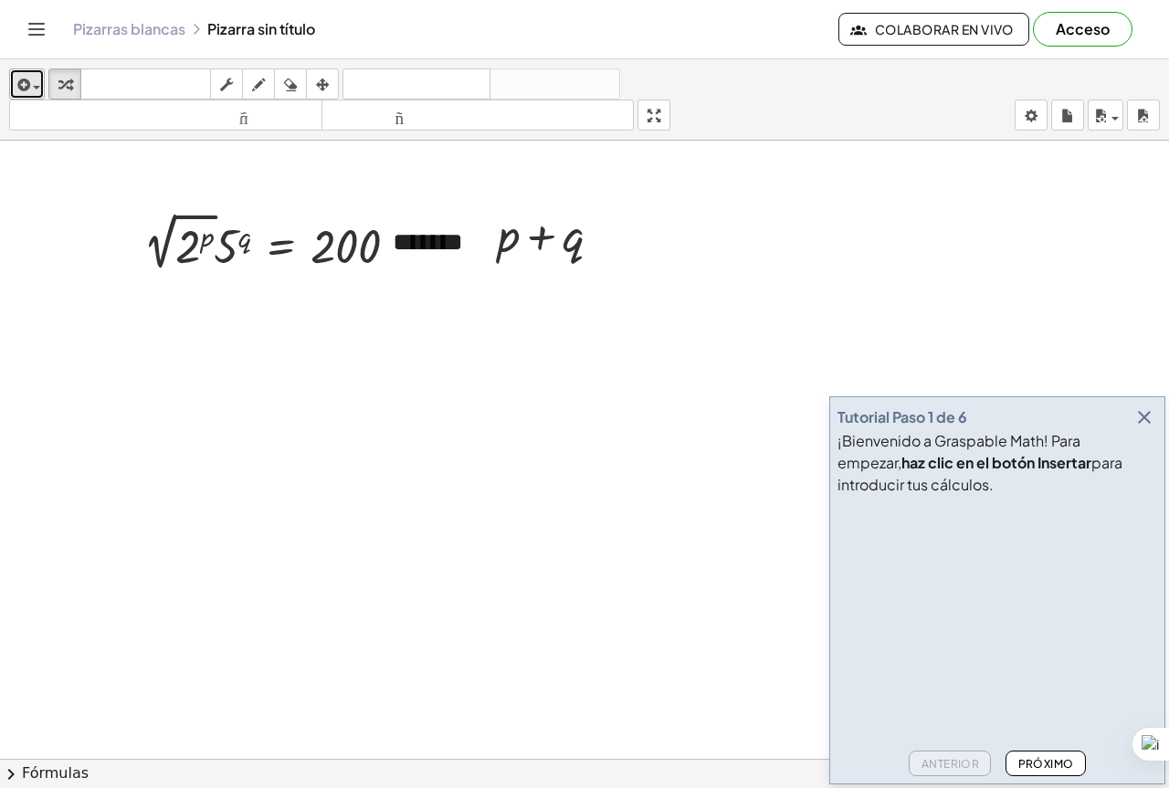
click at [16, 74] on icon "button" at bounding box center [22, 85] width 16 height 22
